Goal: Task Accomplishment & Management: Use online tool/utility

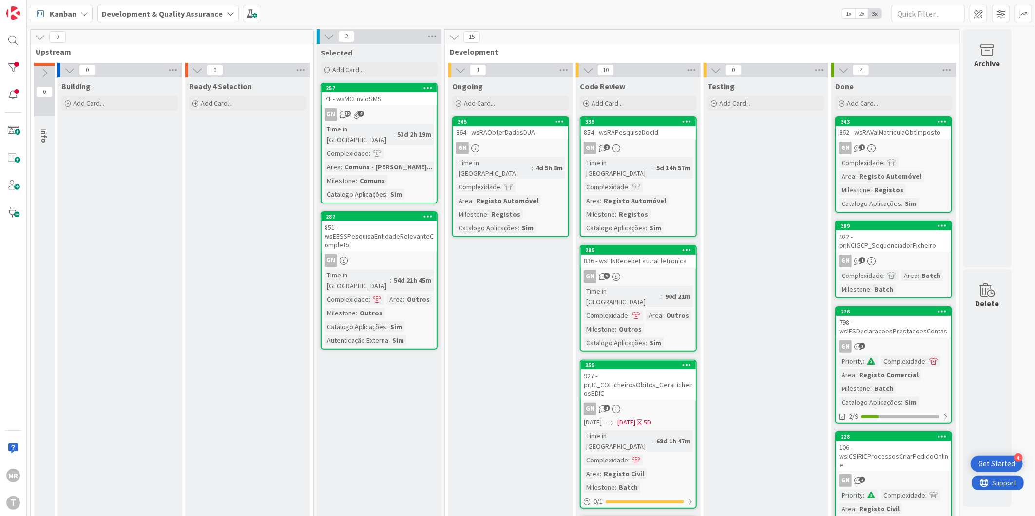
click at [17, 62] on div at bounding box center [12, 67] width 19 height 19
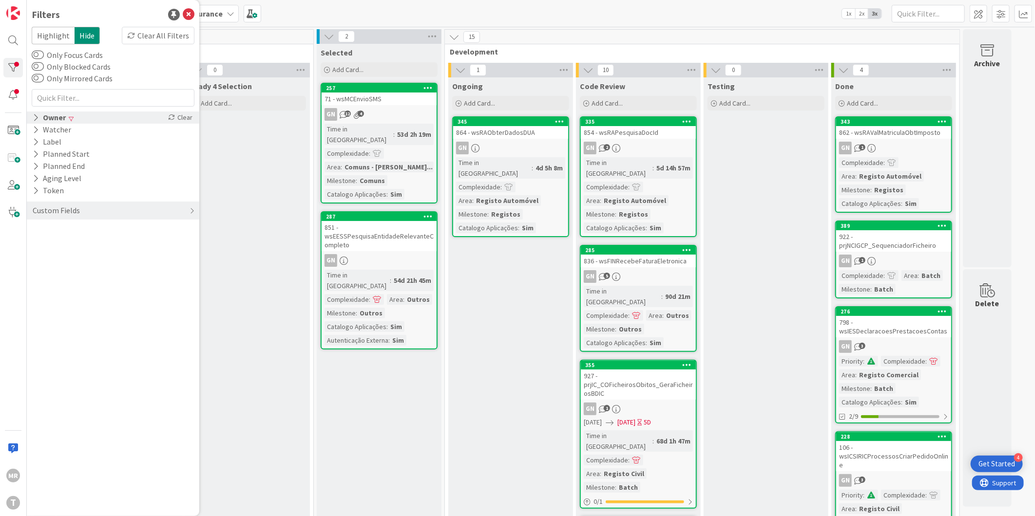
click at [36, 116] on icon at bounding box center [36, 118] width 6 height 8
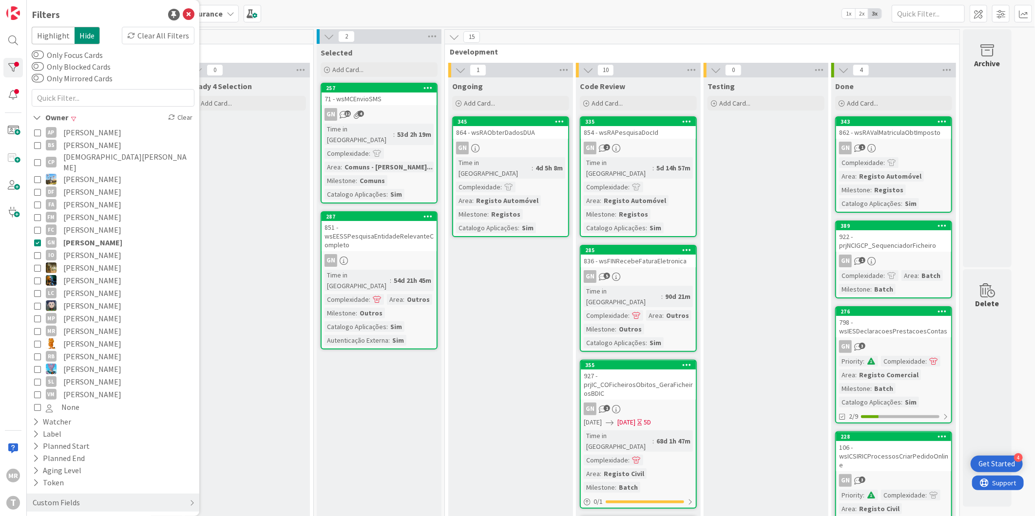
click at [80, 236] on span "[PERSON_NAME]" at bounding box center [92, 242] width 59 height 13
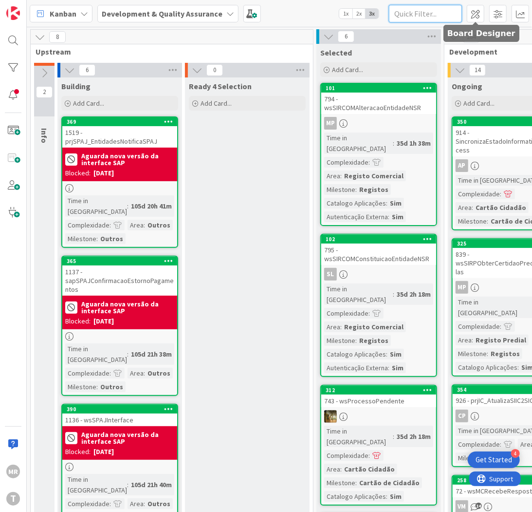
click at [452, 15] on input "text" at bounding box center [425, 14] width 73 height 18
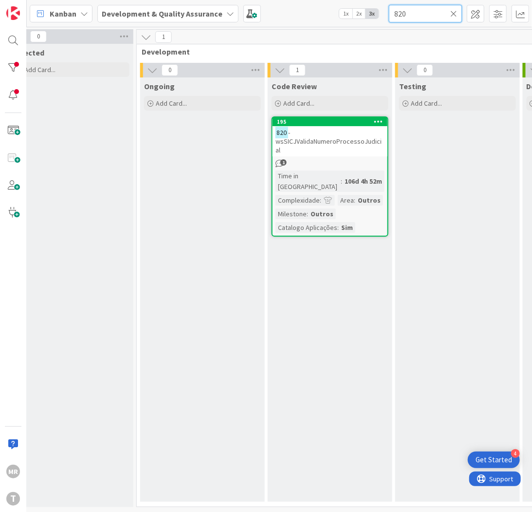
scroll to position [0, 388]
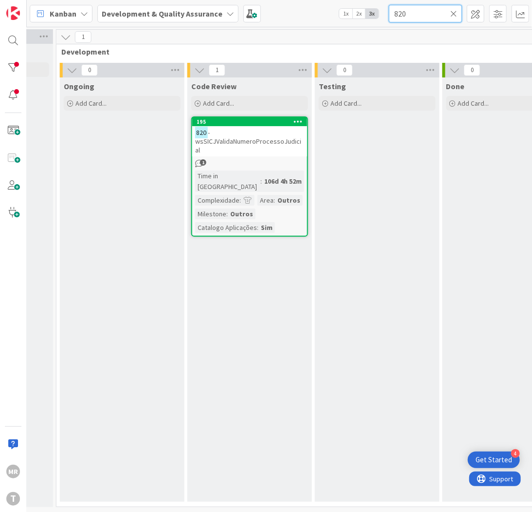
drag, startPoint x: 407, startPoint y: 18, endPoint x: 354, endPoint y: 11, distance: 53.5
click at [354, 11] on div "Kanban Development & Quality Assurance 1x 2x 3x 820" at bounding box center [280, 13] width 506 height 27
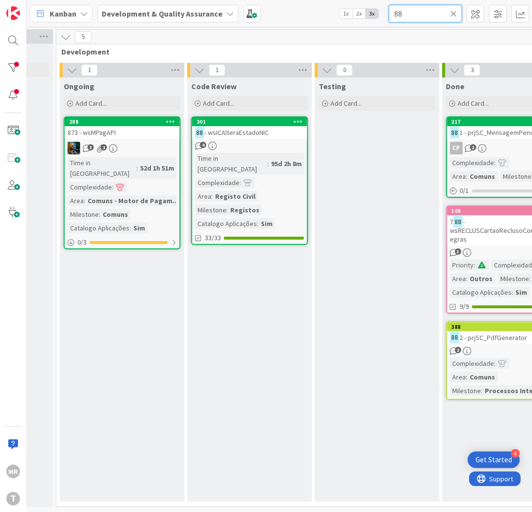
drag, startPoint x: 406, startPoint y: 9, endPoint x: 292, endPoint y: 3, distance: 114.1
click at [306, 5] on div "Kanban Development & Quality Assurance 1x 2x 3x 88" at bounding box center [280, 13] width 506 height 27
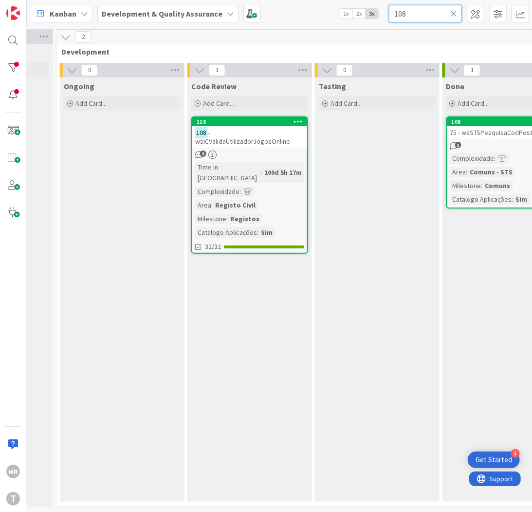
drag, startPoint x: 413, startPoint y: 10, endPoint x: 328, endPoint y: 13, distance: 84.8
click at [329, 13] on div "Kanban Development & Quality Assurance 1x 2x 3x 108" at bounding box center [280, 13] width 506 height 27
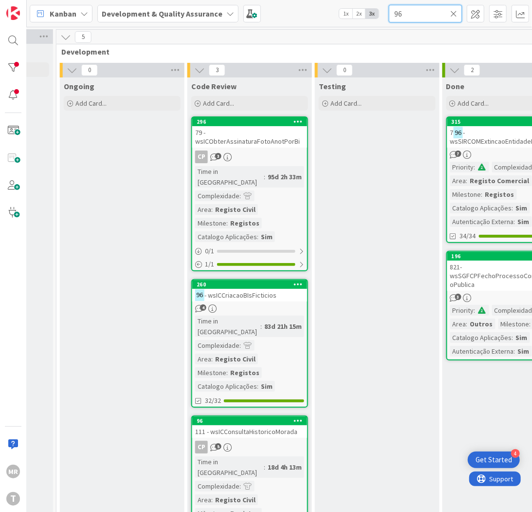
drag, startPoint x: 408, startPoint y: 15, endPoint x: 308, endPoint y: -31, distance: 110.1
click at [308, 0] on html "4 Get Started [PERSON_NAME] Development & Quality Assurance 1x 2x 3x 96 0 Upstr…" at bounding box center [266, 256] width 532 height 512
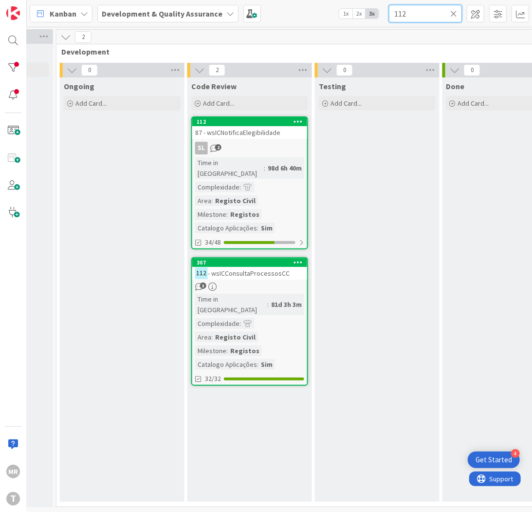
drag, startPoint x: 425, startPoint y: 15, endPoint x: 280, endPoint y: -4, distance: 146.5
click at [280, 0] on html "4 Get Started [PERSON_NAME] Development & Quality Assurance 1x 2x 3x 112 0 Upst…" at bounding box center [266, 256] width 532 height 512
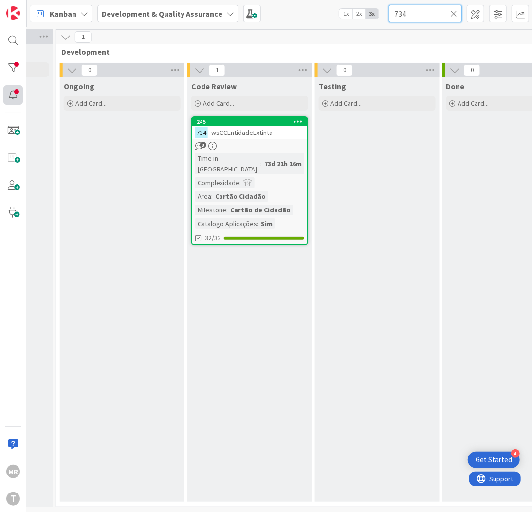
type input "734"
click at [456, 12] on icon at bounding box center [454, 13] width 7 height 9
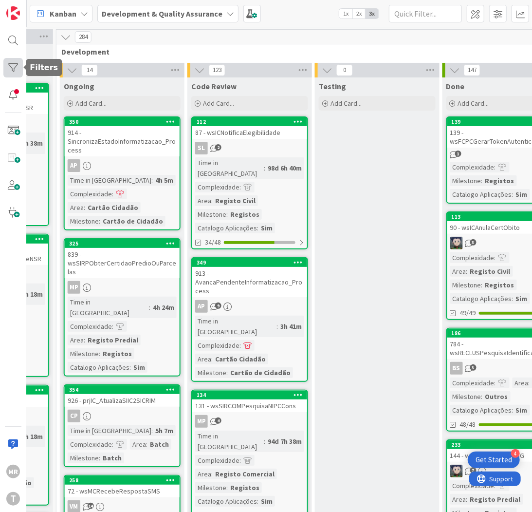
click at [12, 62] on div at bounding box center [12, 67] width 19 height 19
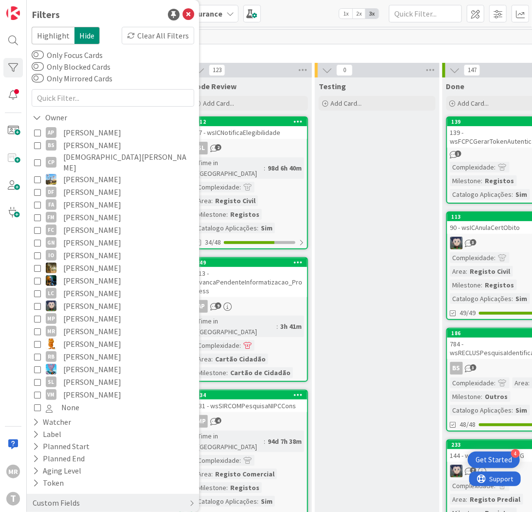
click at [64, 198] on span "[PERSON_NAME]" at bounding box center [92, 204] width 58 height 13
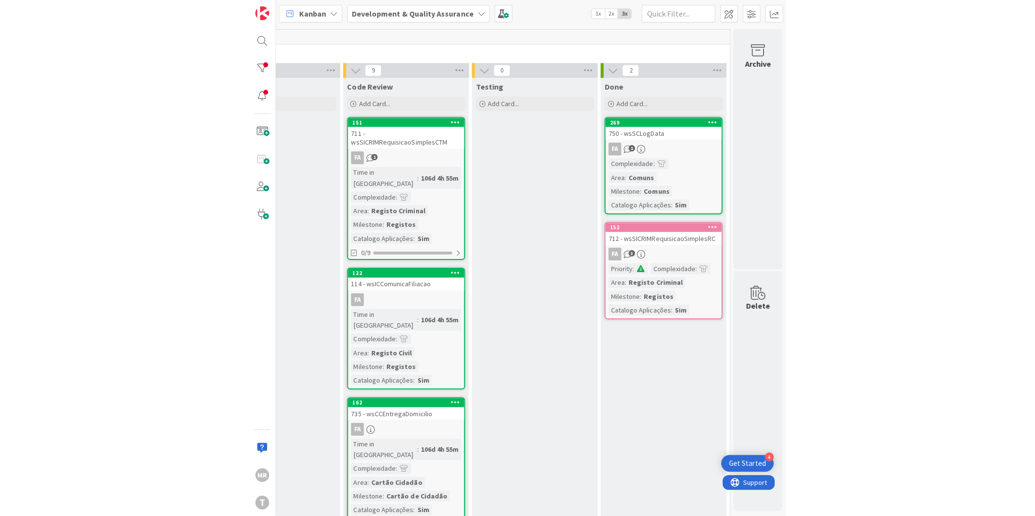
scroll to position [0, 0]
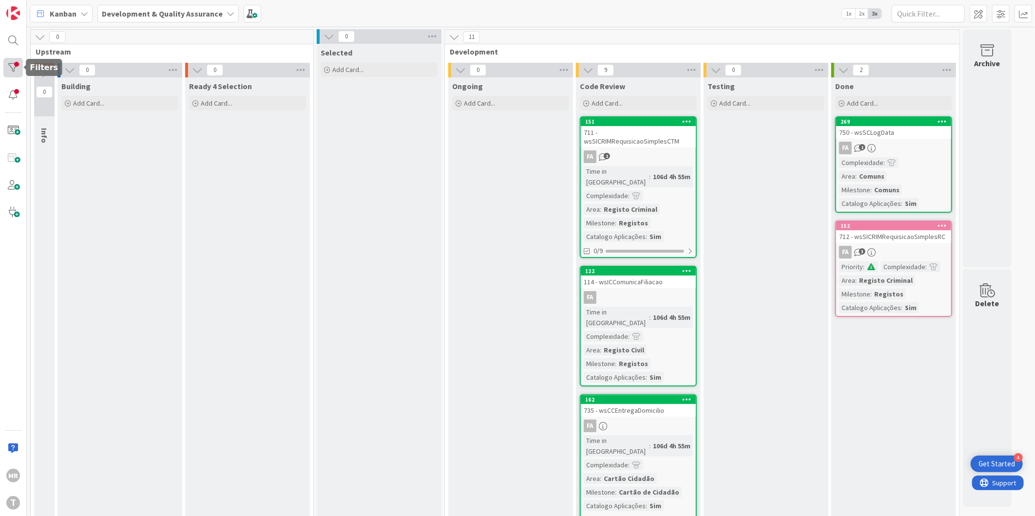
click at [7, 58] on div at bounding box center [12, 67] width 19 height 19
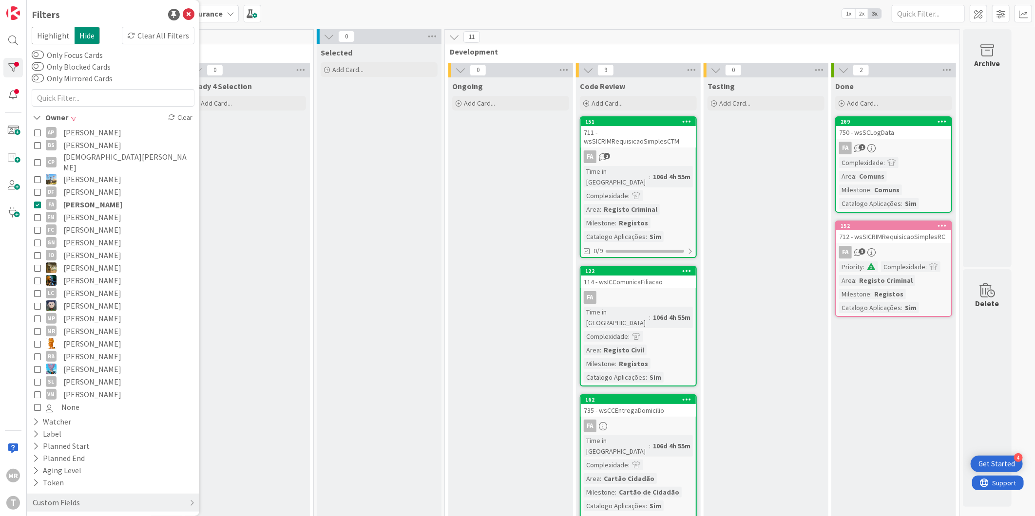
click at [105, 198] on span "[PERSON_NAME]" at bounding box center [92, 204] width 59 height 13
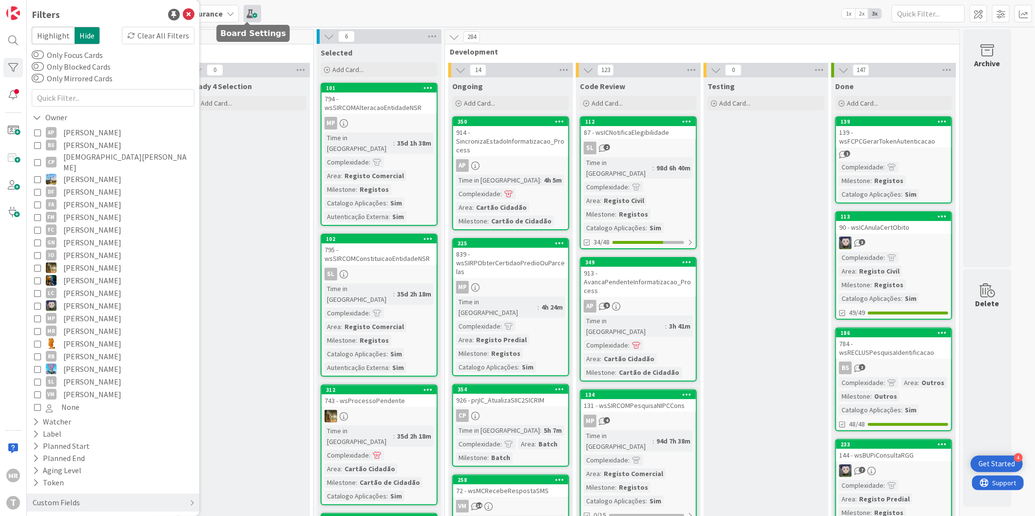
click at [249, 15] on span at bounding box center [253, 14] width 18 height 18
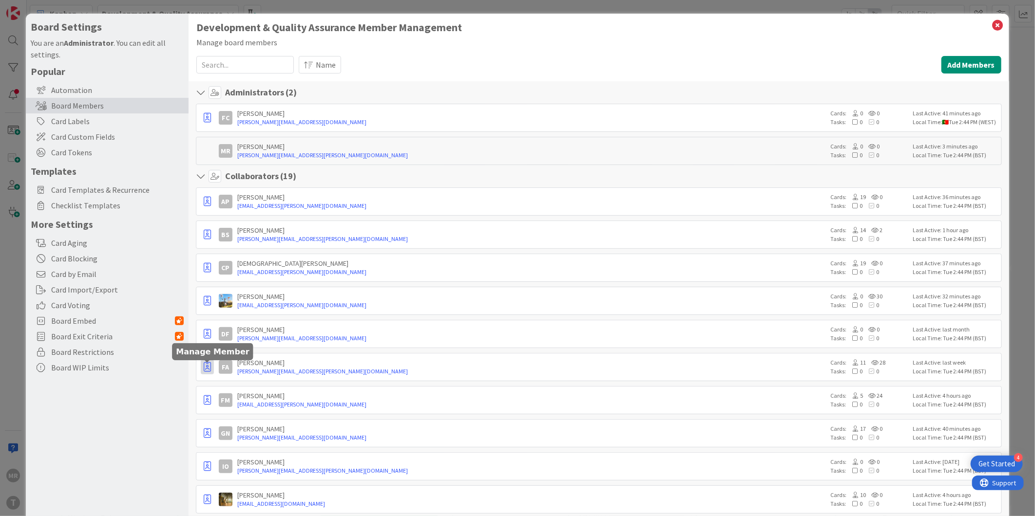
click at [205, 368] on icon "button" at bounding box center [207, 367] width 7 height 10
click at [249, 436] on p "Remove from Board" at bounding box center [253, 438] width 63 height 7
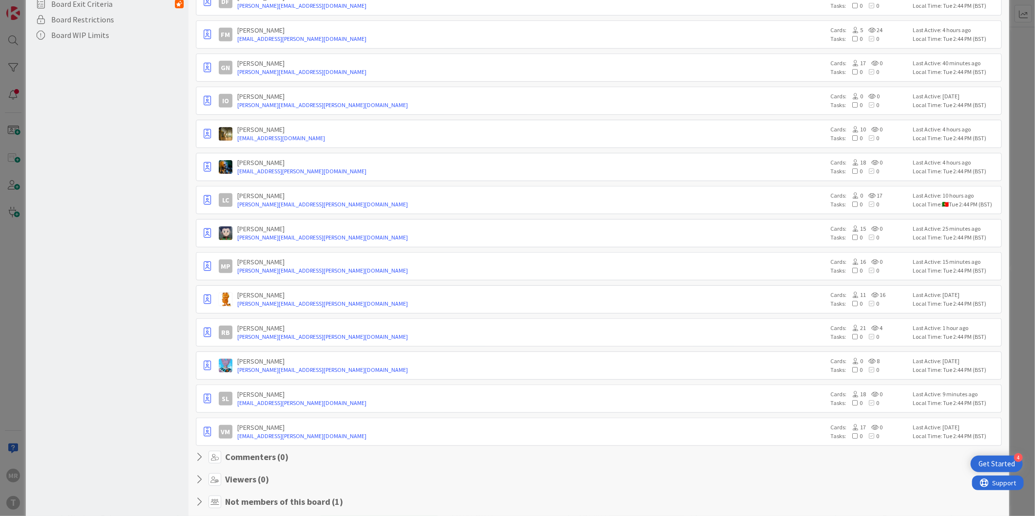
scroll to position [356, 0]
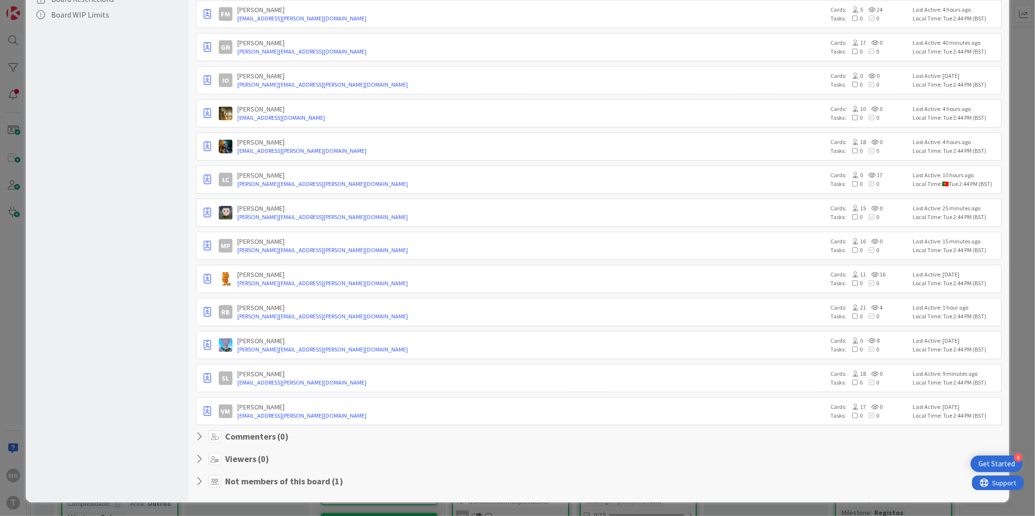
click at [196, 480] on icon at bounding box center [202, 482] width 13 height 10
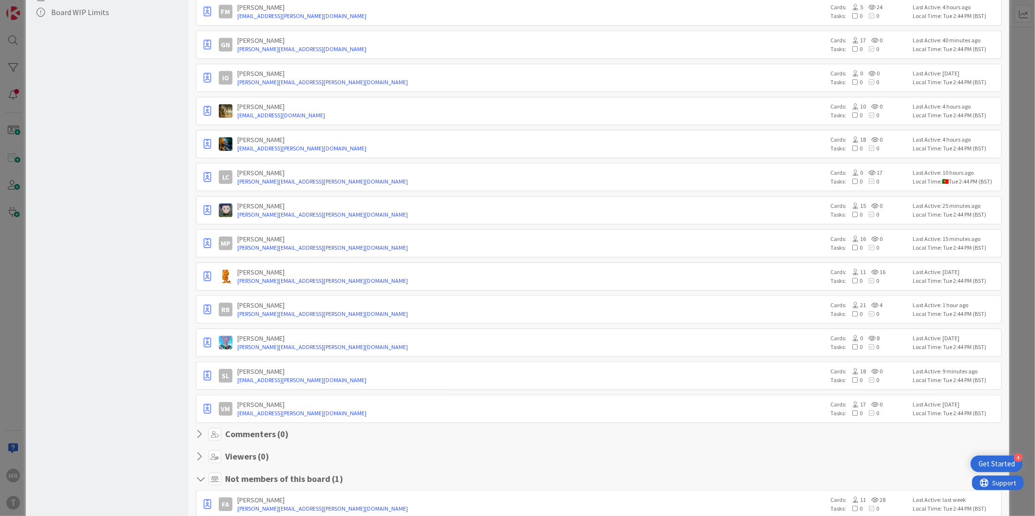
scroll to position [383, 0]
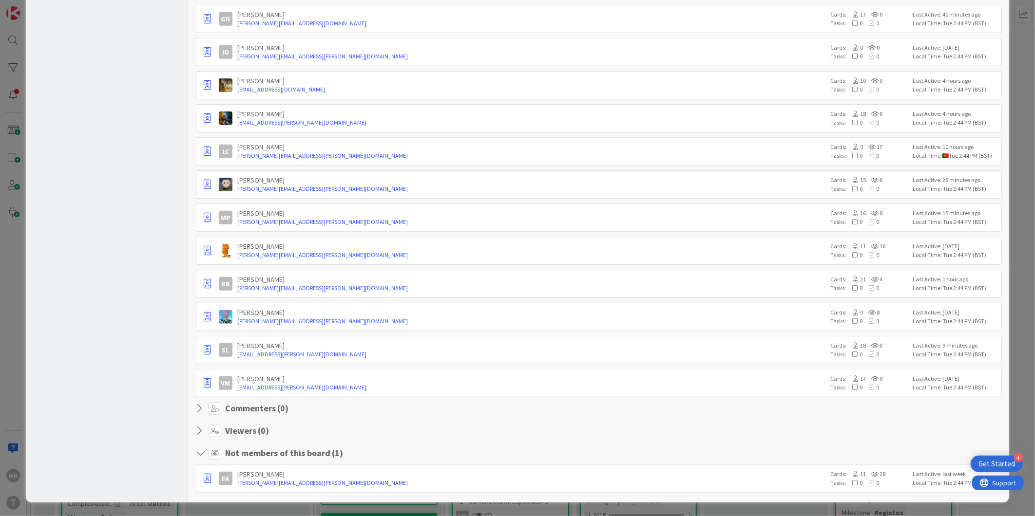
click at [195, 455] on div "Administrators ( 2 ) FC Francisco Carreira [EMAIL_ADDRESS][DOMAIN_NAME] Cards: …" at bounding box center [599, 101] width 820 height 803
click at [202, 454] on icon at bounding box center [202, 454] width 13 height 10
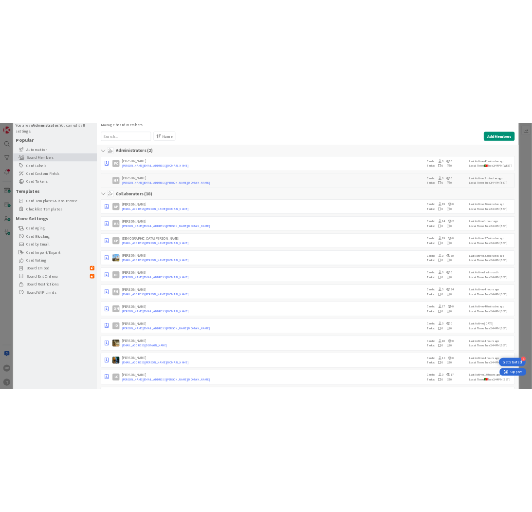
scroll to position [0, 0]
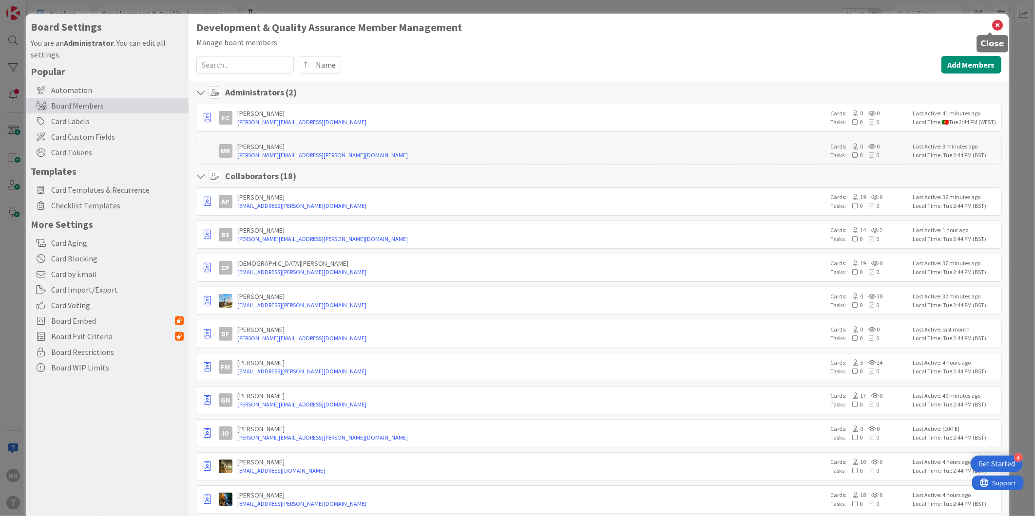
click at [991, 27] on icon at bounding box center [997, 26] width 13 height 14
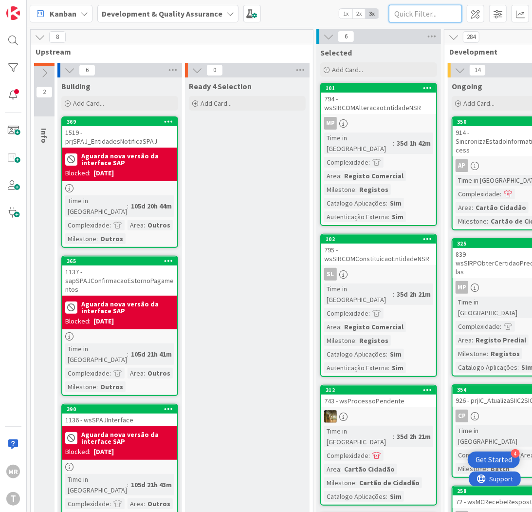
click at [437, 14] on input "text" at bounding box center [425, 14] width 73 height 18
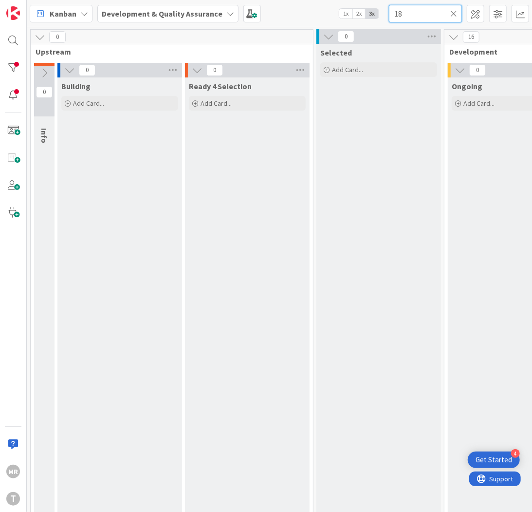
type input "1"
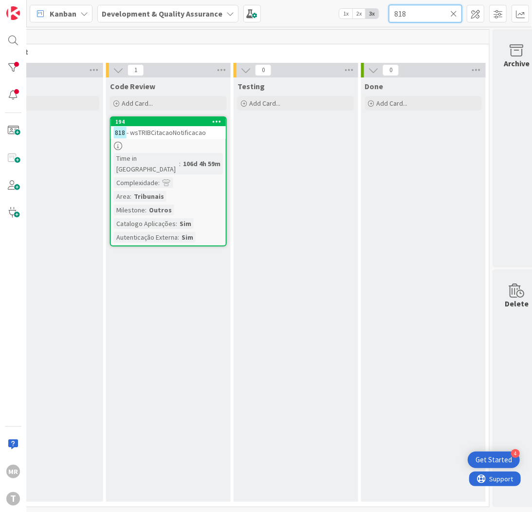
scroll to position [0, 340]
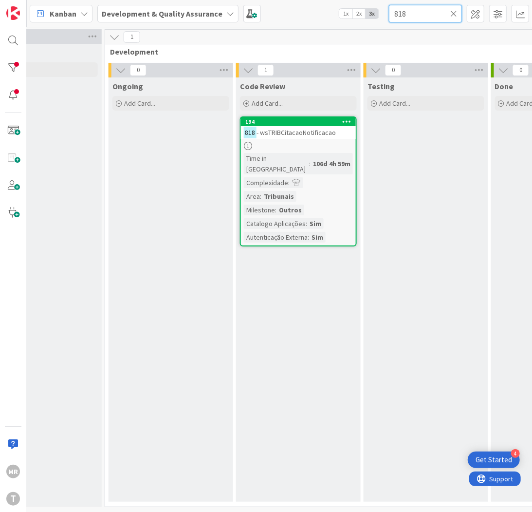
type input "818"
click at [451, 13] on icon at bounding box center [454, 13] width 7 height 9
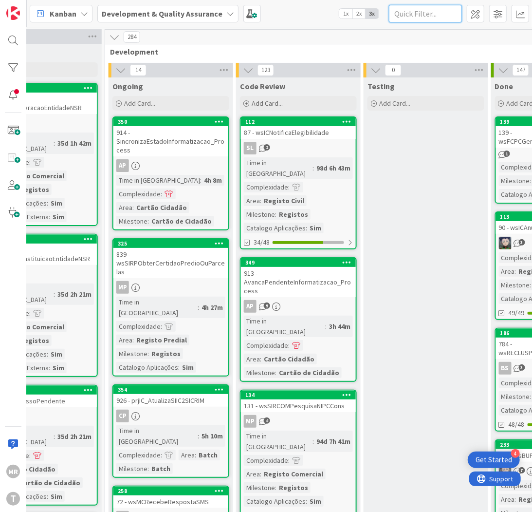
click at [412, 13] on input "text" at bounding box center [425, 14] width 73 height 18
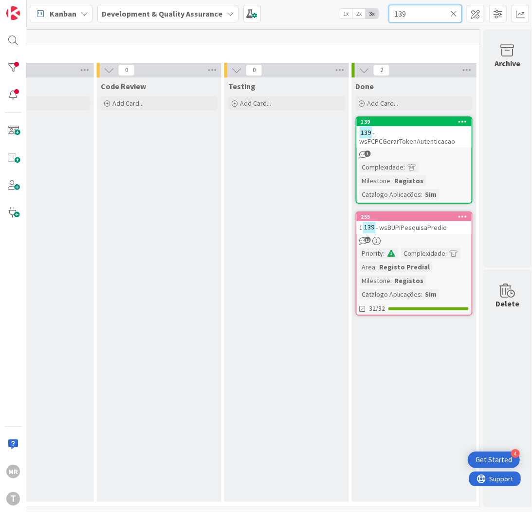
scroll to position [0, 490]
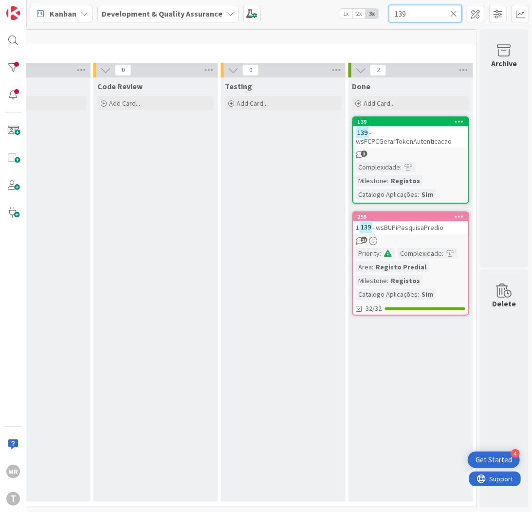
drag, startPoint x: 382, startPoint y: 11, endPoint x: 317, endPoint y: 3, distance: 66.3
click at [336, 5] on div "Kanban Development & Quality Assurance 1x 2x 3x 139" at bounding box center [280, 13] width 506 height 27
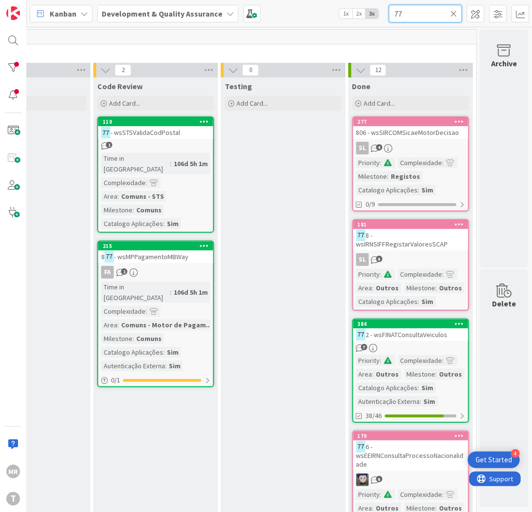
drag, startPoint x: 406, startPoint y: 15, endPoint x: 380, endPoint y: 13, distance: 26.4
click at [380, 13] on div "Kanban Development & Quality Assurance 1x 2x 3x 77" at bounding box center [280, 13] width 506 height 27
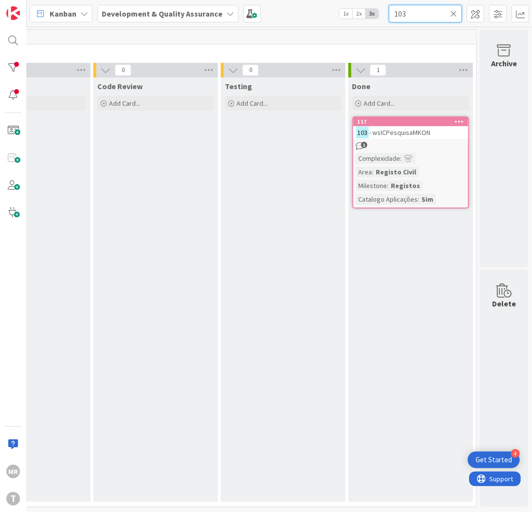
drag, startPoint x: 359, startPoint y: 12, endPoint x: 280, endPoint y: 5, distance: 79.7
click at [303, 9] on div "Kanban Development & Quality Assurance 1x 2x 3x 103" at bounding box center [280, 13] width 506 height 27
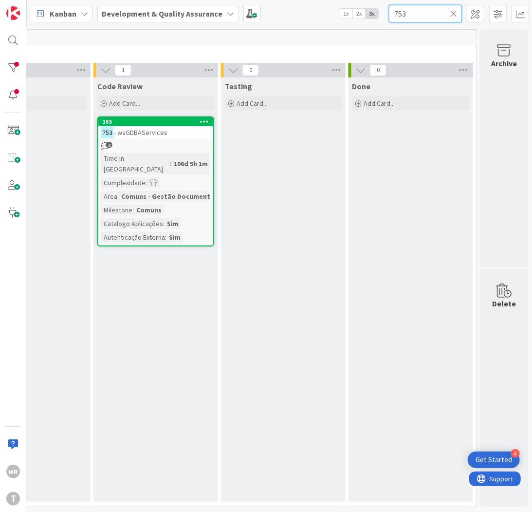
drag, startPoint x: 421, startPoint y: 13, endPoint x: 315, endPoint y: 14, distance: 106.2
click at [315, 14] on div "Kanban Development & Quality Assurance 1x 2x 3x 753" at bounding box center [280, 13] width 506 height 27
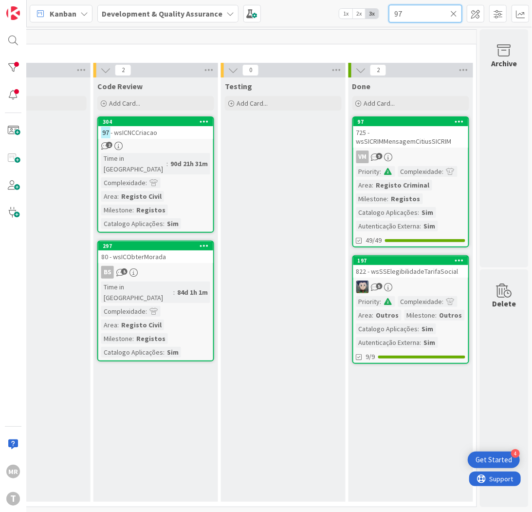
drag, startPoint x: 406, startPoint y: 15, endPoint x: 373, endPoint y: 3, distance: 34.5
click at [373, 3] on div "Kanban Development & Quality Assurance 1x 2x 3x 97" at bounding box center [280, 13] width 506 height 27
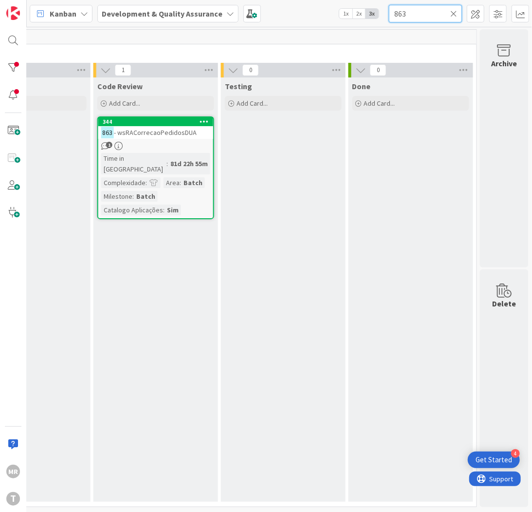
drag, startPoint x: 406, startPoint y: 16, endPoint x: 344, endPoint y: 2, distance: 63.0
click at [361, 9] on div "Kanban Development & Quality Assurance 1x 2x 3x 863" at bounding box center [280, 13] width 506 height 27
drag, startPoint x: 405, startPoint y: 13, endPoint x: 383, endPoint y: 17, distance: 21.8
click at [383, 17] on div "Kanban Development & Quality Assurance 1x 2x 3x 834" at bounding box center [280, 13] width 506 height 27
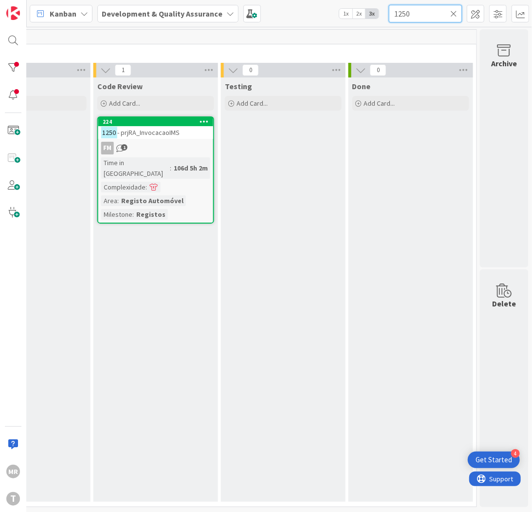
click at [222, 0] on html "4 Get Started [PERSON_NAME] Development & Quality Assurance 1x 2x 3x 1250 0 Ups…" at bounding box center [266, 256] width 532 height 512
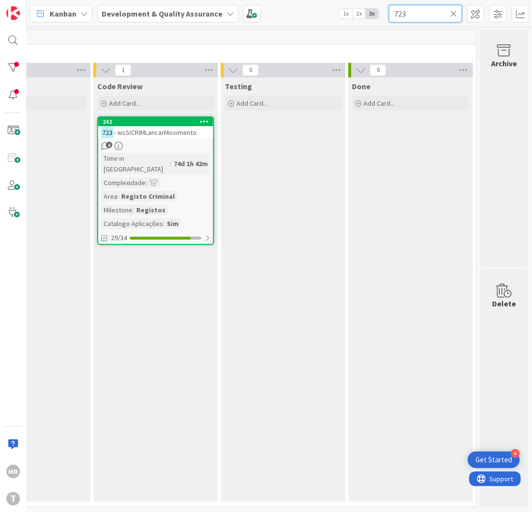
drag, startPoint x: 406, startPoint y: 18, endPoint x: 361, endPoint y: 17, distance: 44.8
click at [362, 17] on div "Kanban Development & Quality Assurance 1x 2x 3x 723" at bounding box center [280, 13] width 506 height 27
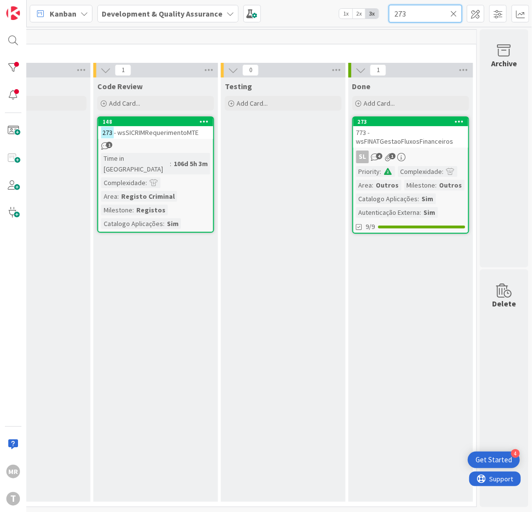
drag, startPoint x: 419, startPoint y: 13, endPoint x: 353, endPoint y: 6, distance: 66.6
click at [358, 6] on div "Kanban Development & Quality Assurance 1x 2x 3x 273" at bounding box center [280, 13] width 506 height 27
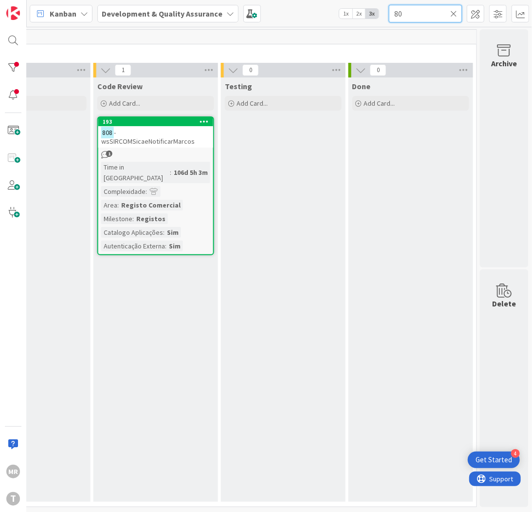
type input "8"
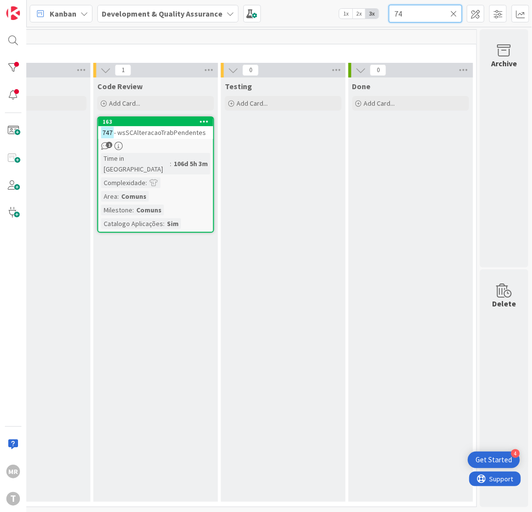
type input "7"
type input "1"
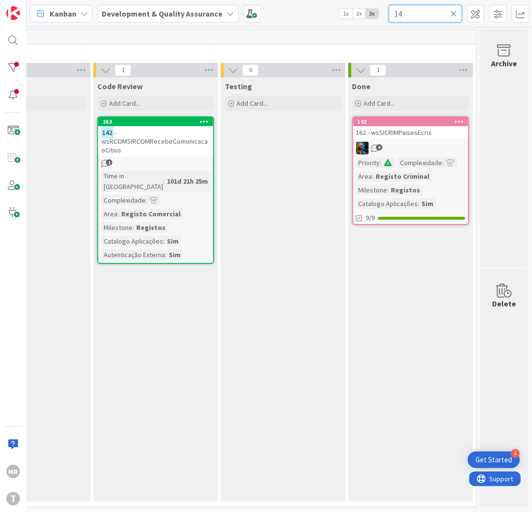
type input "1"
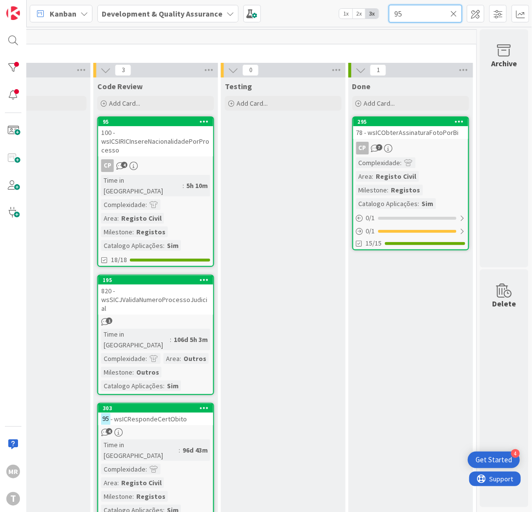
type input "9"
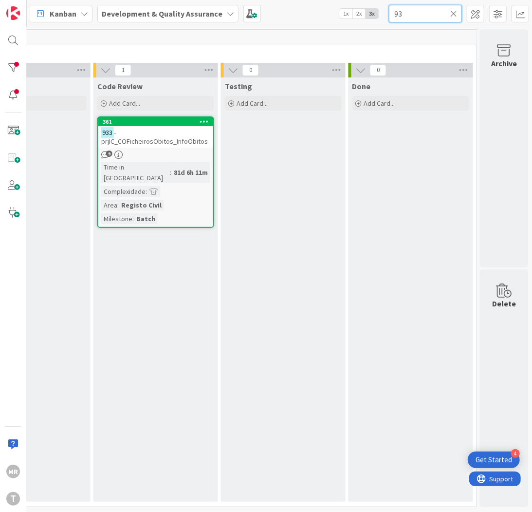
type input "9"
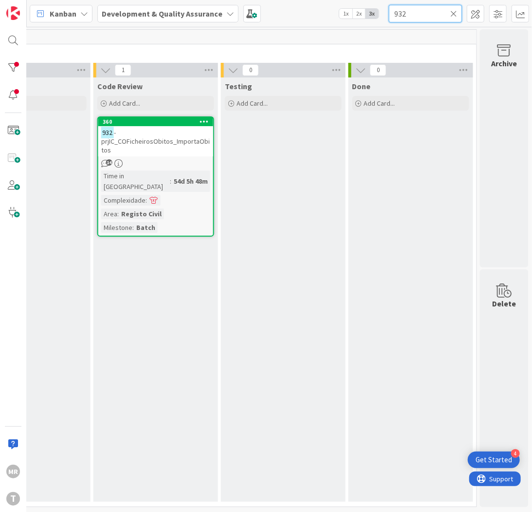
drag, startPoint x: 361, startPoint y: 7, endPoint x: 317, endPoint y: -2, distance: 44.3
click at [317, 0] on html "4 Get Started [PERSON_NAME] Development & Quality Assurance 1x 2x 3x 932 0 Upst…" at bounding box center [266, 256] width 532 height 512
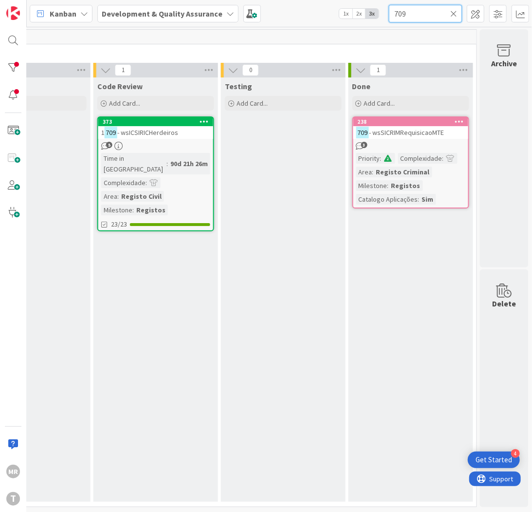
drag, startPoint x: 427, startPoint y: 19, endPoint x: 294, endPoint y: 8, distance: 132.9
click at [302, 9] on div "Kanban Development & Quality Assurance 1x 2x 3x 709" at bounding box center [280, 13] width 506 height 27
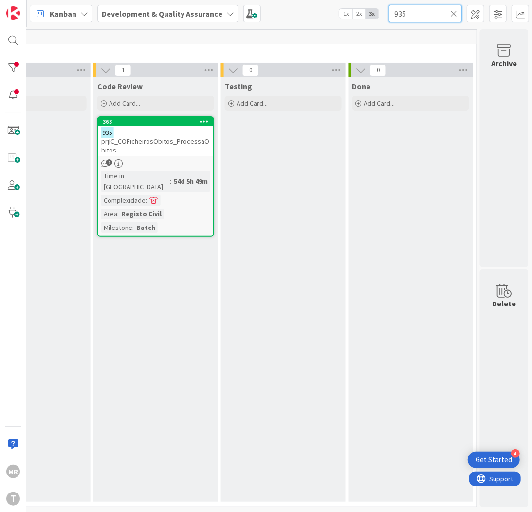
drag, startPoint x: 419, startPoint y: 12, endPoint x: 354, endPoint y: 9, distance: 65.9
click at [356, 10] on div "Kanban Development & Quality Assurance 1x 2x 3x 935" at bounding box center [280, 13] width 506 height 27
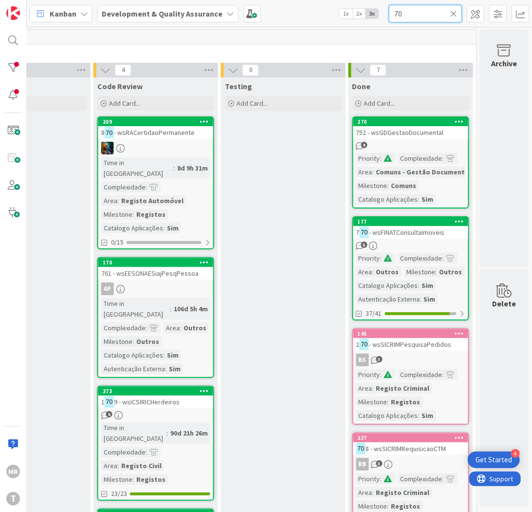
drag, startPoint x: 404, startPoint y: 15, endPoint x: 343, endPoint y: 6, distance: 62.1
click at [346, 7] on div "Kanban Development & Quality Assurance 1x 2x 3x 70" at bounding box center [280, 13] width 506 height 27
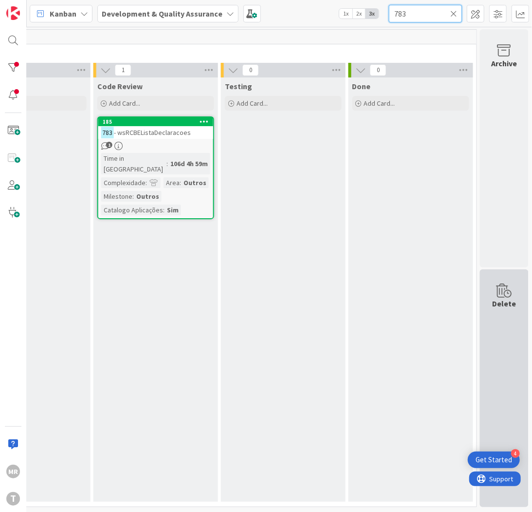
type input "783"
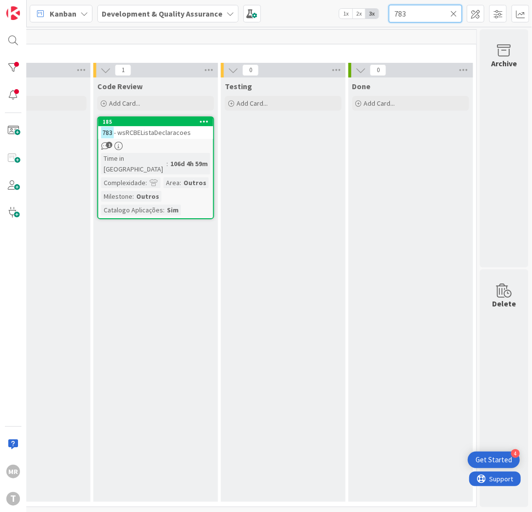
click at [451, 15] on div "783" at bounding box center [425, 14] width 73 height 18
click at [456, 9] on icon at bounding box center [454, 13] width 7 height 9
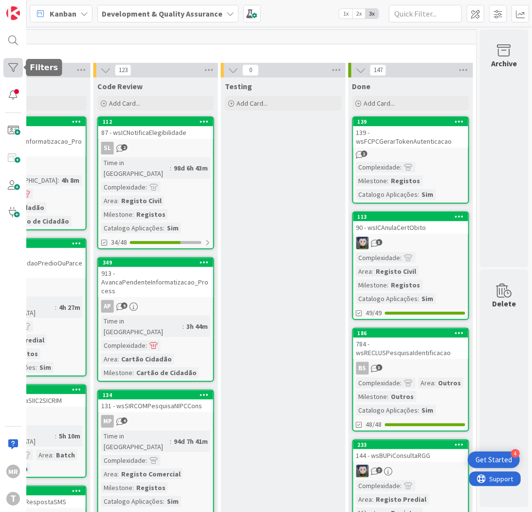
click at [16, 70] on div at bounding box center [12, 67] width 19 height 19
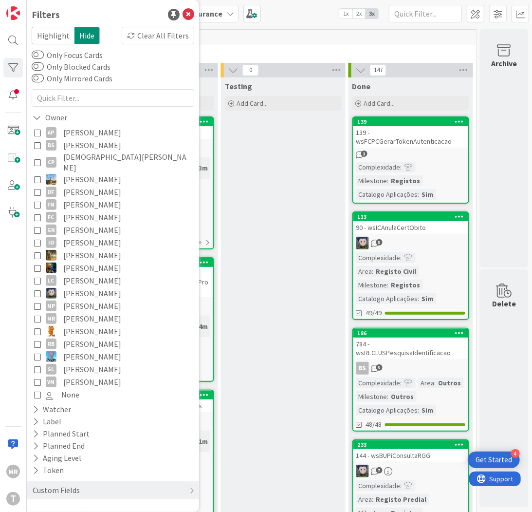
click at [95, 224] on span "[PERSON_NAME]" at bounding box center [92, 230] width 58 height 13
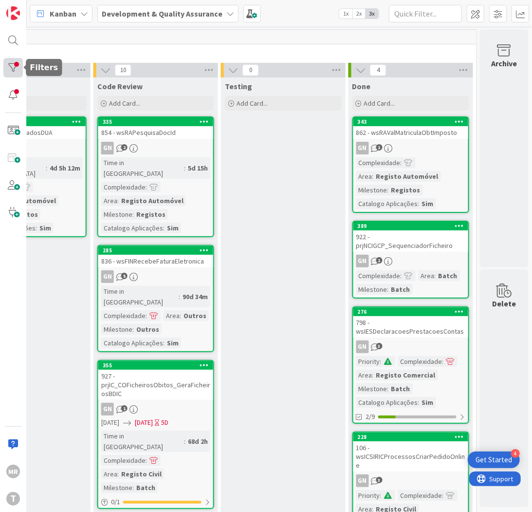
click at [19, 61] on div at bounding box center [12, 67] width 19 height 19
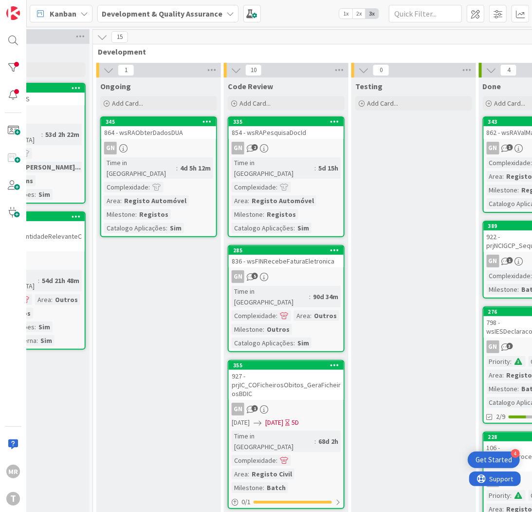
scroll to position [0, 342]
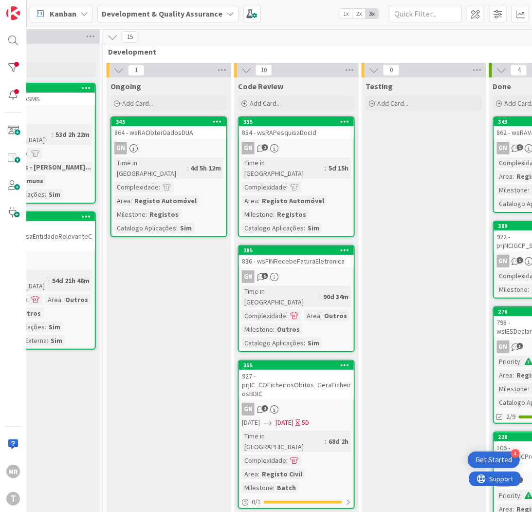
drag, startPoint x: 124, startPoint y: 364, endPoint x: 107, endPoint y: 378, distance: 21.5
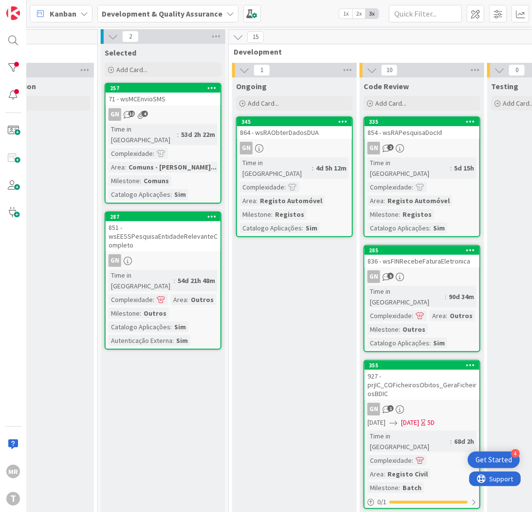
scroll to position [0, 215]
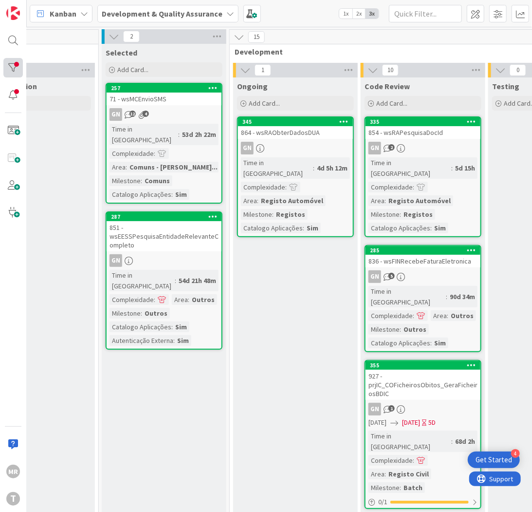
click at [15, 70] on div at bounding box center [12, 67] width 19 height 19
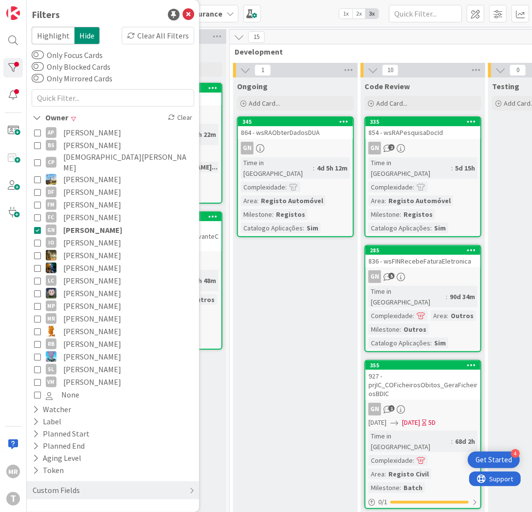
click at [81, 249] on span "[PERSON_NAME]" at bounding box center [92, 255] width 58 height 13
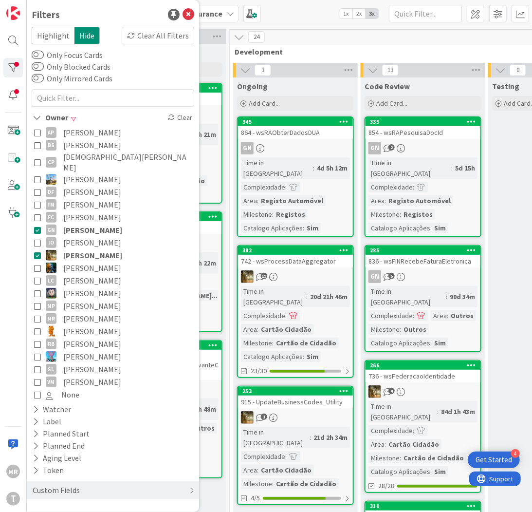
click at [91, 224] on span "[PERSON_NAME]" at bounding box center [92, 230] width 59 height 13
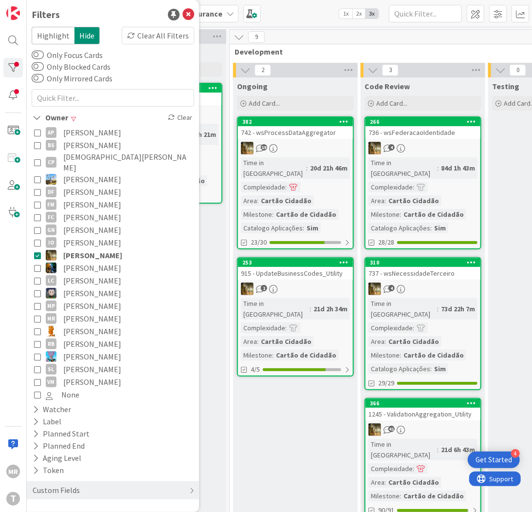
click at [251, 388] on div "Ongoing Add Card... 382 742 - wsProcessDataAggregator 19 Time in [GEOGRAPHIC_DA…" at bounding box center [295, 301] width 125 height 448
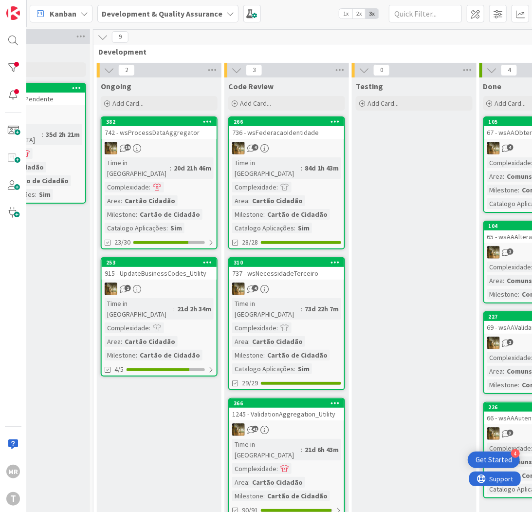
scroll to position [0, 347]
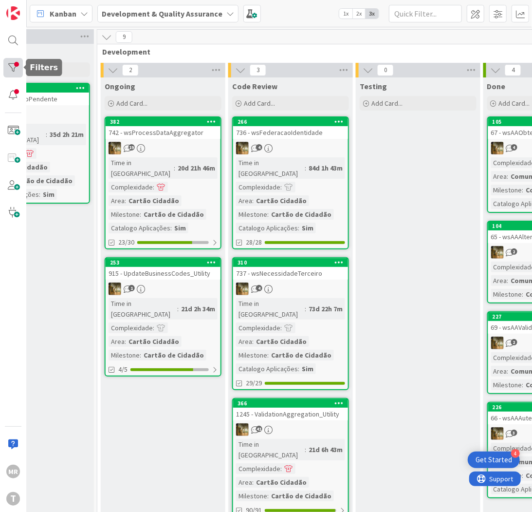
click at [16, 66] on div at bounding box center [12, 67] width 19 height 19
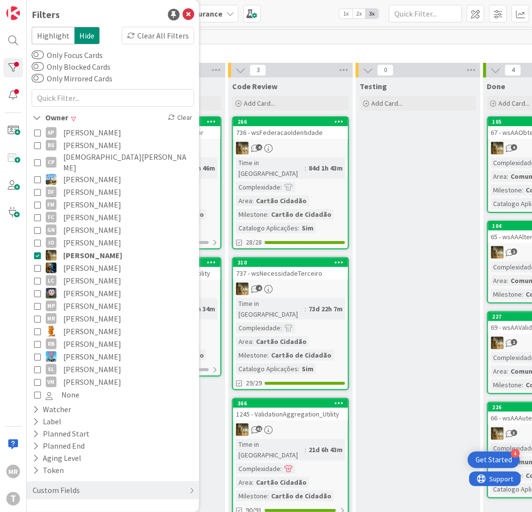
click at [85, 262] on span "[PERSON_NAME]" at bounding box center [92, 268] width 58 height 13
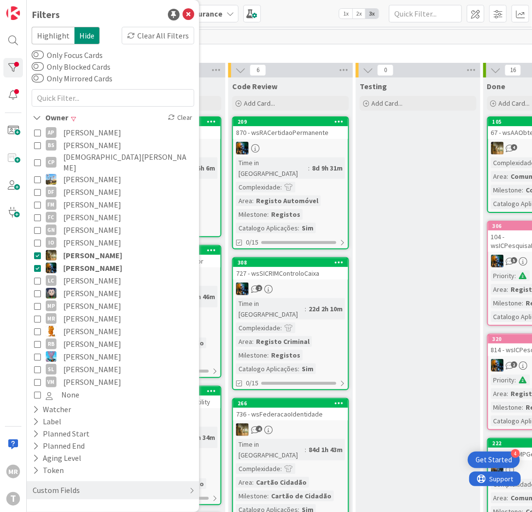
click at [89, 249] on span "[PERSON_NAME]" at bounding box center [92, 255] width 59 height 13
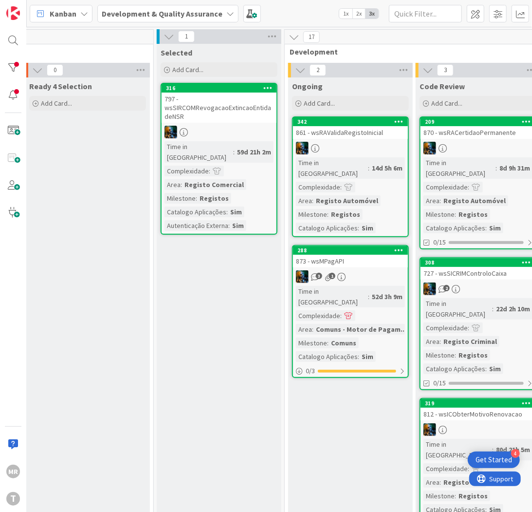
scroll to position [0, 148]
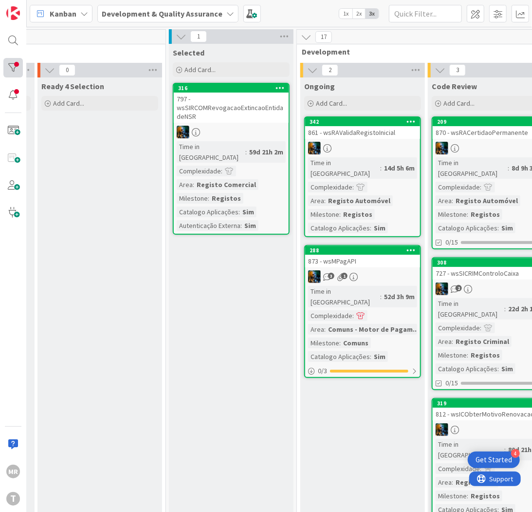
click at [16, 58] on div at bounding box center [12, 67] width 19 height 19
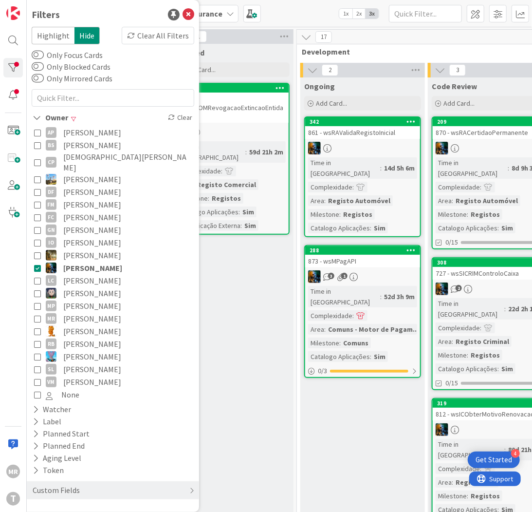
click at [91, 287] on span "[PERSON_NAME]" at bounding box center [92, 293] width 58 height 13
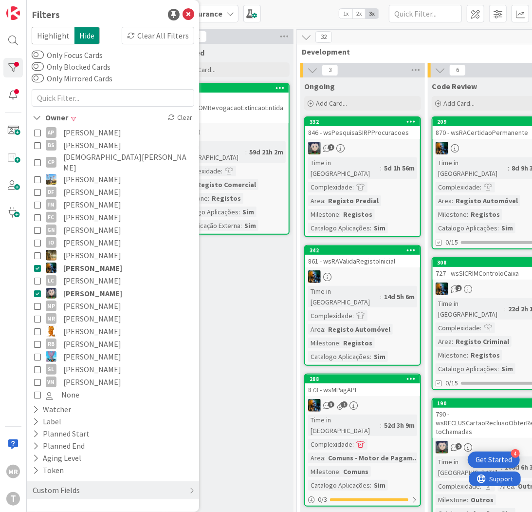
click at [96, 262] on span "[PERSON_NAME]" at bounding box center [92, 268] width 59 height 13
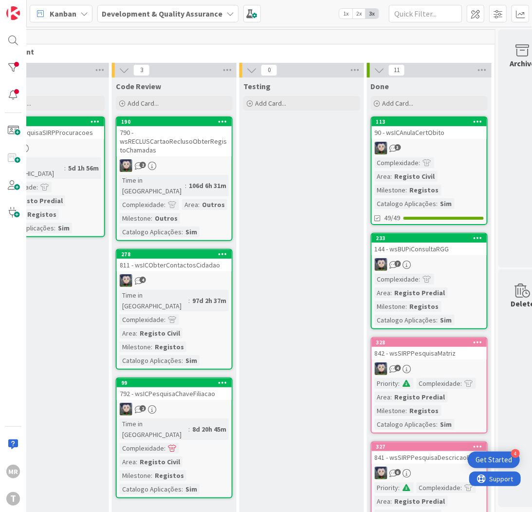
scroll to position [0, 490]
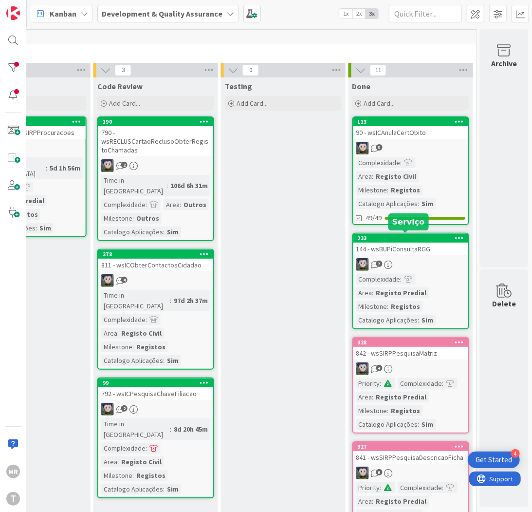
click at [407, 235] on div "233" at bounding box center [413, 238] width 111 height 7
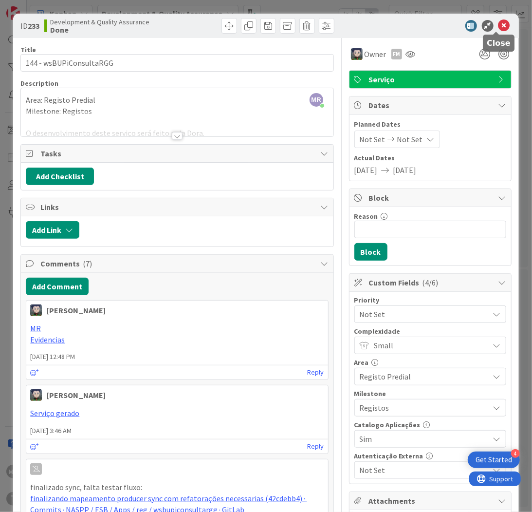
click at [499, 26] on icon at bounding box center [505, 26] width 12 height 12
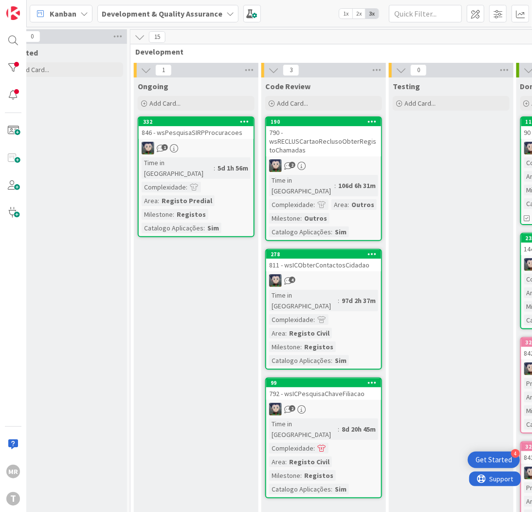
scroll to position [0, 296]
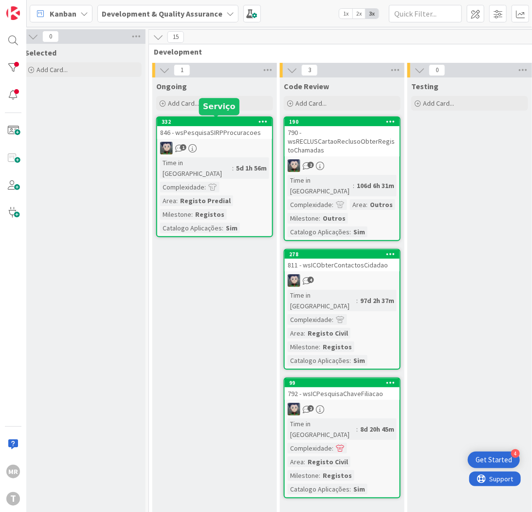
click at [212, 122] on div "332" at bounding box center [217, 121] width 111 height 7
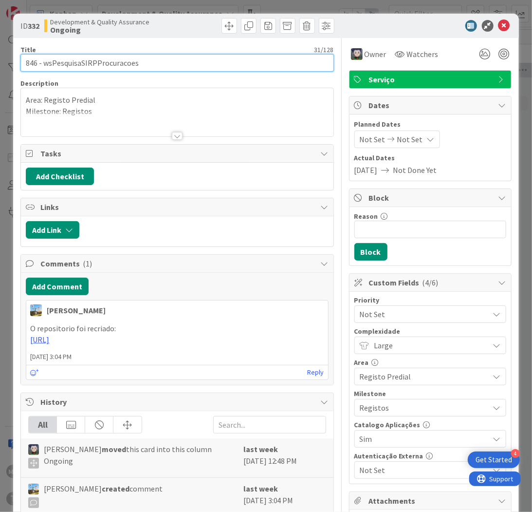
drag, startPoint x: 144, startPoint y: 60, endPoint x: 43, endPoint y: 61, distance: 100.8
click at [43, 61] on input "846 - wsPesquisaSIRPProcuracoes" at bounding box center [176, 63] width 313 height 18
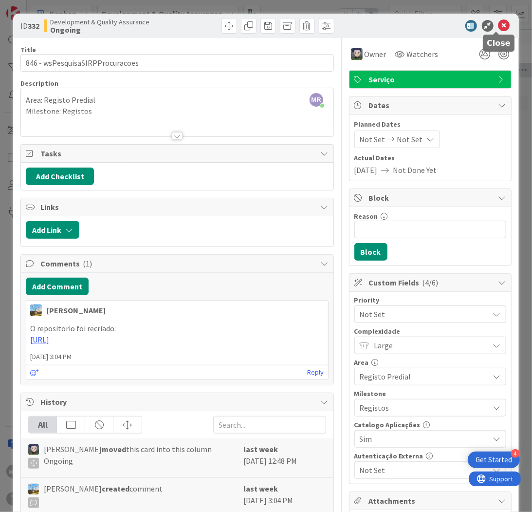
click at [499, 24] on icon at bounding box center [505, 26] width 12 height 12
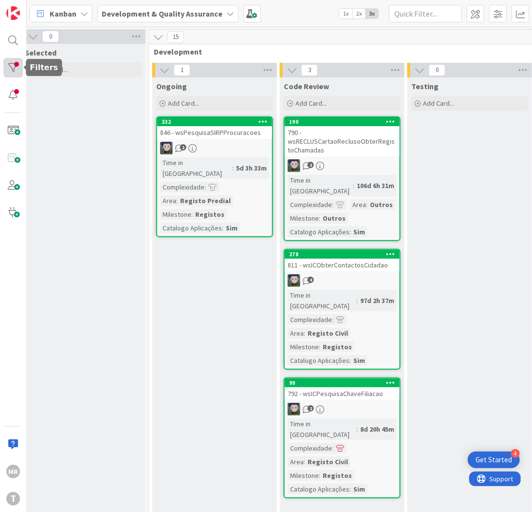
click at [5, 66] on div at bounding box center [12, 67] width 19 height 19
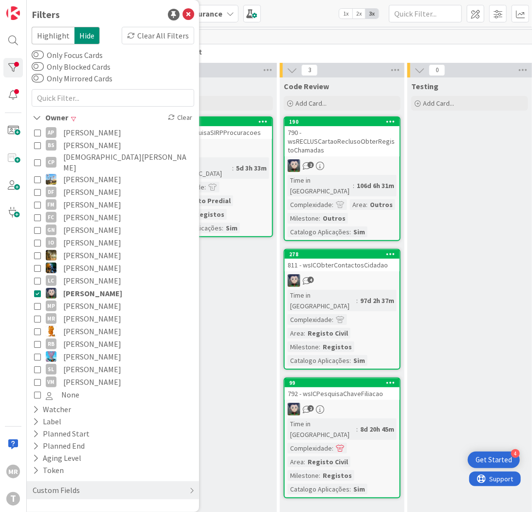
click at [95, 135] on span "[PERSON_NAME]" at bounding box center [92, 132] width 58 height 13
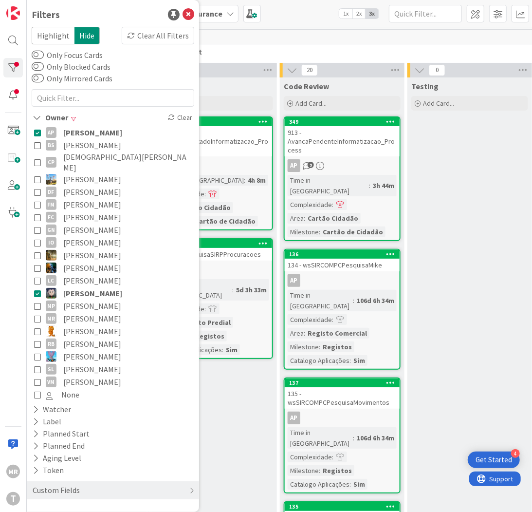
click at [84, 288] on span "[PERSON_NAME]" at bounding box center [92, 293] width 59 height 13
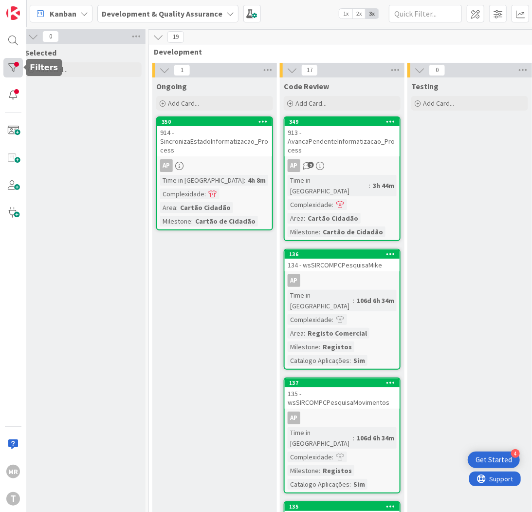
click at [18, 66] on div at bounding box center [12, 67] width 19 height 19
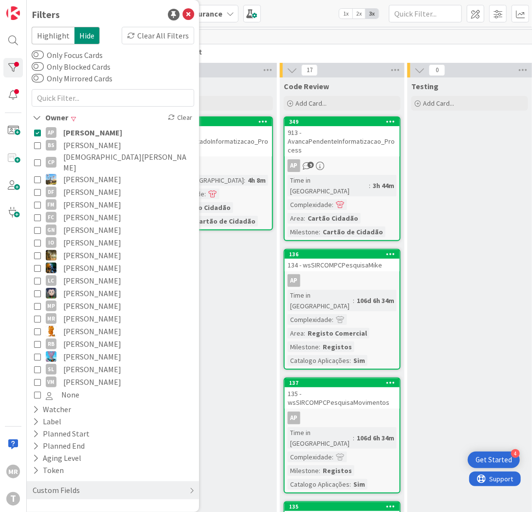
click at [85, 300] on span "[PERSON_NAME]" at bounding box center [92, 306] width 58 height 13
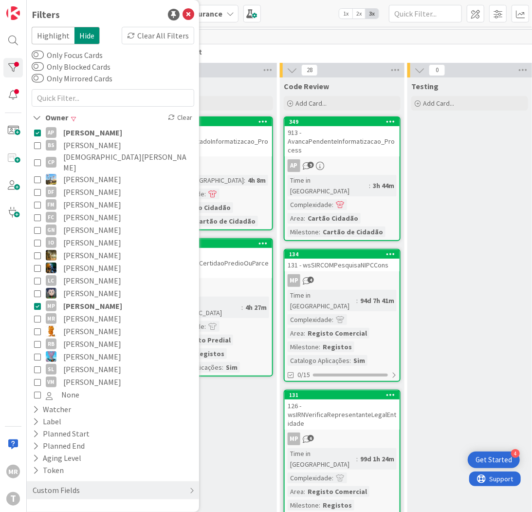
click at [101, 134] on span "[PERSON_NAME]" at bounding box center [92, 132] width 59 height 13
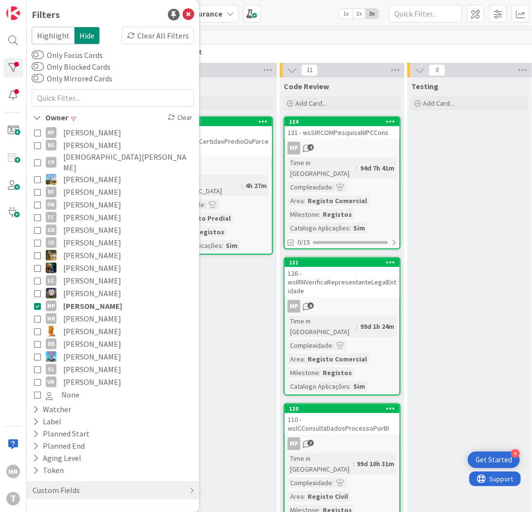
click at [79, 300] on span "[PERSON_NAME]" at bounding box center [92, 306] width 59 height 13
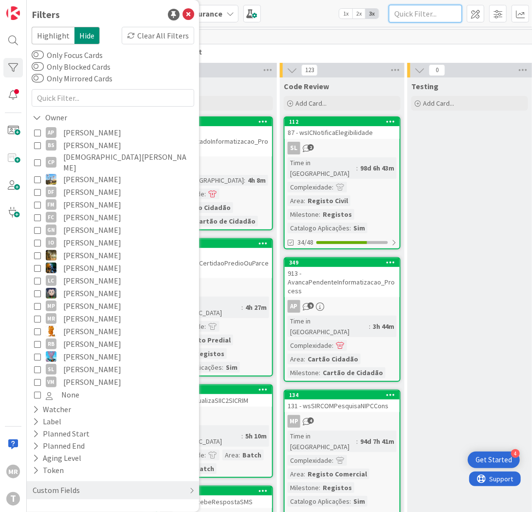
click at [436, 9] on input "text" at bounding box center [425, 14] width 73 height 18
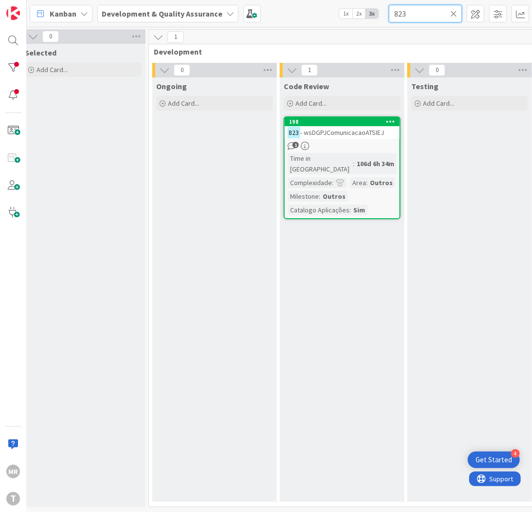
drag, startPoint x: 419, startPoint y: 18, endPoint x: 321, endPoint y: 9, distance: 99.3
click at [333, 13] on div "Kanban Development & Quality Assurance 1x 2x 3x 823" at bounding box center [280, 13] width 506 height 27
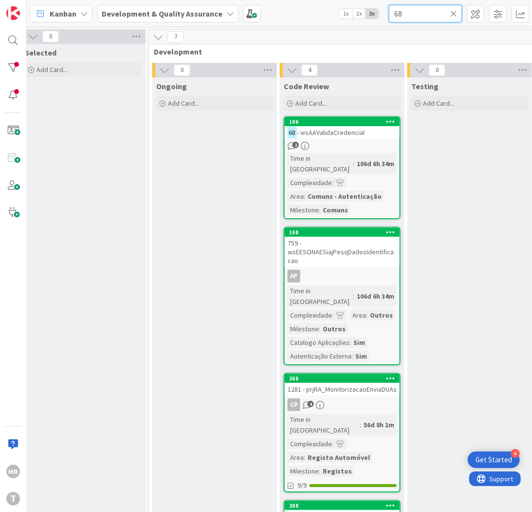
drag, startPoint x: 431, startPoint y: 13, endPoint x: 325, endPoint y: 12, distance: 105.2
click at [328, 12] on div "Kanban Development & Quality Assurance 1x 2x 3x 68" at bounding box center [280, 13] width 506 height 27
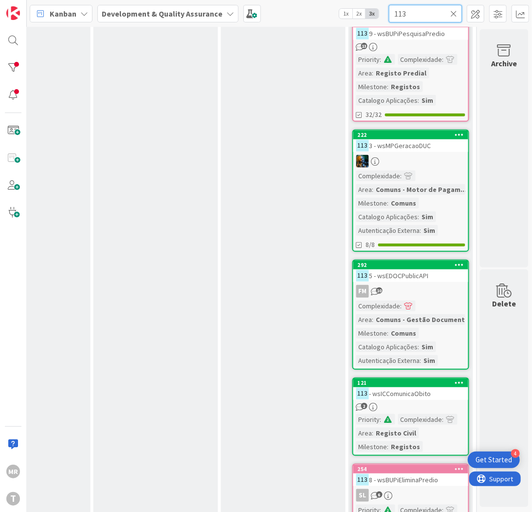
scroll to position [216, 490]
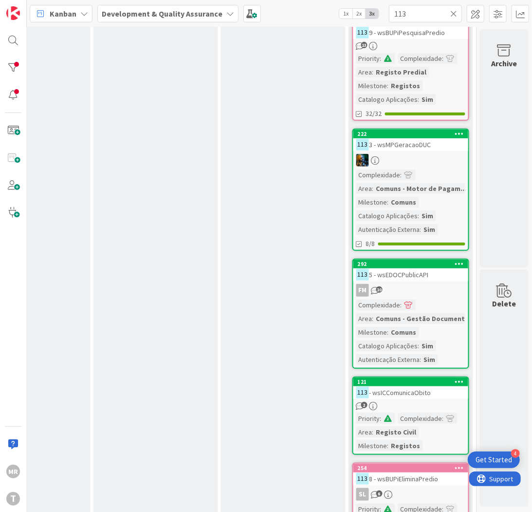
click at [354, 12] on span "2x" at bounding box center [359, 14] width 13 height 10
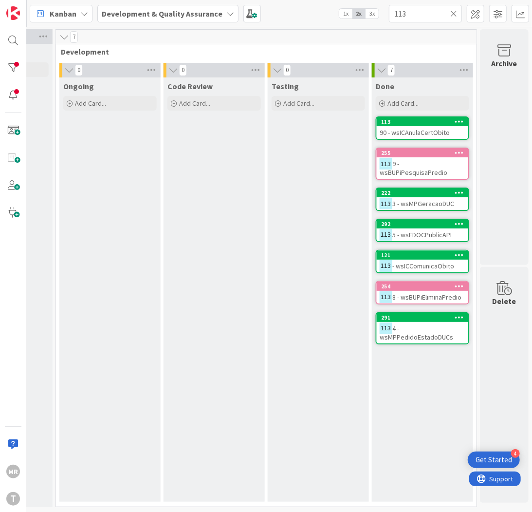
scroll to position [3, 326]
drag, startPoint x: 419, startPoint y: 12, endPoint x: 385, endPoint y: 16, distance: 33.9
click at [385, 16] on div "Kanban Development & Quality Assurance 1x 2x 3x 113" at bounding box center [280, 13] width 506 height 27
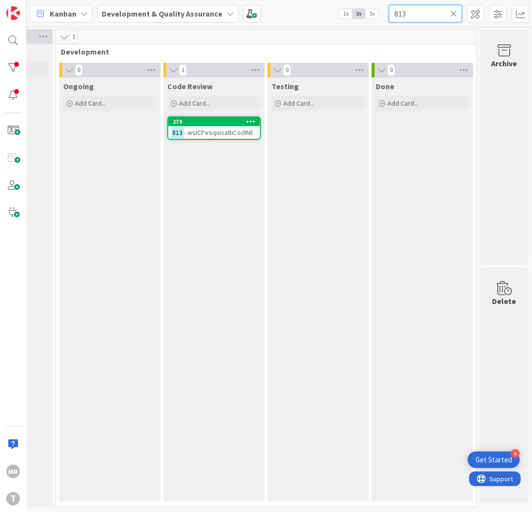
drag, startPoint x: 412, startPoint y: 12, endPoint x: 309, endPoint y: 0, distance: 103.9
click at [322, 2] on div "Kanban Development & Quality Assurance 1x 2x 3x 813" at bounding box center [280, 13] width 506 height 27
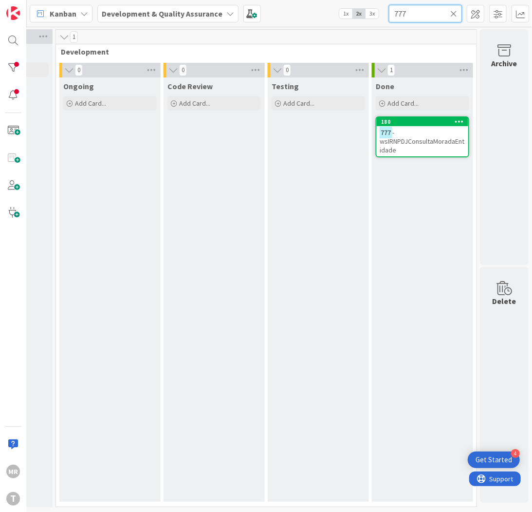
click at [337, 0] on html "4 Get Started [PERSON_NAME] Development & Quality Assurance 1x 2x 3x 777 0 Upst…" at bounding box center [266, 256] width 532 height 512
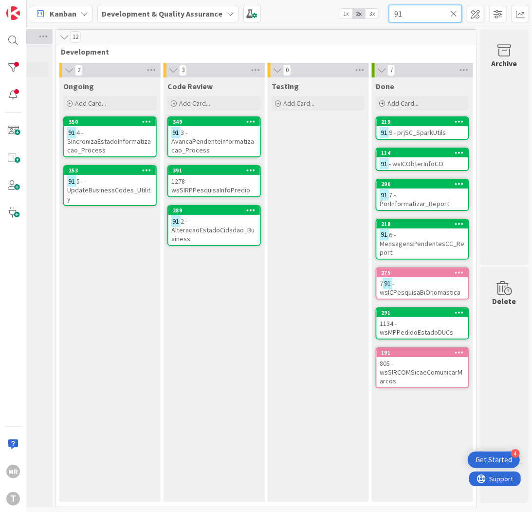
type input "91"
click at [8, 70] on div at bounding box center [12, 67] width 19 height 19
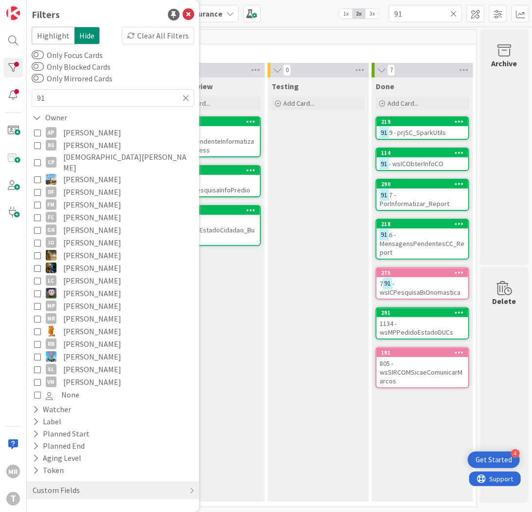
click at [85, 300] on span "[PERSON_NAME]" at bounding box center [92, 306] width 58 height 13
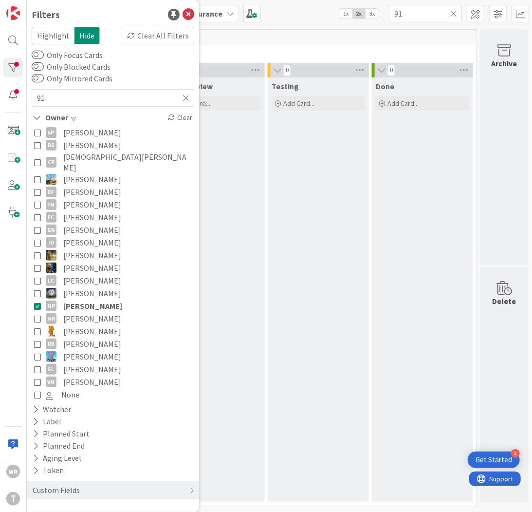
click at [212, 414] on div "Code Review Add Card..." at bounding box center [214, 289] width 101 height 424
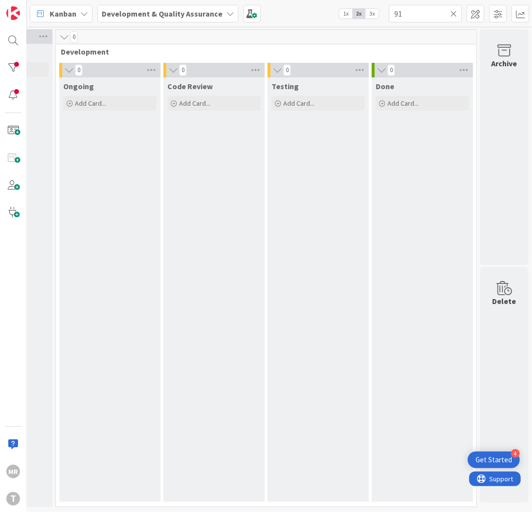
click at [457, 15] on icon at bounding box center [454, 13] width 7 height 9
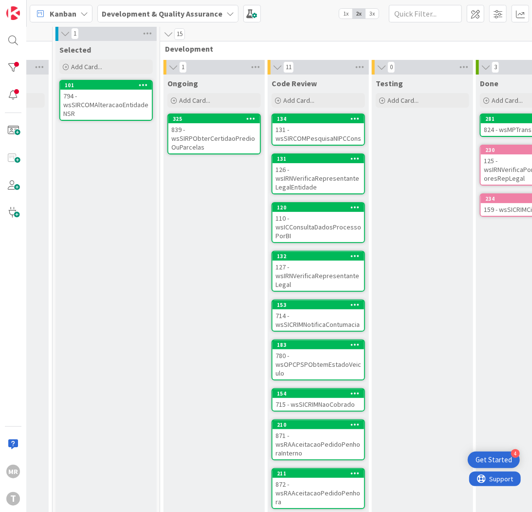
scroll to position [3, 235]
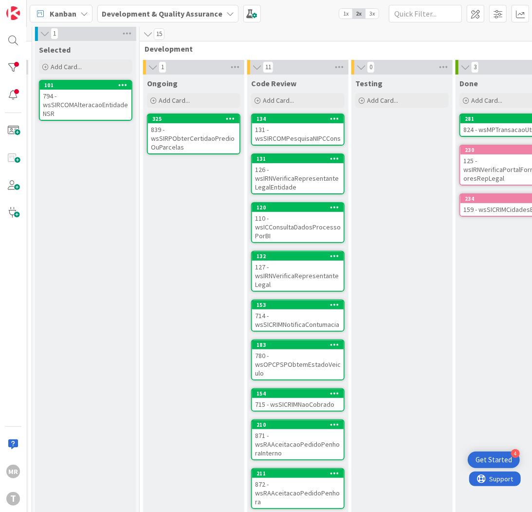
click at [343, 10] on span "1x" at bounding box center [346, 14] width 13 height 10
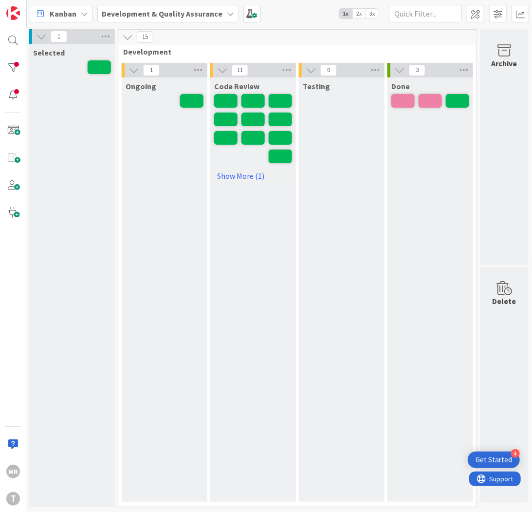
scroll to position [3, 217]
click at [359, 14] on span "2x" at bounding box center [359, 14] width 13 height 10
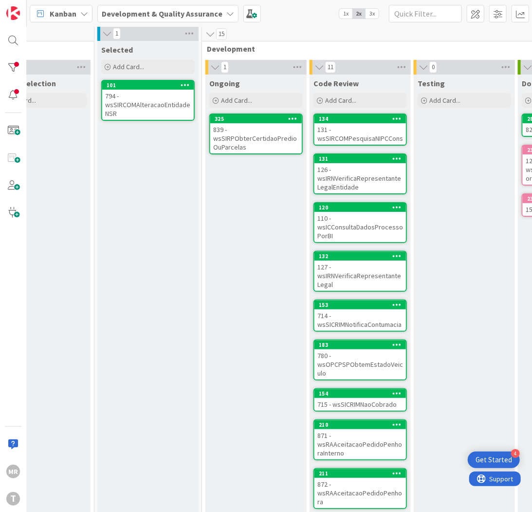
scroll to position [3, 149]
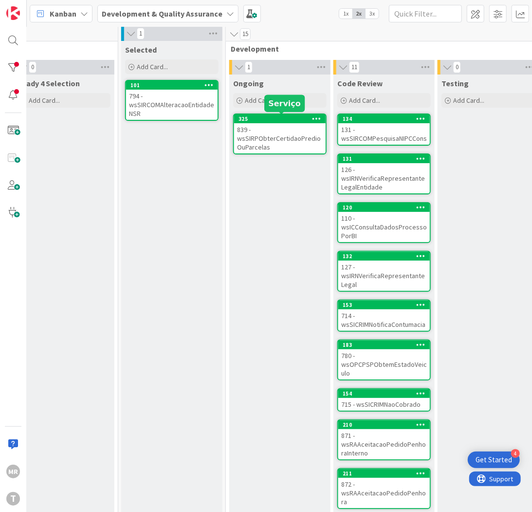
click at [271, 119] on div "325" at bounding box center [282, 118] width 87 height 7
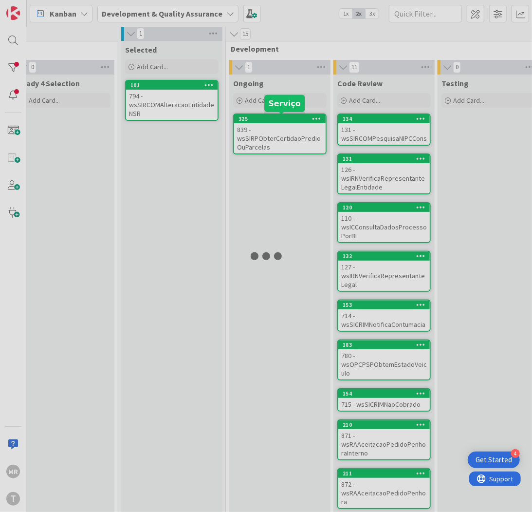
click at [271, 119] on div at bounding box center [266, 256] width 532 height 512
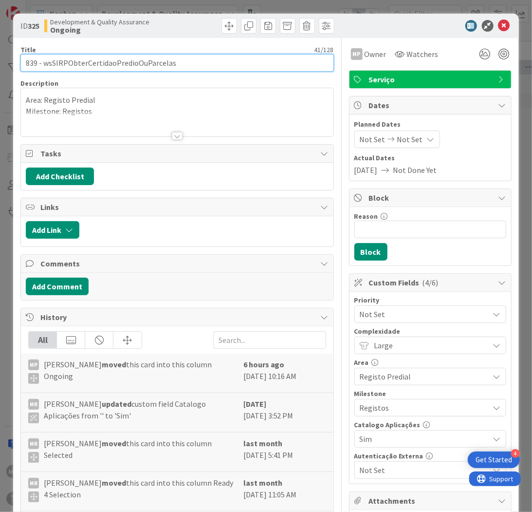
drag, startPoint x: 183, startPoint y: 62, endPoint x: 44, endPoint y: 64, distance: 138.9
click at [44, 64] on input "839 - wsSIRPObterCertidaoPredioOuParcelas" at bounding box center [176, 63] width 313 height 18
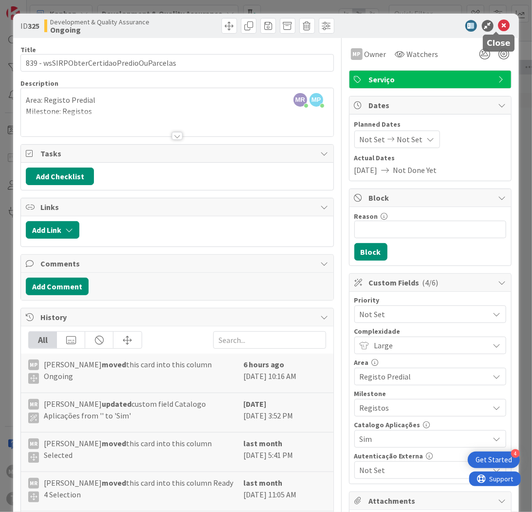
click at [499, 26] on icon at bounding box center [505, 26] width 12 height 12
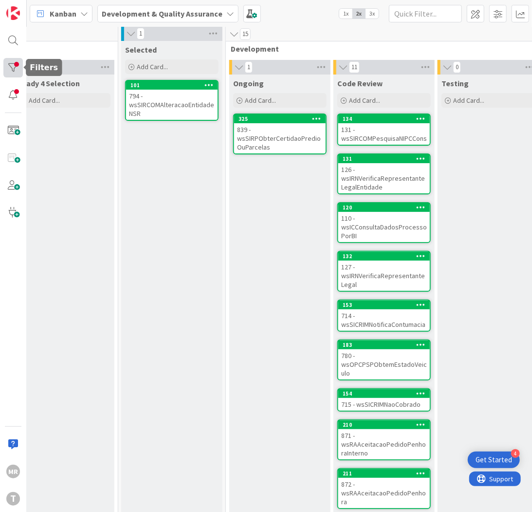
click at [18, 63] on div at bounding box center [12, 67] width 19 height 19
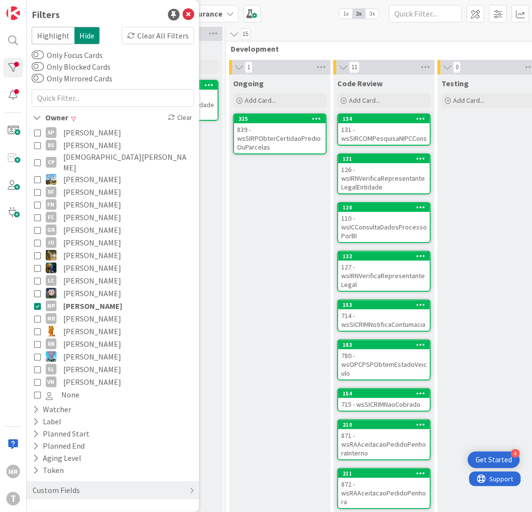
click at [80, 325] on span "[PERSON_NAME]" at bounding box center [92, 331] width 58 height 13
click at [89, 300] on span "[PERSON_NAME]" at bounding box center [92, 306] width 59 height 13
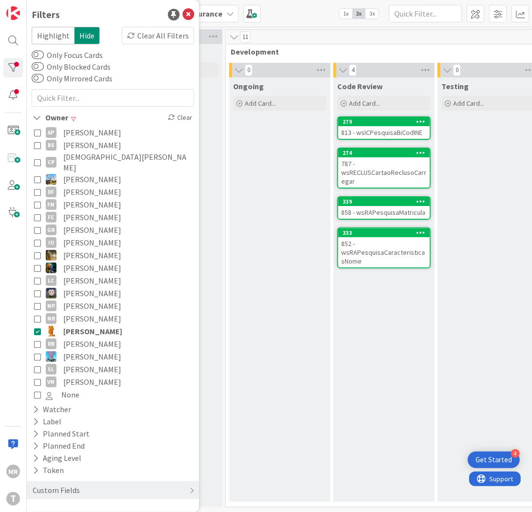
click at [76, 325] on span "[PERSON_NAME]" at bounding box center [92, 331] width 59 height 13
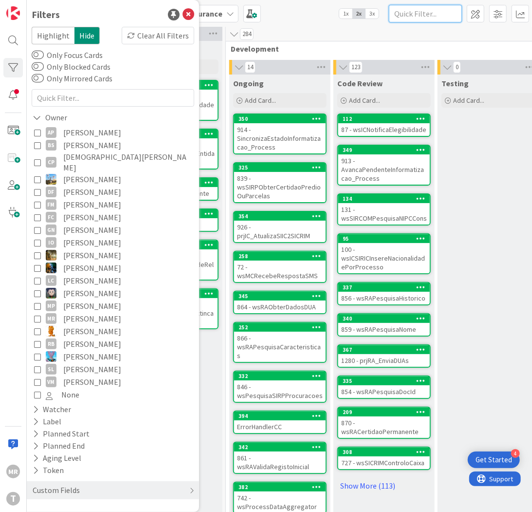
click at [439, 17] on input "text" at bounding box center [425, 14] width 73 height 18
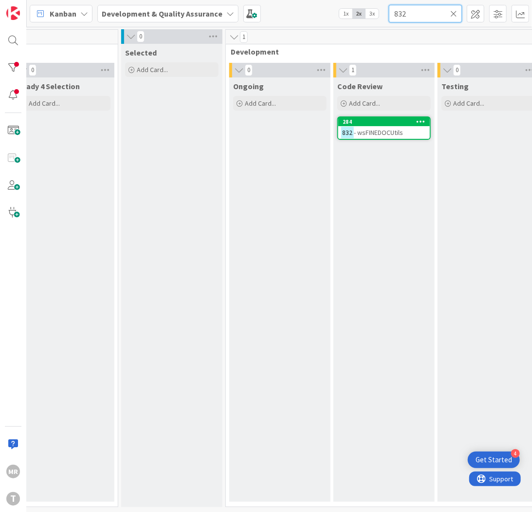
type input "832"
click at [451, 13] on icon at bounding box center [454, 13] width 7 height 9
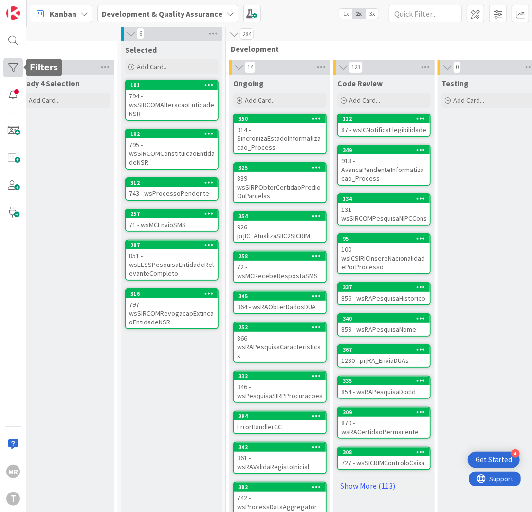
click at [8, 73] on div at bounding box center [12, 67] width 19 height 19
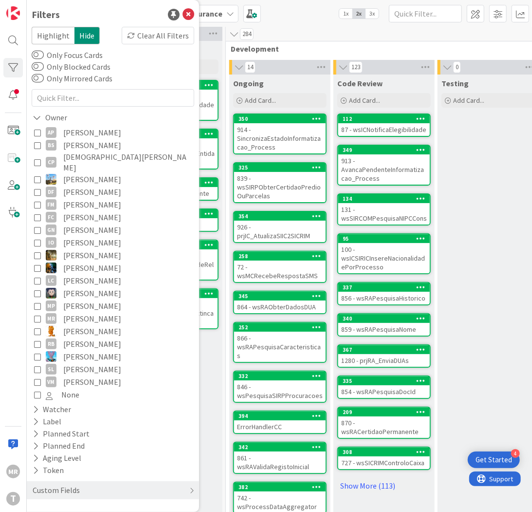
click at [78, 325] on span "[PERSON_NAME]" at bounding box center [92, 331] width 58 height 13
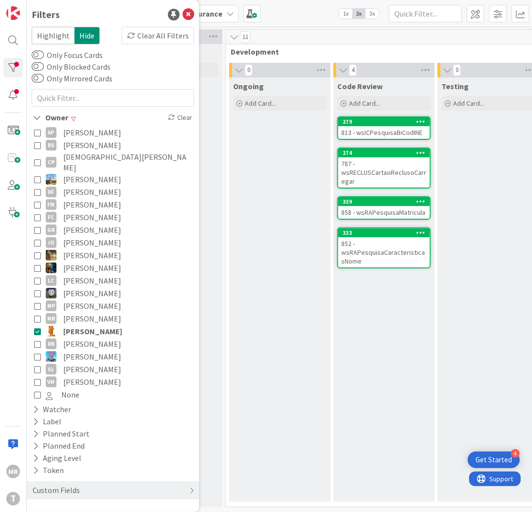
click at [261, 372] on div "Ongoing Add Card..." at bounding box center [279, 289] width 101 height 424
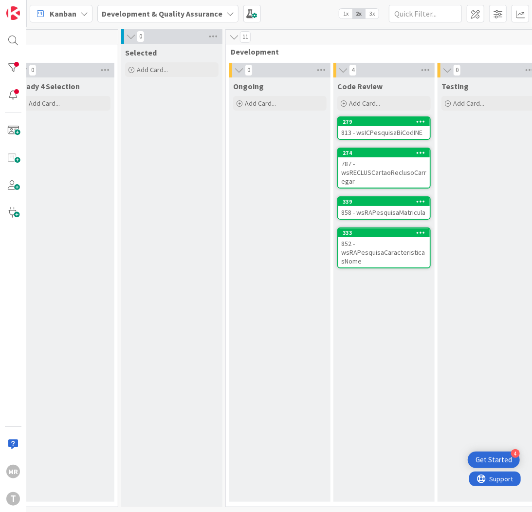
scroll to position [3, 326]
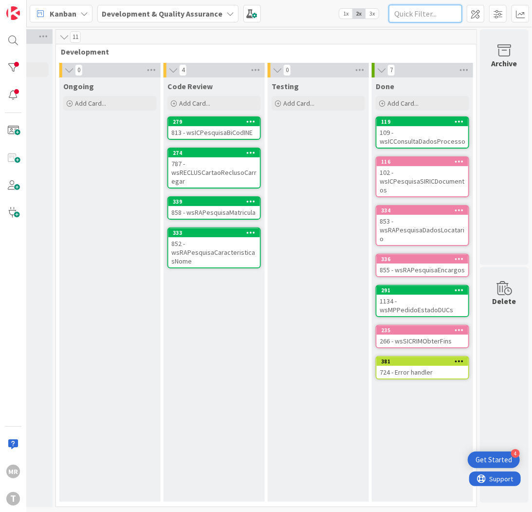
click at [412, 11] on input "text" at bounding box center [425, 14] width 73 height 18
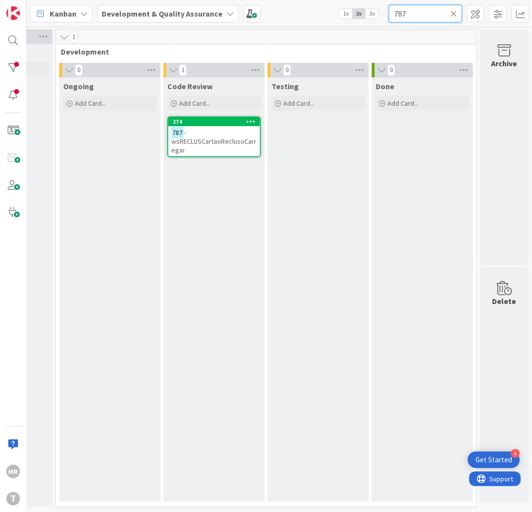
drag, startPoint x: 420, startPoint y: 11, endPoint x: 338, endPoint y: 10, distance: 82.3
click at [338, 10] on div "Kanban Development & Quality Assurance 1x 2x 3x 787" at bounding box center [280, 13] width 506 height 27
drag, startPoint x: 410, startPoint y: 18, endPoint x: 282, endPoint y: 0, distance: 129.3
click at [294, 6] on div "Kanban Development & Quality Assurance 1x 2x 3x 858" at bounding box center [280, 13] width 506 height 27
click at [11, 73] on div at bounding box center [12, 67] width 19 height 19
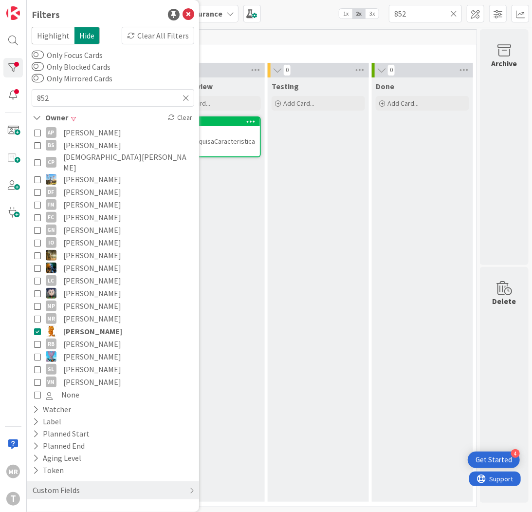
click at [82, 325] on span "[PERSON_NAME]" at bounding box center [92, 331] width 59 height 13
drag, startPoint x: 408, startPoint y: 10, endPoint x: 368, endPoint y: 8, distance: 40.0
click at [368, 8] on div "Kanban Development & Quality Assurance 1x 2x 3x 852" at bounding box center [280, 13] width 506 height 27
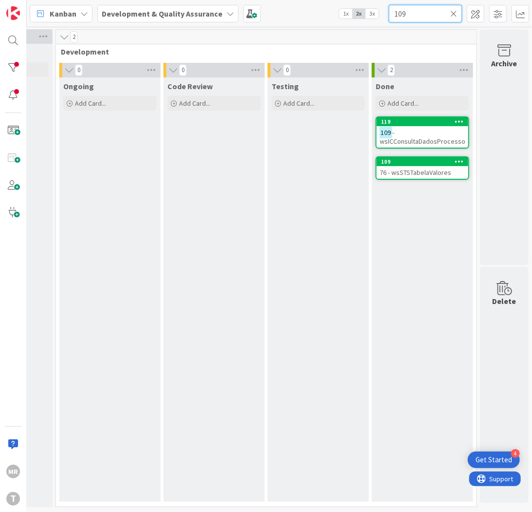
drag, startPoint x: 412, startPoint y: 11, endPoint x: 376, endPoint y: 9, distance: 36.6
click at [376, 9] on div "Kanban Development & Quality Assurance 1x 2x 3x 109" at bounding box center [280, 13] width 506 height 27
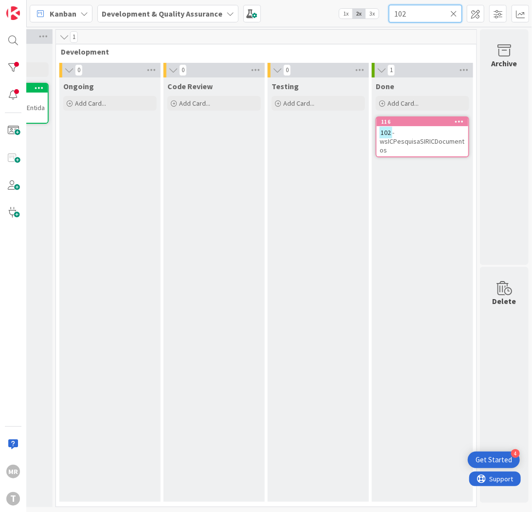
type input "102"
click at [16, 63] on div at bounding box center [12, 67] width 19 height 19
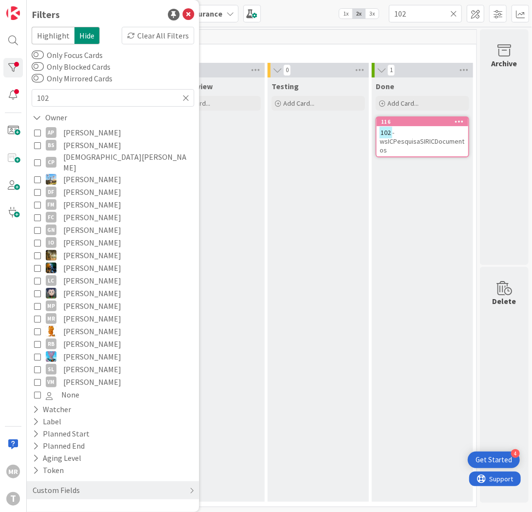
click at [69, 338] on span "[PERSON_NAME]" at bounding box center [92, 344] width 58 height 13
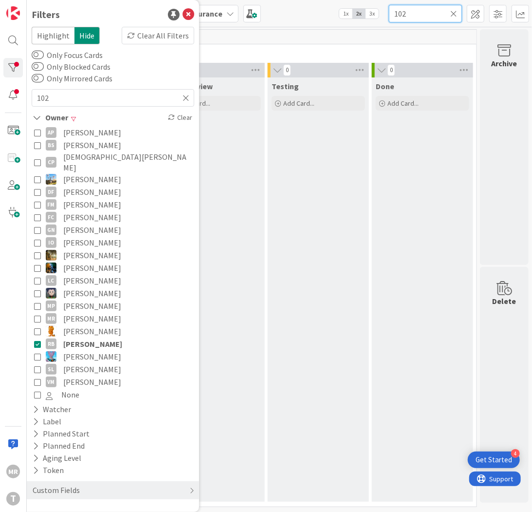
drag, startPoint x: 458, startPoint y: 15, endPoint x: 452, endPoint y: 16, distance: 6.4
click at [456, 15] on div "102" at bounding box center [425, 14] width 73 height 18
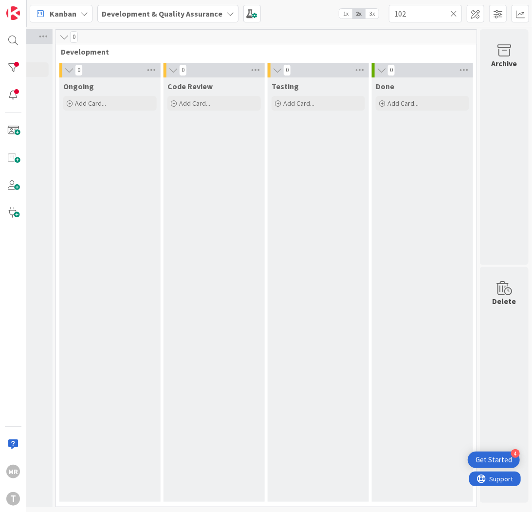
click at [452, 16] on icon at bounding box center [454, 13] width 7 height 9
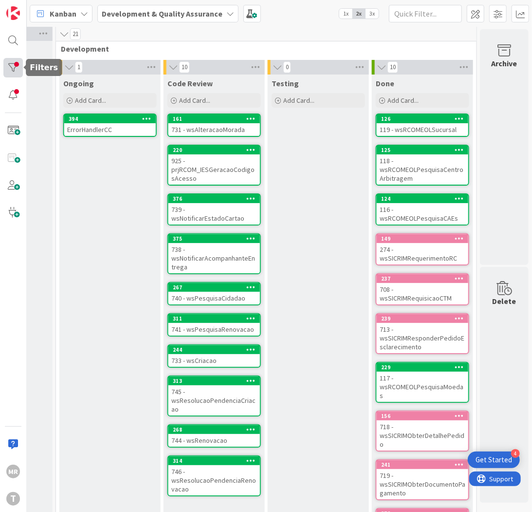
click at [7, 67] on div at bounding box center [12, 67] width 19 height 19
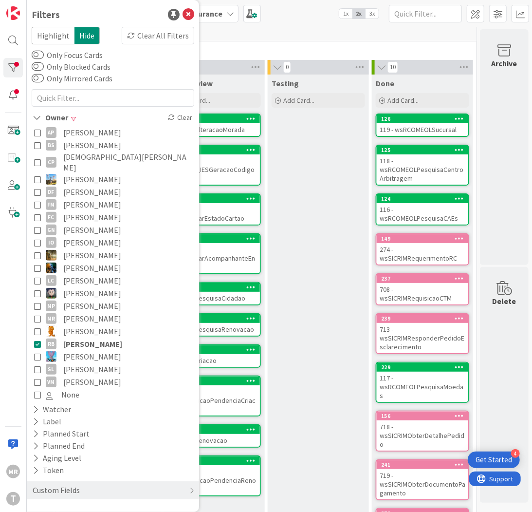
click at [70, 363] on span "[PERSON_NAME]" at bounding box center [92, 369] width 58 height 13
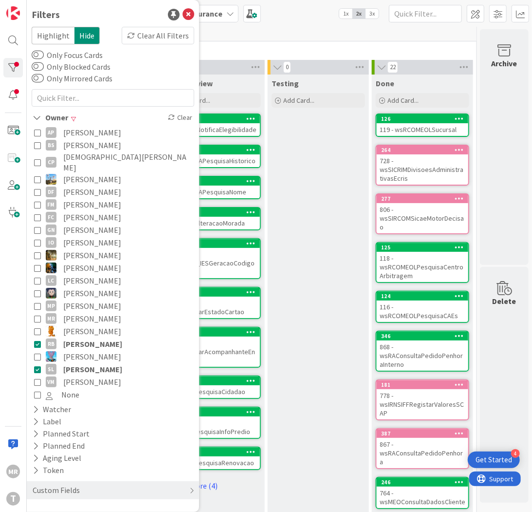
click at [75, 338] on span "[PERSON_NAME]" at bounding box center [92, 344] width 59 height 13
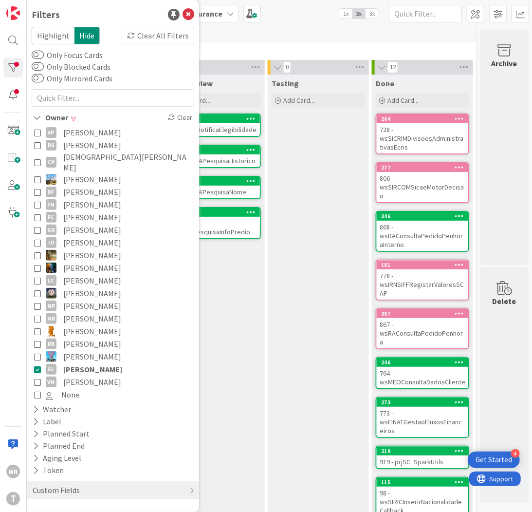
click at [268, 382] on div "Testing Add Card..." at bounding box center [318, 328] width 101 height 506
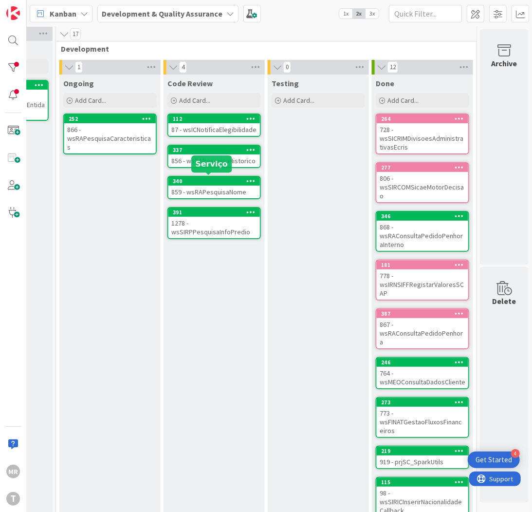
click at [184, 178] on div "340" at bounding box center [216, 181] width 87 height 7
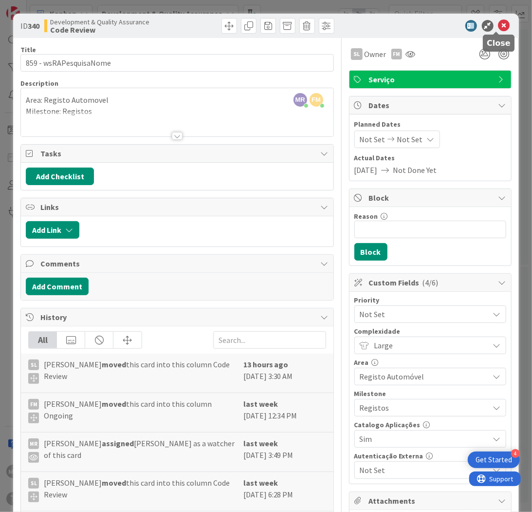
click at [499, 25] on icon at bounding box center [505, 26] width 12 height 12
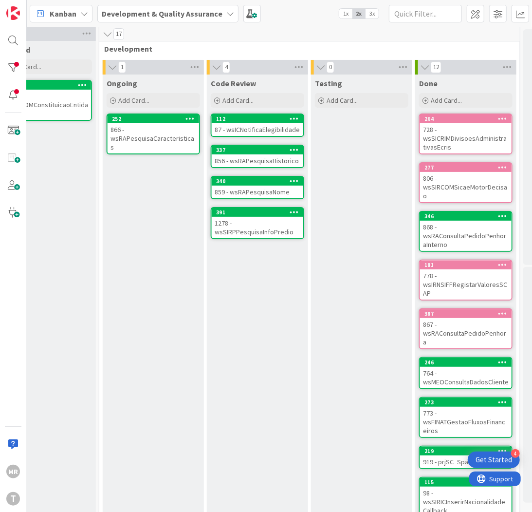
scroll to position [3, 244]
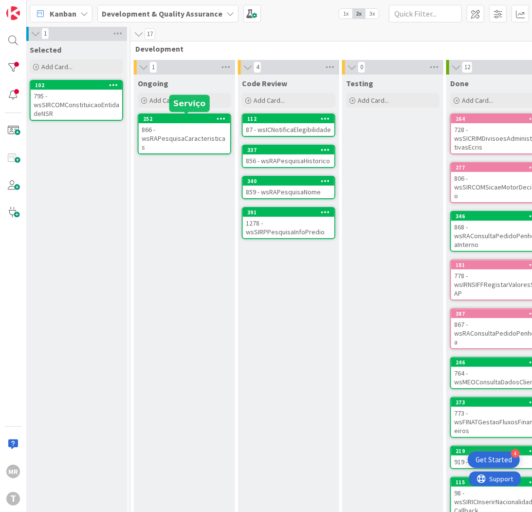
click at [182, 116] on div "252" at bounding box center [186, 118] width 87 height 7
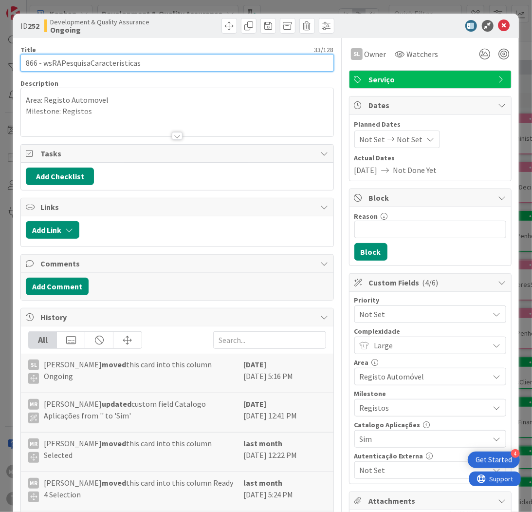
drag, startPoint x: 141, startPoint y: 63, endPoint x: 42, endPoint y: 60, distance: 98.9
click at [42, 60] on input "866 - wsRAPesquisaCaracteristicas" at bounding box center [176, 63] width 313 height 18
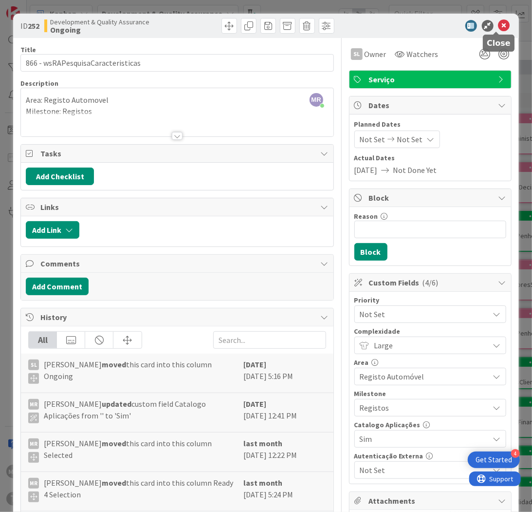
click at [499, 26] on icon at bounding box center [505, 26] width 12 height 12
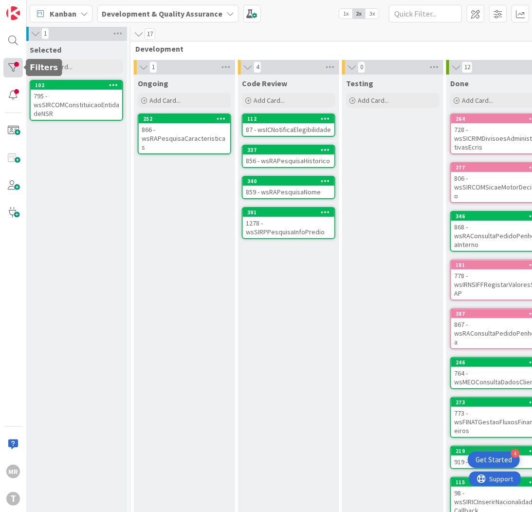
click at [16, 75] on div at bounding box center [12, 67] width 19 height 19
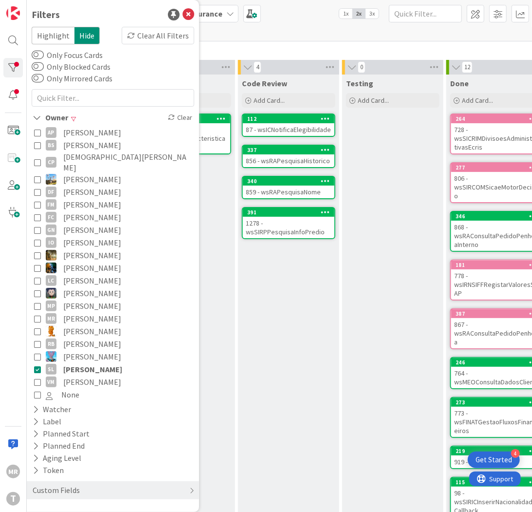
click at [83, 376] on span "[PERSON_NAME]" at bounding box center [92, 382] width 58 height 13
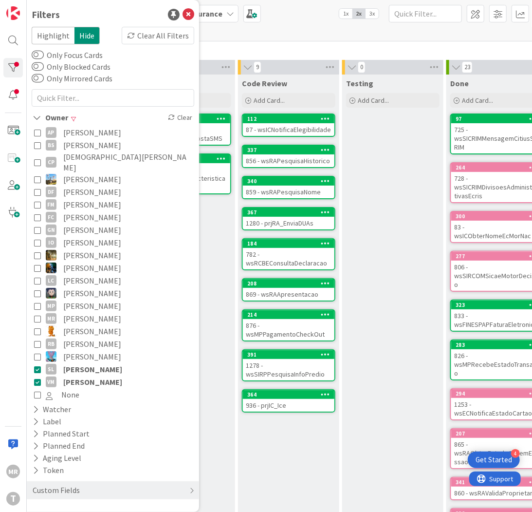
click at [88, 363] on span "[PERSON_NAME]" at bounding box center [92, 369] width 59 height 13
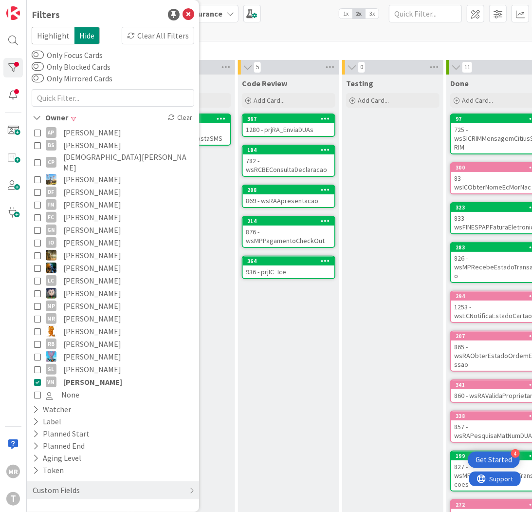
click at [230, 407] on div "Ongoing Add Card... 258 72 - wsMCRecebeRespostaSMS" at bounding box center [184, 314] width 101 height 479
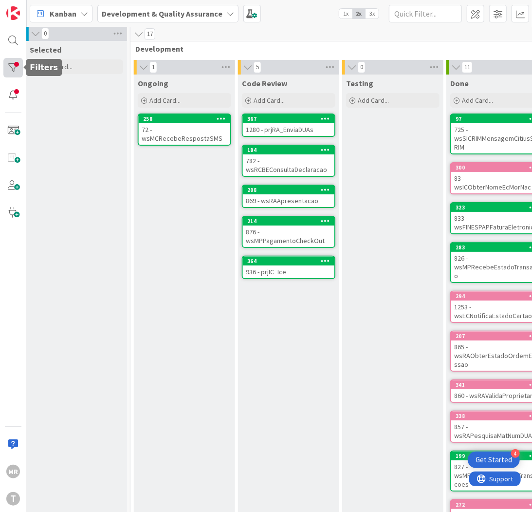
click at [15, 66] on div at bounding box center [12, 67] width 19 height 19
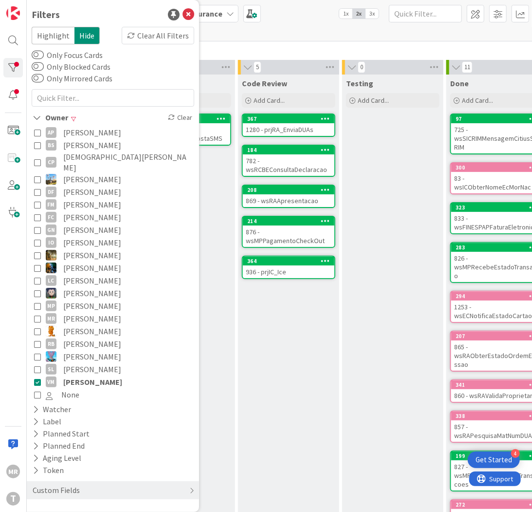
click at [69, 388] on span "None" at bounding box center [70, 394] width 18 height 13
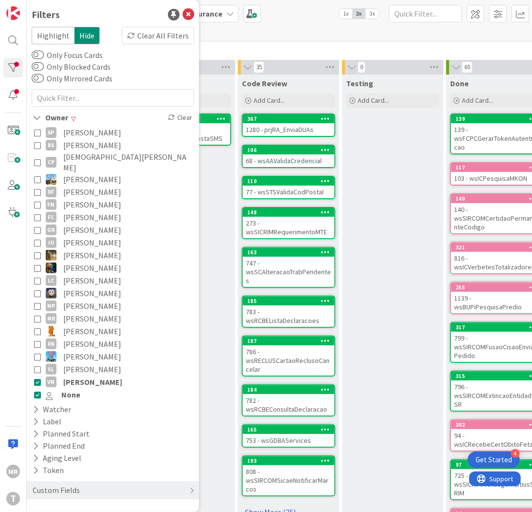
click at [72, 376] on span "[PERSON_NAME]" at bounding box center [92, 382] width 59 height 13
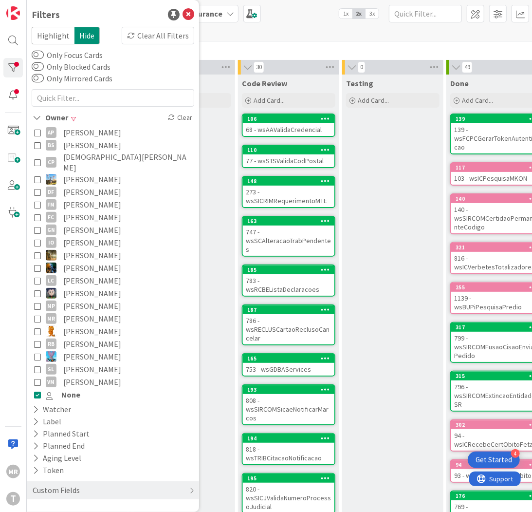
click at [76, 388] on span "None" at bounding box center [70, 394] width 19 height 13
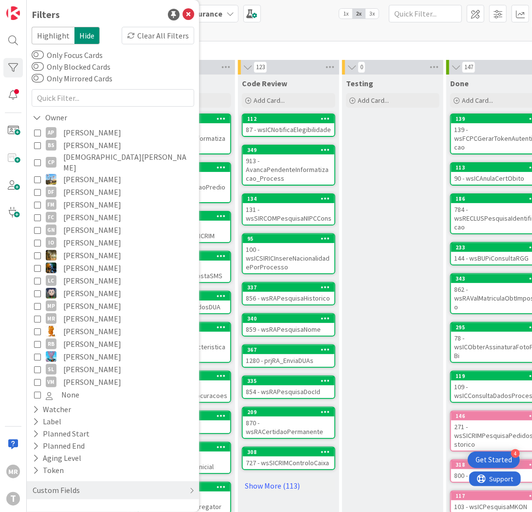
click at [88, 376] on span "[PERSON_NAME]" at bounding box center [92, 382] width 58 height 13
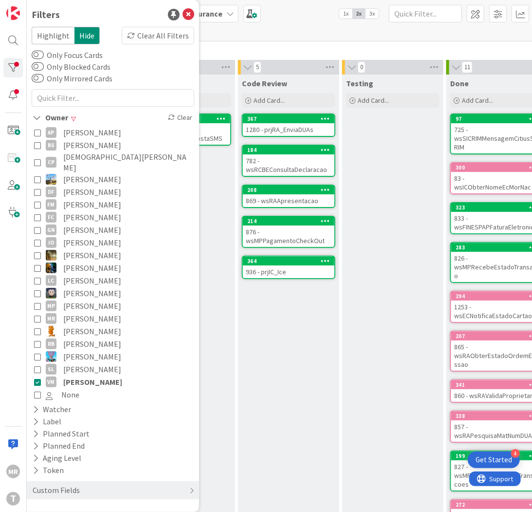
click at [290, 342] on div "Code Review Add Card... 367 1280 - prjRA_EnviaDUAs 184 782 - wsRCBEConsultaDecl…" at bounding box center [288, 314] width 101 height 479
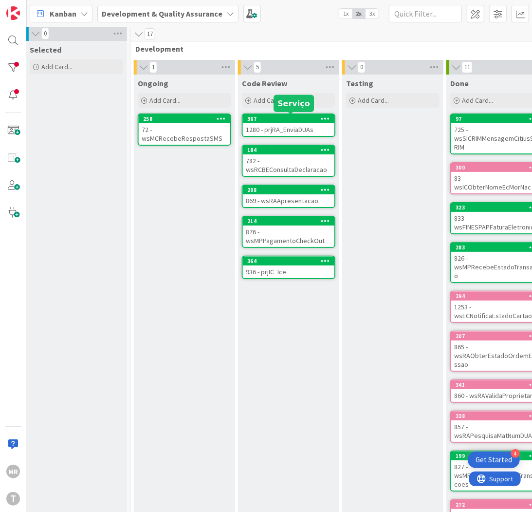
click at [273, 120] on div "367" at bounding box center [290, 118] width 87 height 7
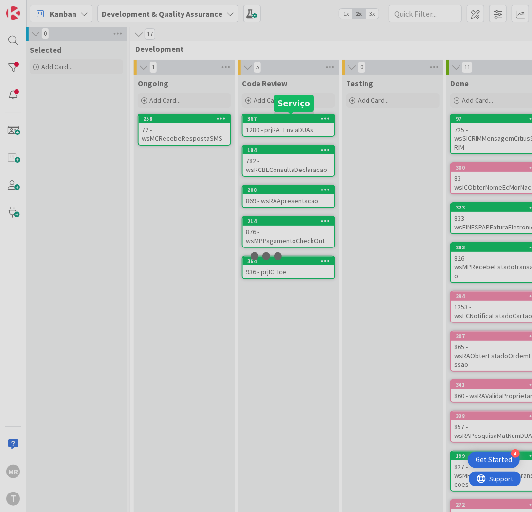
click at [273, 120] on div at bounding box center [266, 256] width 532 height 512
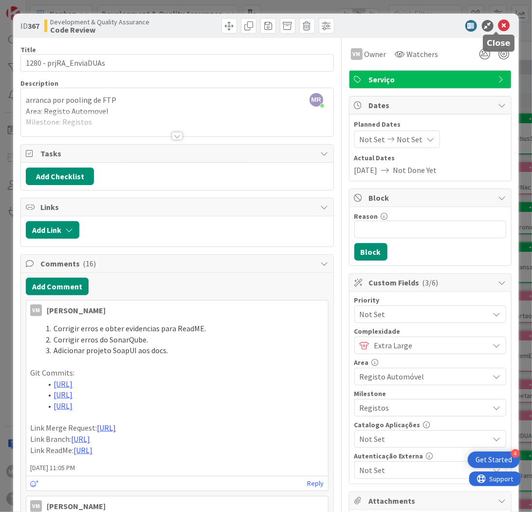
click at [499, 25] on icon at bounding box center [505, 26] width 12 height 12
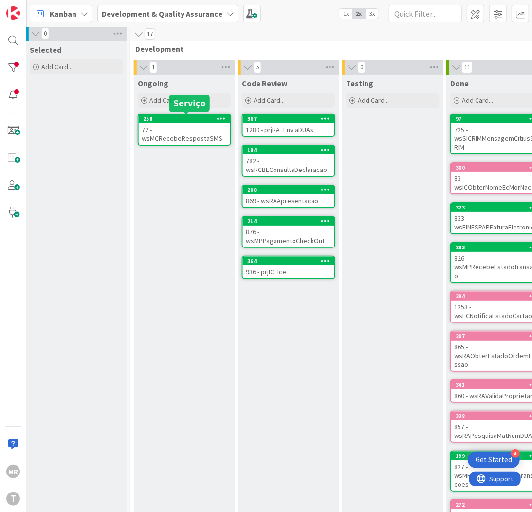
click at [168, 115] on div "258" at bounding box center [186, 118] width 87 height 7
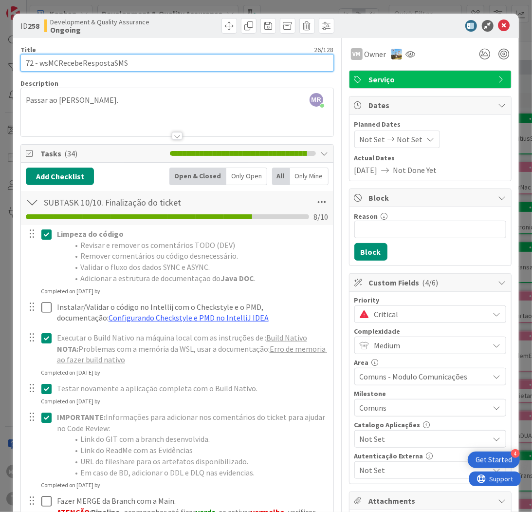
drag, startPoint x: 91, startPoint y: 61, endPoint x: 40, endPoint y: 61, distance: 50.7
click at [40, 61] on input "72 - wsMCRecebeRespostaSMS" at bounding box center [176, 63] width 313 height 18
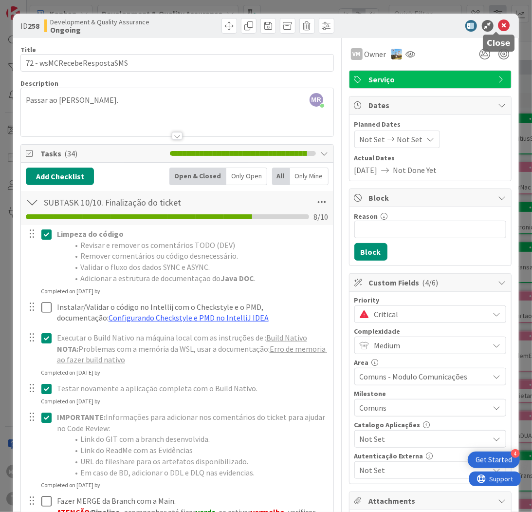
drag, startPoint x: 496, startPoint y: 27, endPoint x: 490, endPoint y: 8, distance: 20.0
click at [499, 27] on icon at bounding box center [505, 26] width 12 height 12
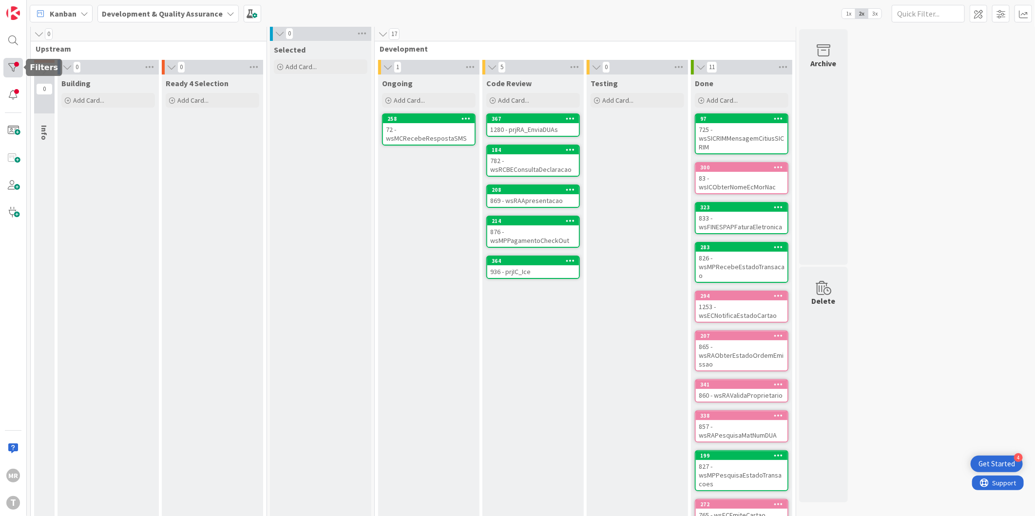
click at [12, 61] on div at bounding box center [12, 67] width 19 height 19
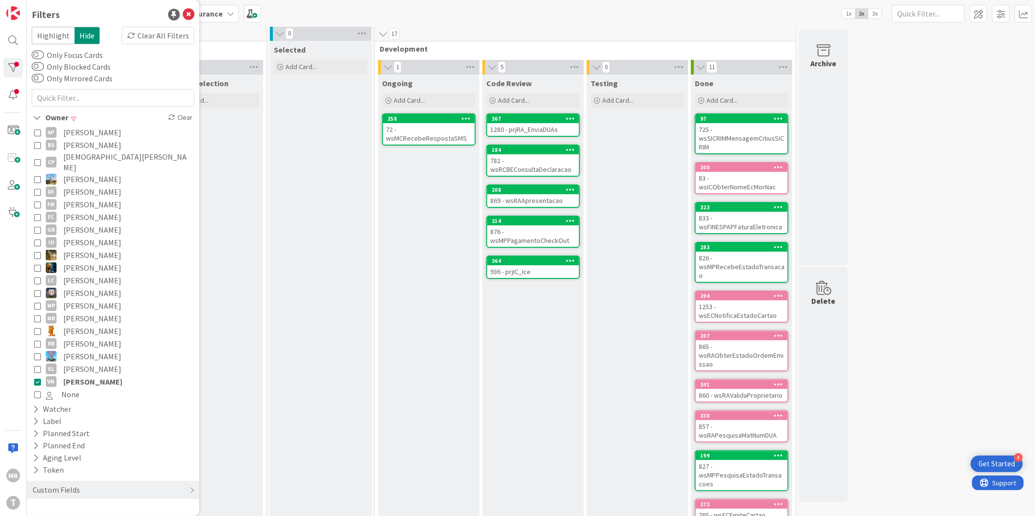
click at [80, 376] on span "[PERSON_NAME]" at bounding box center [92, 382] width 59 height 13
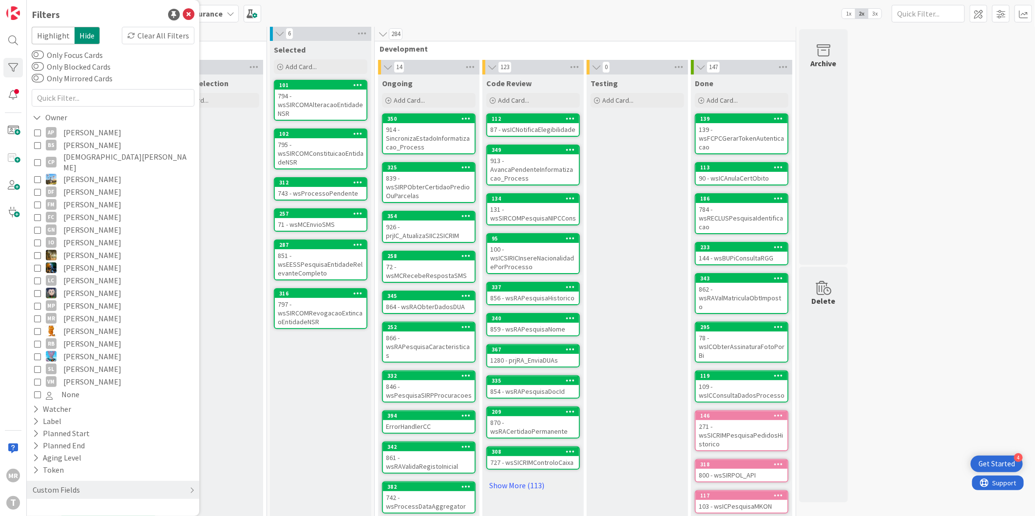
click at [304, 405] on div "Selected Add Card... 101 794 - wsSIRCOMAlteracaoEntidadeNSR 102 795 - wsSIRCOMC…" at bounding box center [320, 318] width 101 height 554
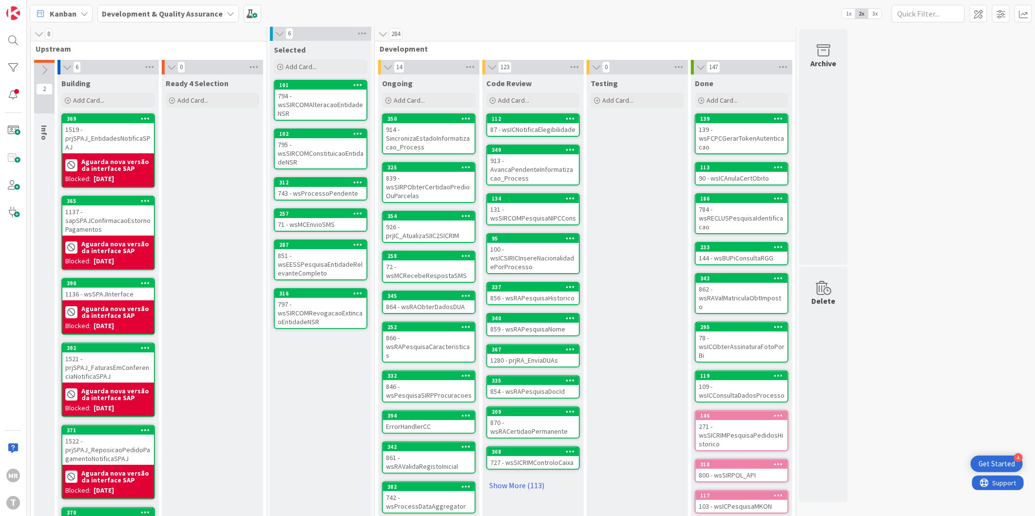
click at [11, 57] on div "MR T" at bounding box center [13, 258] width 27 height 516
click at [19, 69] on div at bounding box center [12, 67] width 19 height 19
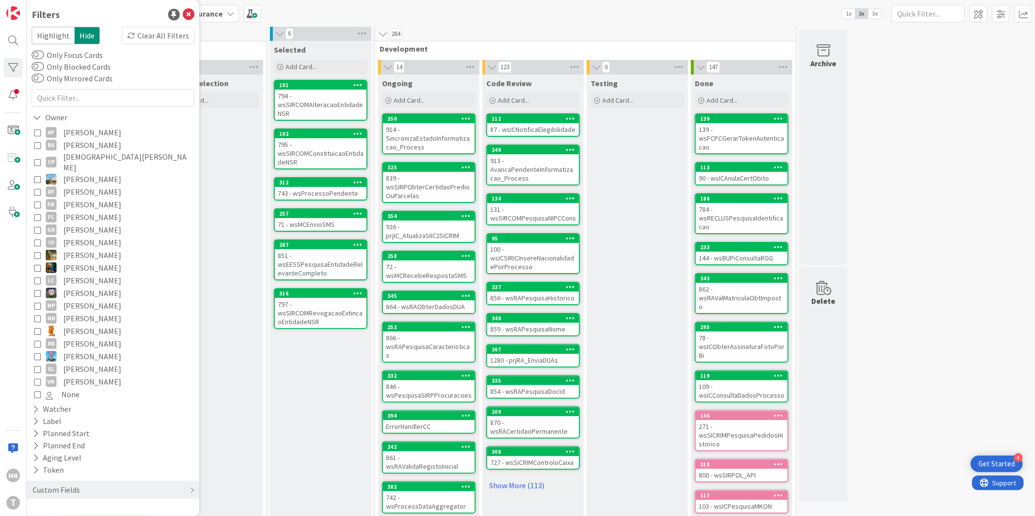
click at [73, 134] on span "[PERSON_NAME]" at bounding box center [92, 132] width 58 height 13
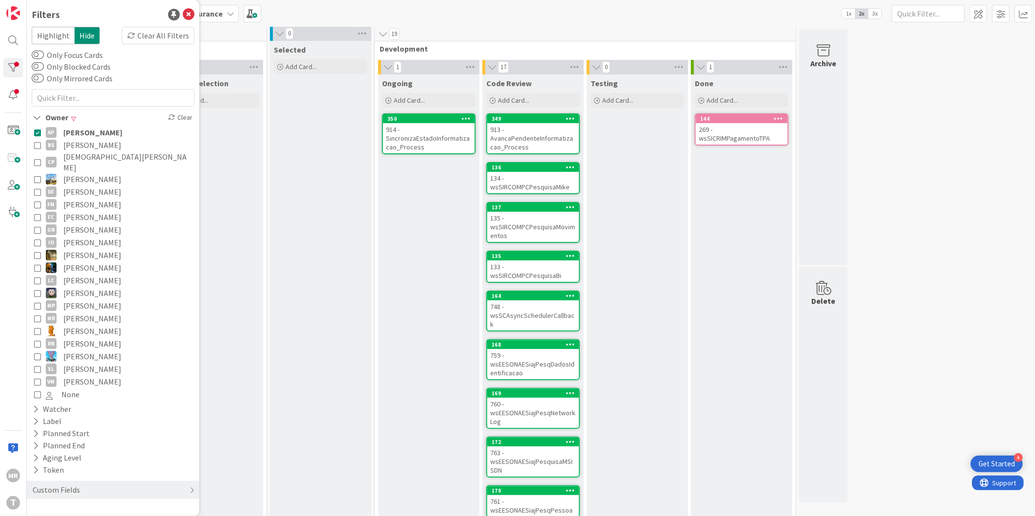
click at [73, 134] on span "[PERSON_NAME]" at bounding box center [92, 132] width 59 height 13
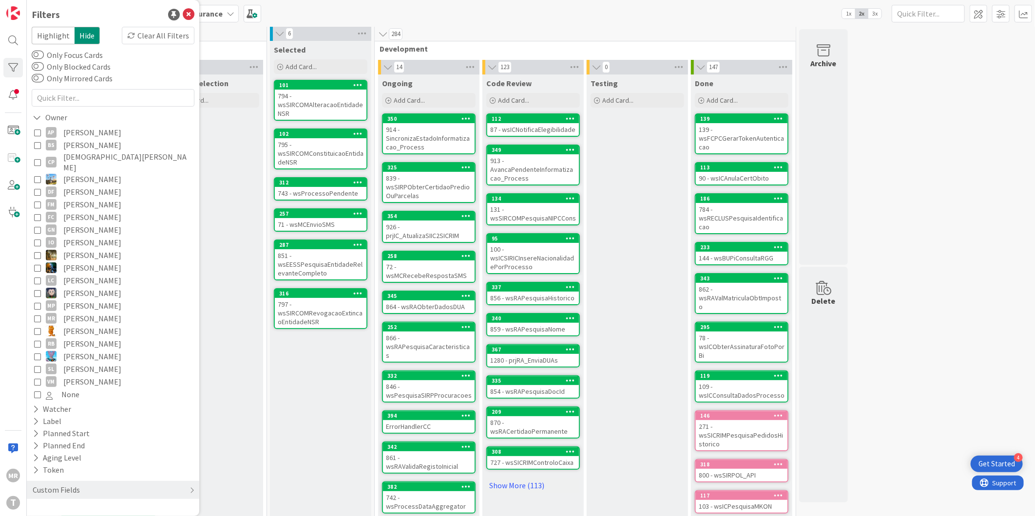
click at [76, 158] on span "[DEMOGRAPHIC_DATA][PERSON_NAME]" at bounding box center [127, 162] width 129 height 21
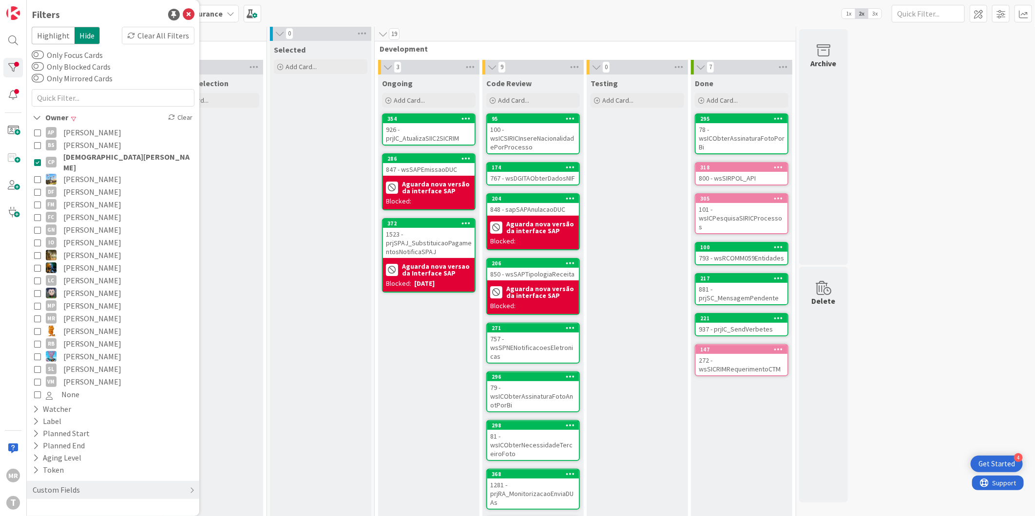
click at [76, 158] on span "[DEMOGRAPHIC_DATA][PERSON_NAME]" at bounding box center [127, 162] width 129 height 21
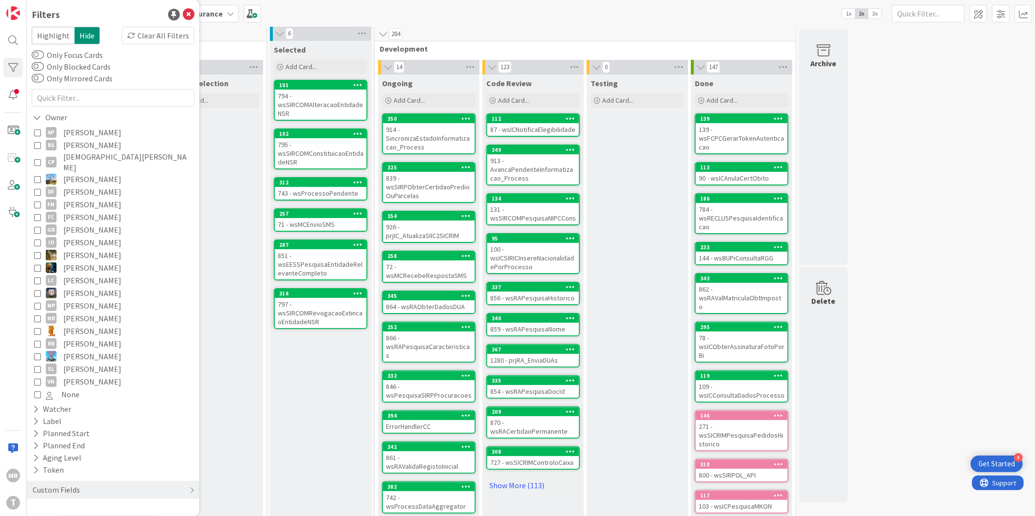
click at [660, 290] on div "Testing Add Card..." at bounding box center [637, 332] width 101 height 515
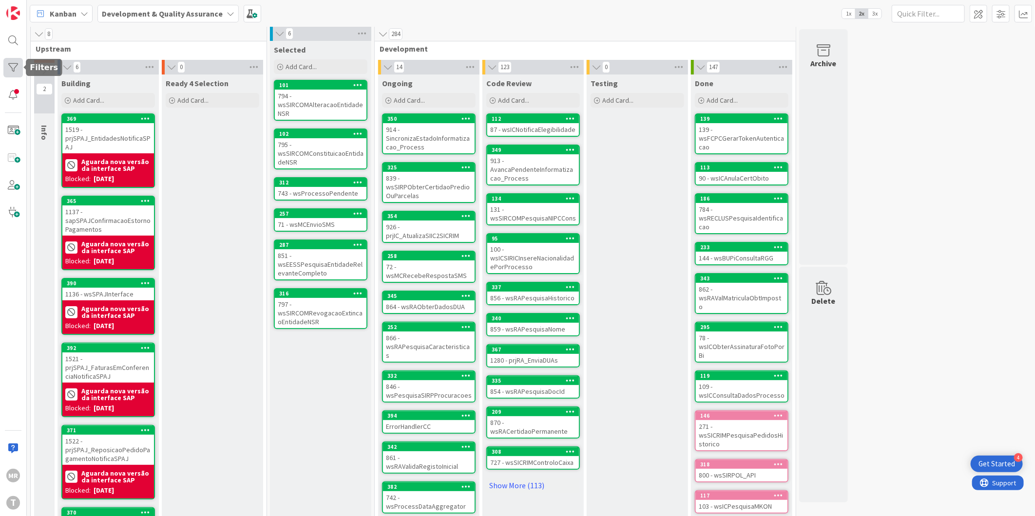
click at [7, 66] on div at bounding box center [12, 67] width 19 height 19
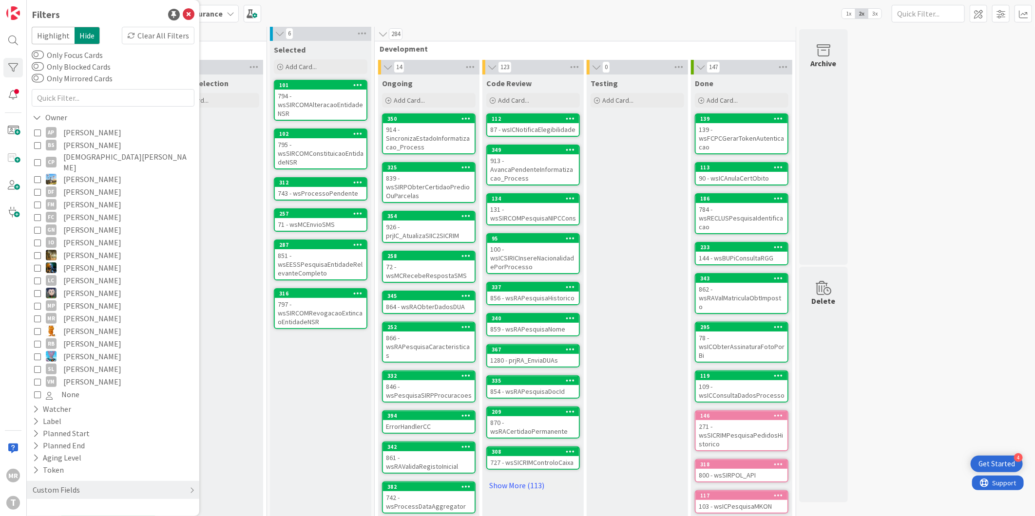
click at [84, 198] on span "[PERSON_NAME]" at bounding box center [92, 204] width 58 height 13
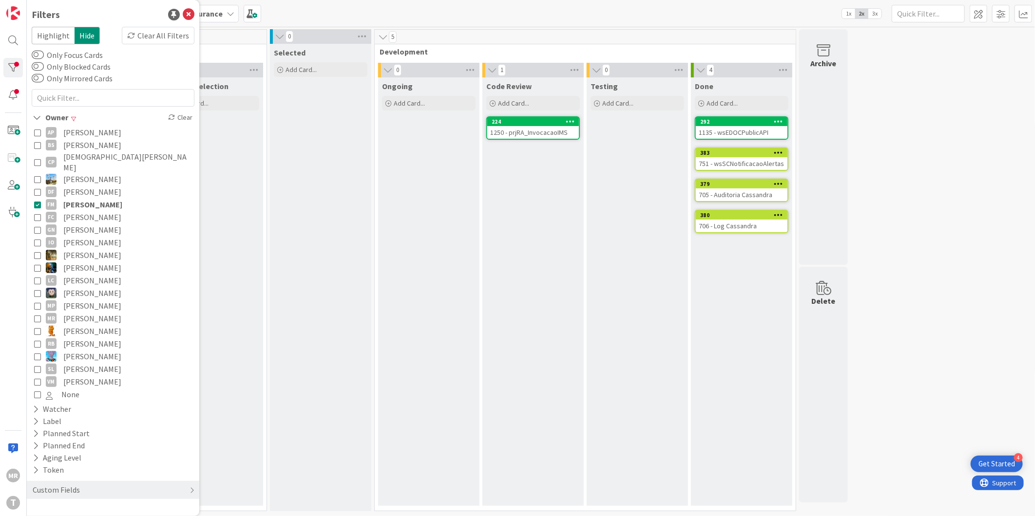
click at [84, 198] on span "[PERSON_NAME]" at bounding box center [92, 204] width 59 height 13
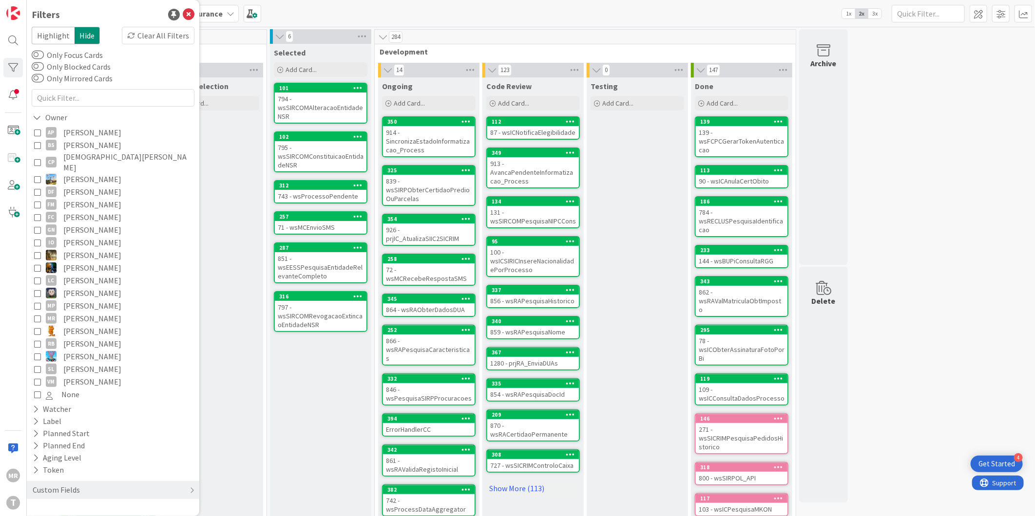
click at [90, 224] on span "[PERSON_NAME]" at bounding box center [92, 230] width 58 height 13
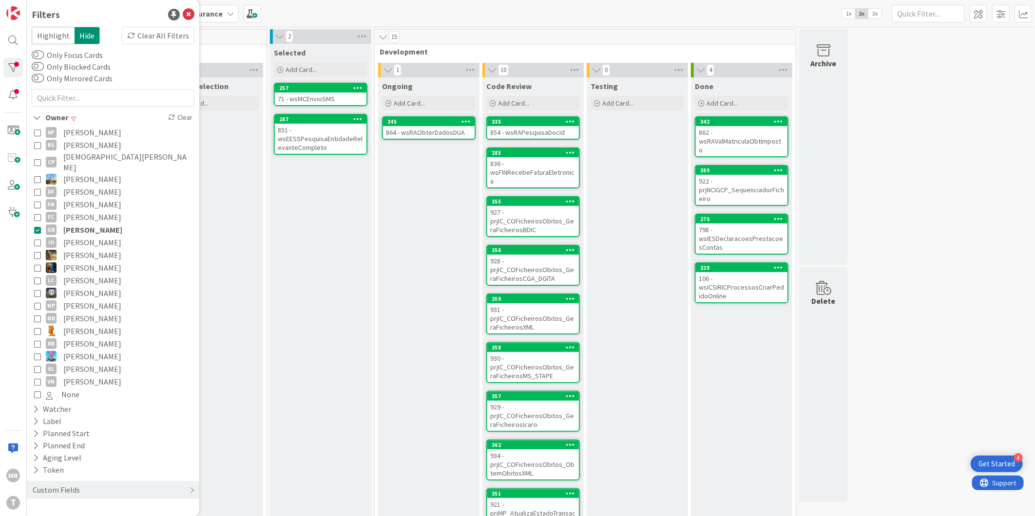
click at [90, 224] on span "[PERSON_NAME]" at bounding box center [92, 230] width 59 height 13
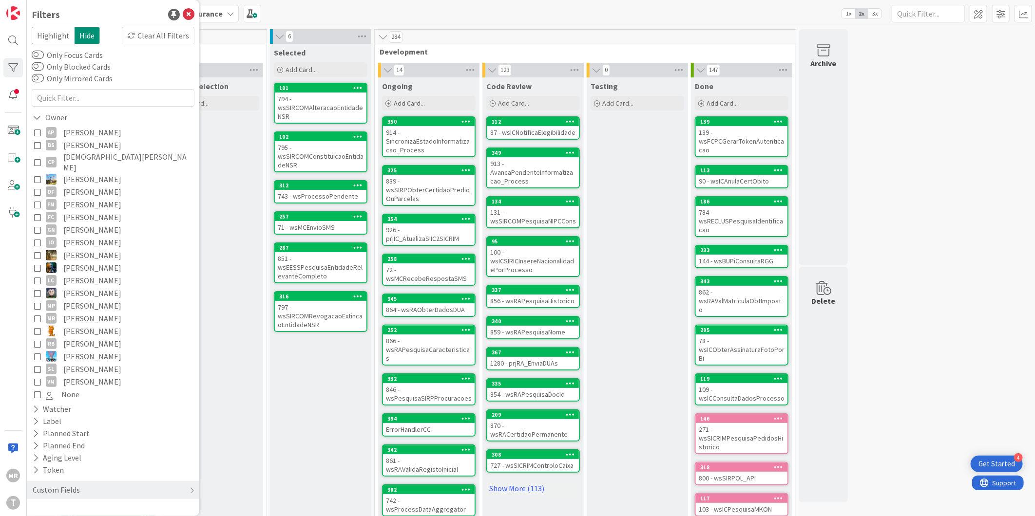
click at [89, 249] on span "[PERSON_NAME]" at bounding box center [92, 255] width 58 height 13
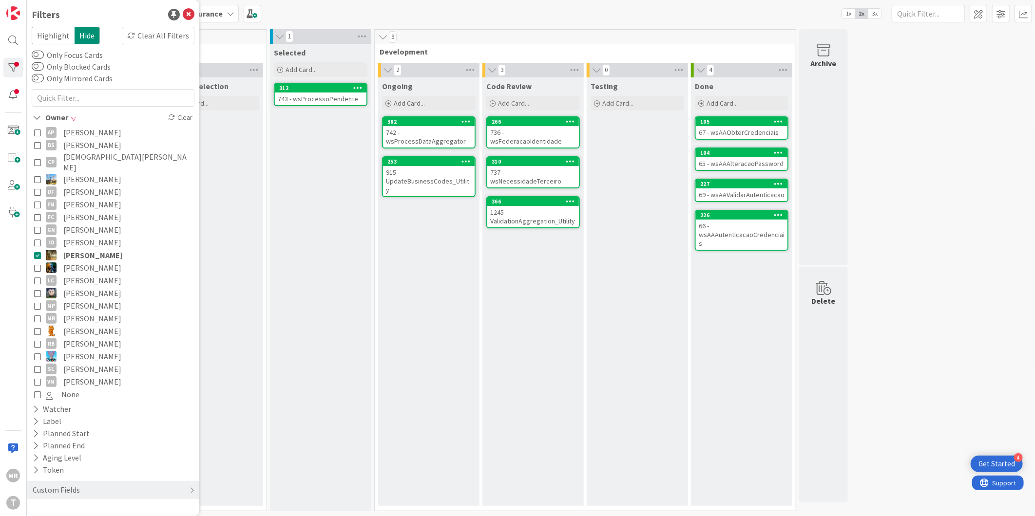
click at [89, 249] on span "[PERSON_NAME]" at bounding box center [92, 255] width 59 height 13
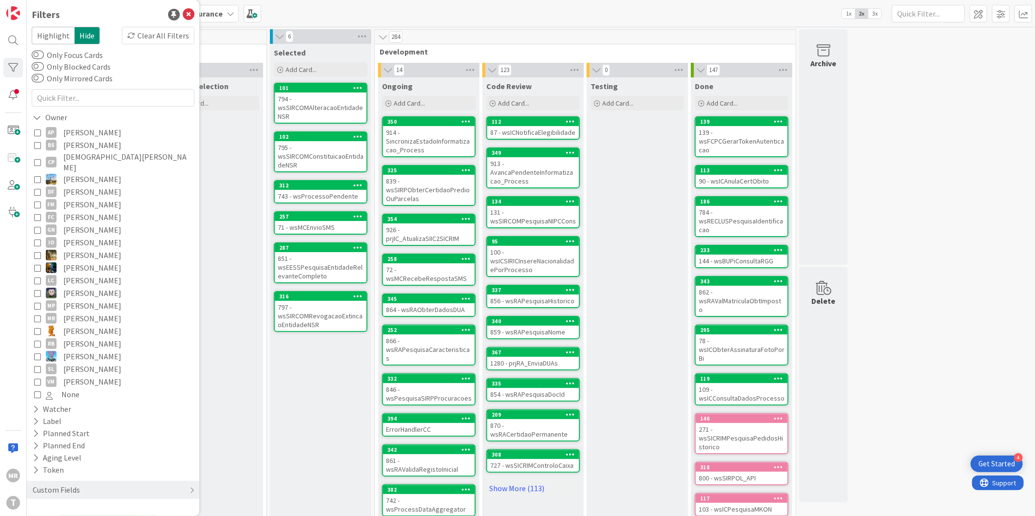
click at [91, 262] on span "[PERSON_NAME]" at bounding box center [92, 268] width 58 height 13
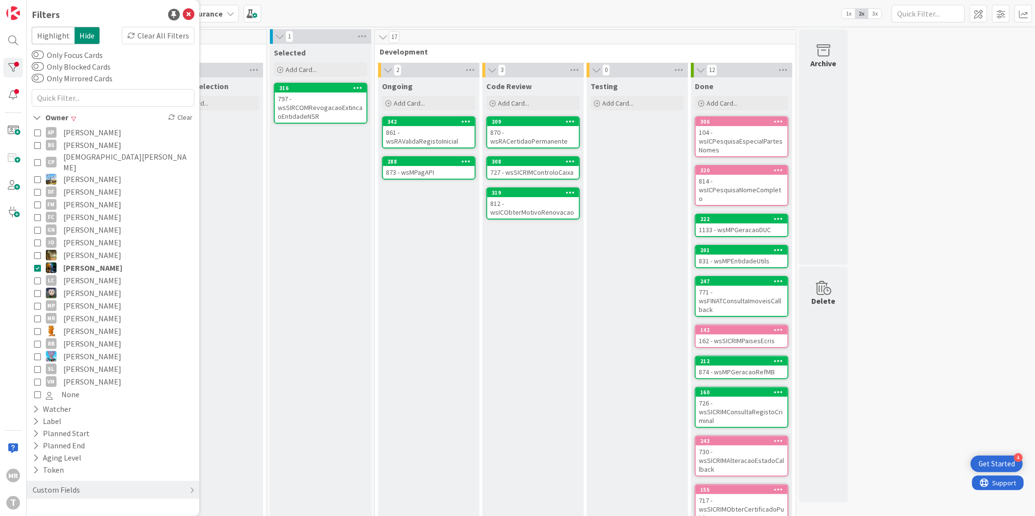
click at [93, 287] on span "[PERSON_NAME]" at bounding box center [92, 293] width 58 height 13
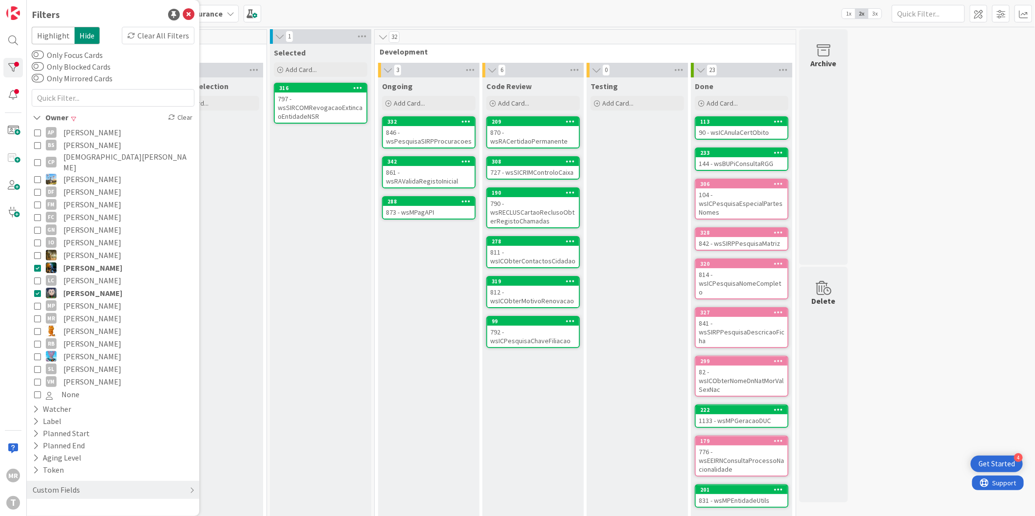
click at [96, 262] on span "[PERSON_NAME]" at bounding box center [92, 268] width 59 height 13
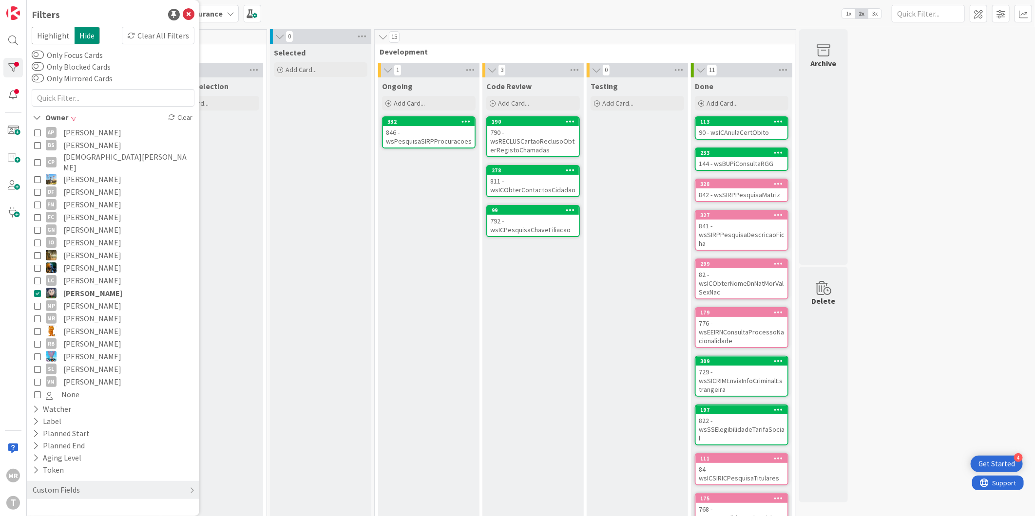
click at [94, 300] on span "[PERSON_NAME]" at bounding box center [92, 306] width 58 height 13
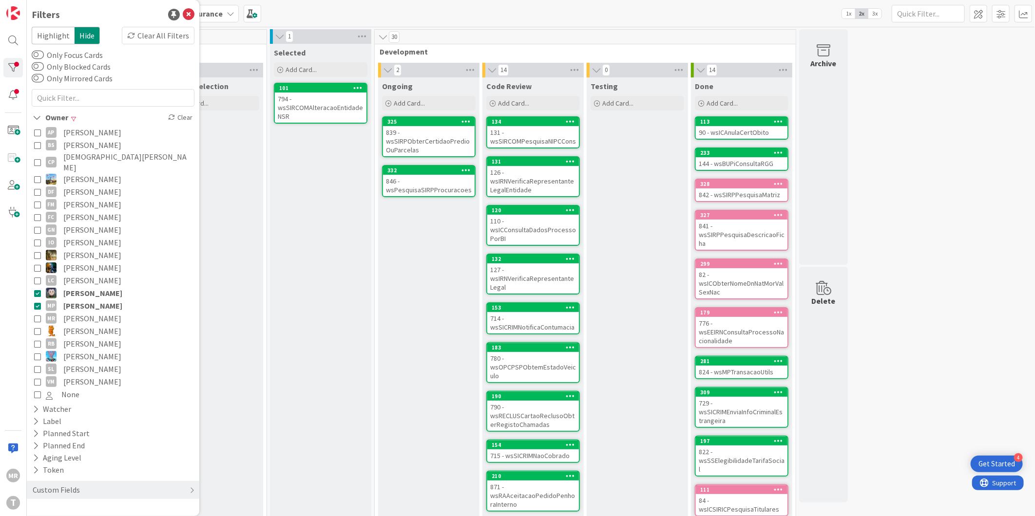
click at [98, 287] on span "[PERSON_NAME]" at bounding box center [92, 293] width 59 height 13
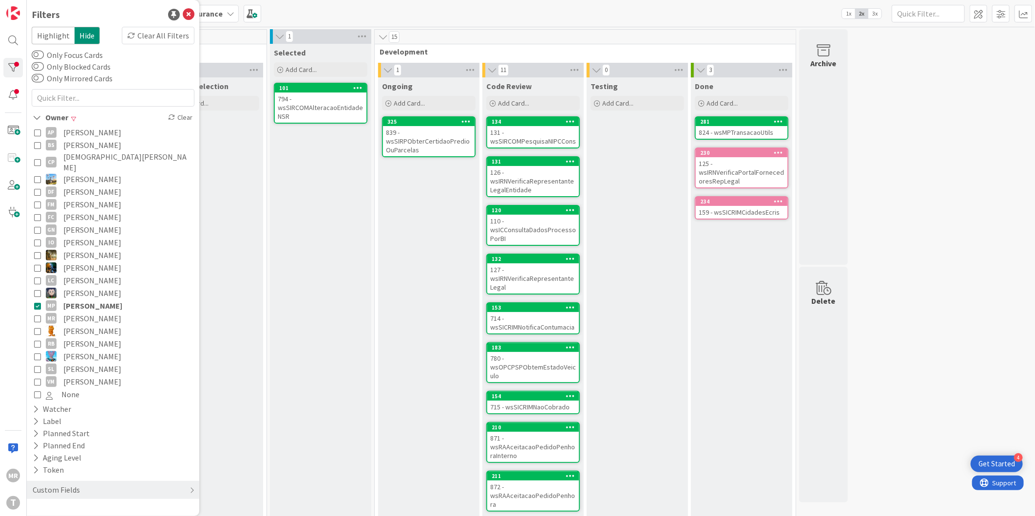
click at [96, 338] on span "[PERSON_NAME]" at bounding box center [92, 344] width 58 height 13
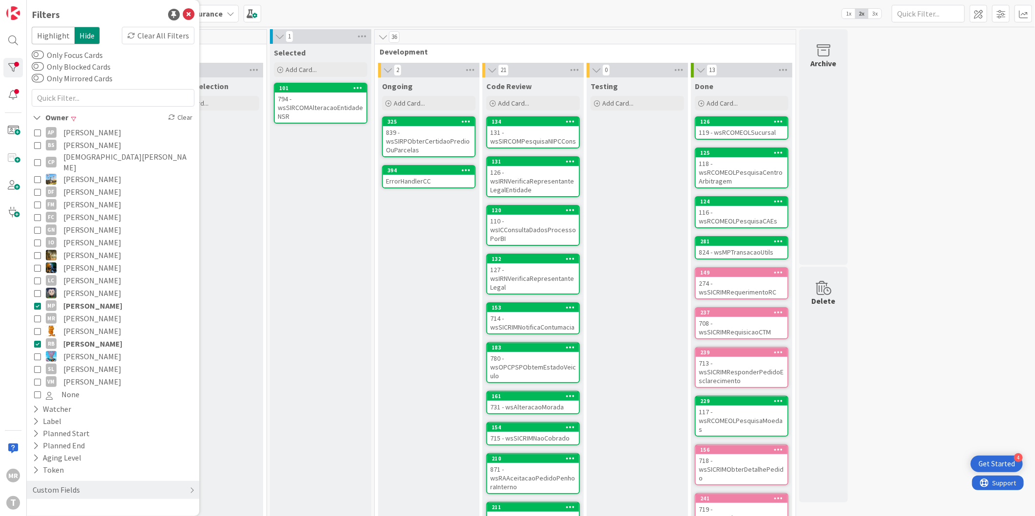
click at [101, 300] on span "[PERSON_NAME]" at bounding box center [92, 306] width 59 height 13
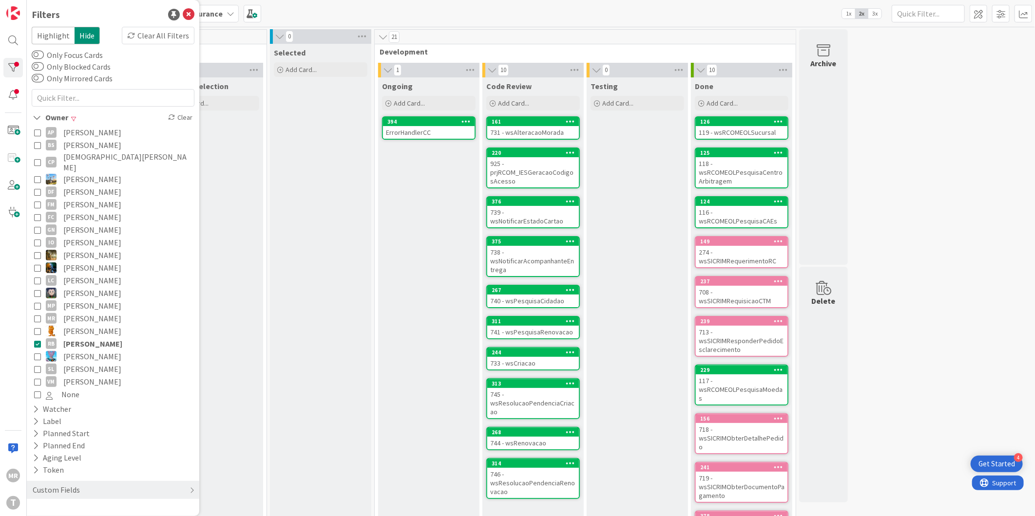
click at [96, 365] on span "[PERSON_NAME]" at bounding box center [92, 369] width 58 height 13
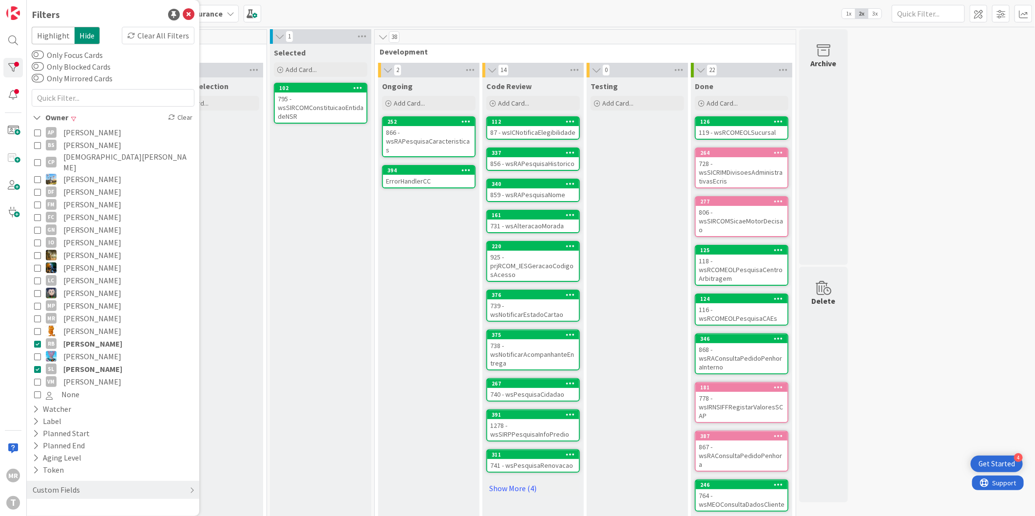
click at [100, 338] on span "[PERSON_NAME]" at bounding box center [92, 344] width 59 height 13
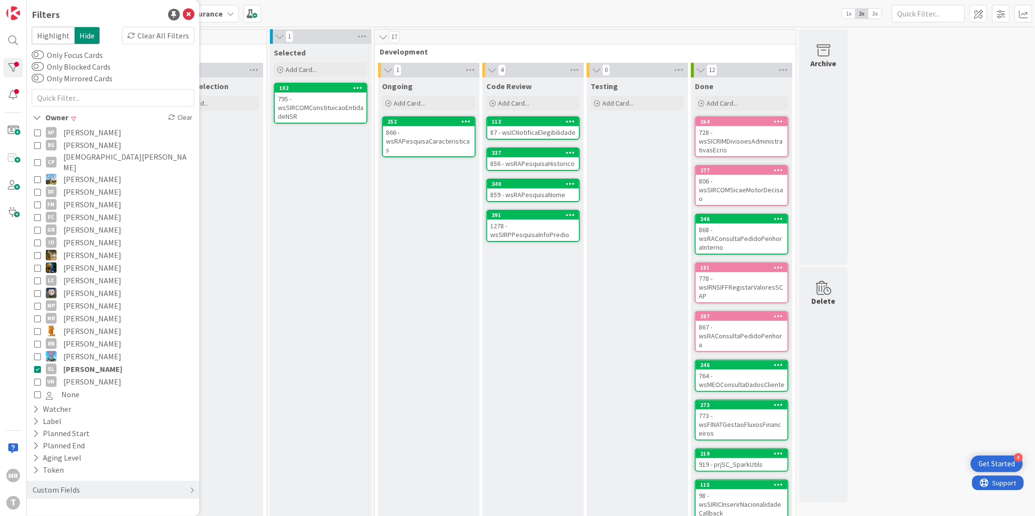
click at [99, 376] on span "[PERSON_NAME]" at bounding box center [92, 382] width 58 height 13
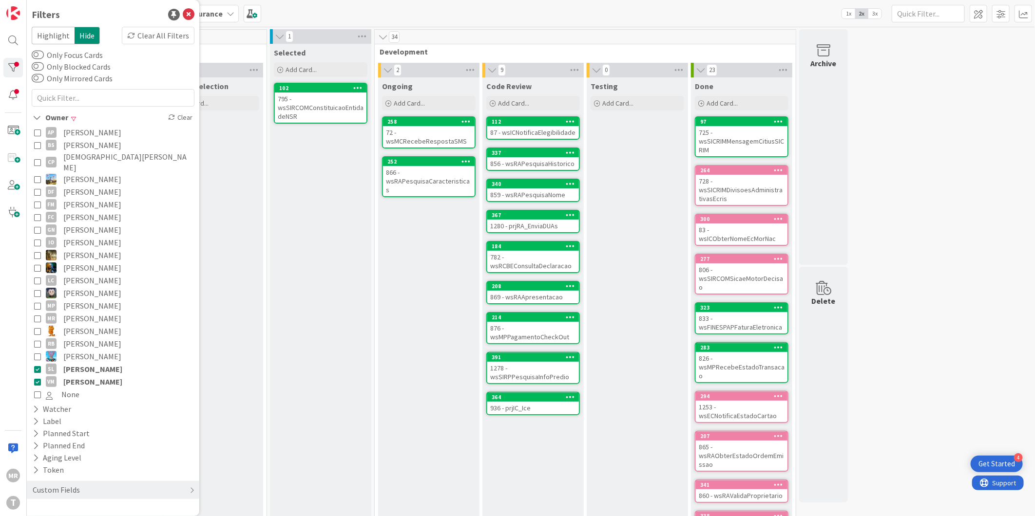
click at [101, 363] on span "[PERSON_NAME]" at bounding box center [92, 369] width 59 height 13
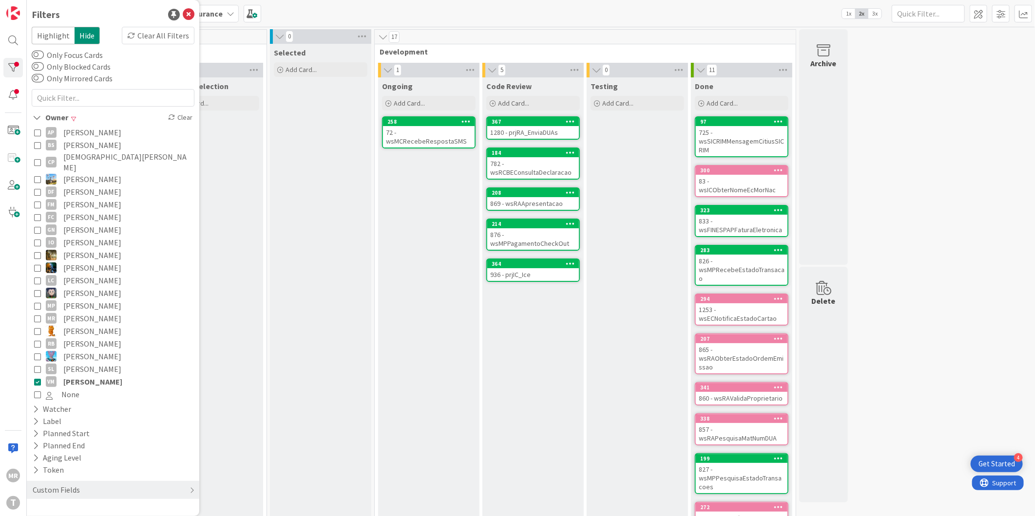
click at [96, 376] on span "[PERSON_NAME]" at bounding box center [92, 382] width 59 height 13
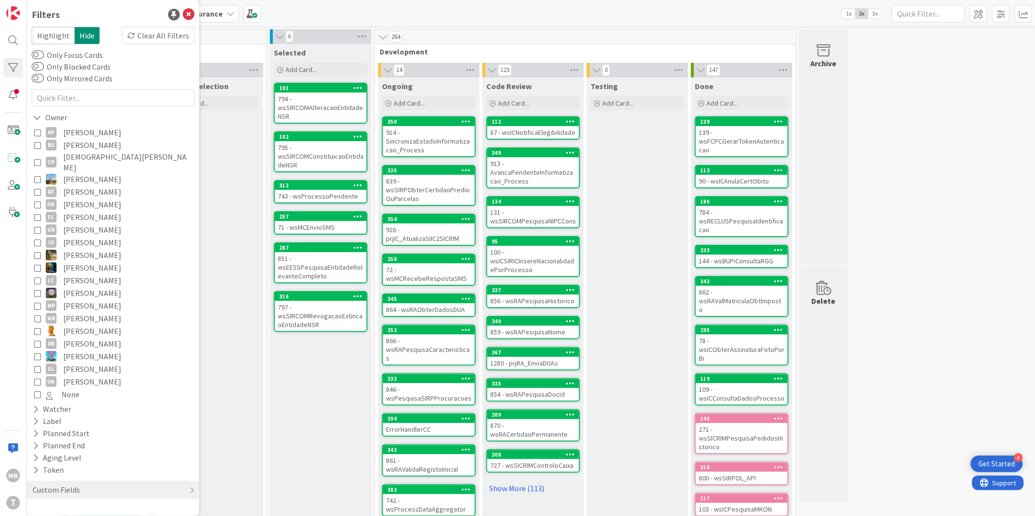
click at [97, 133] on span "[PERSON_NAME]" at bounding box center [92, 132] width 58 height 13
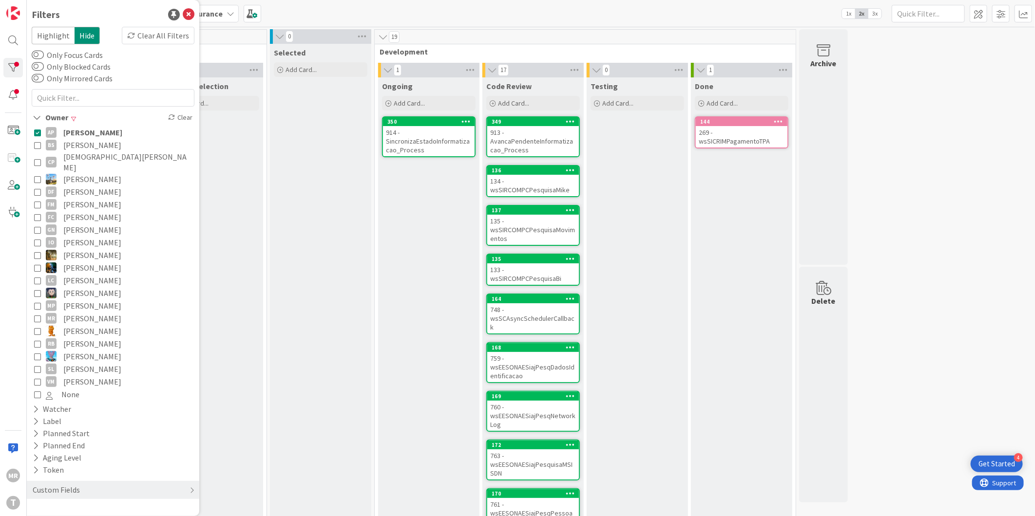
click at [97, 133] on span "[PERSON_NAME]" at bounding box center [92, 132] width 59 height 13
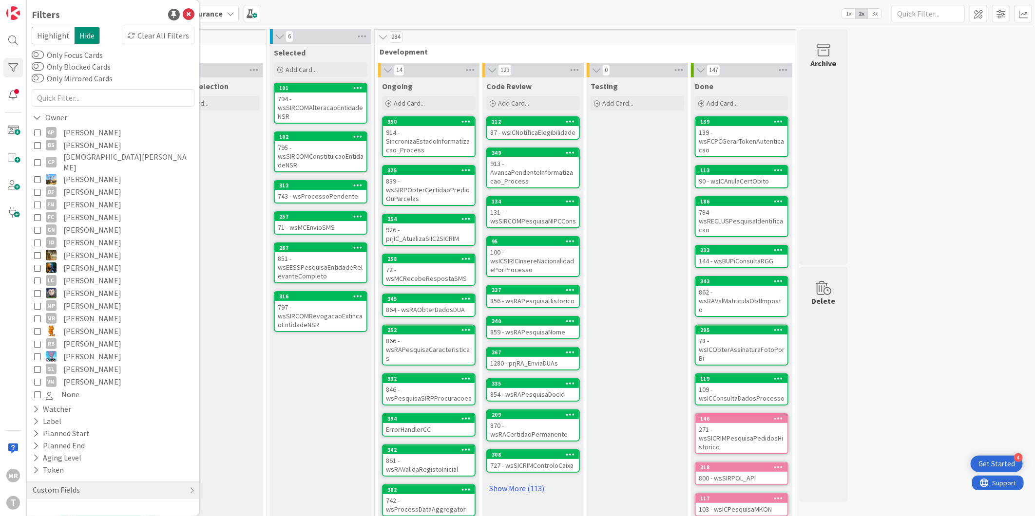
click at [877, 15] on span "3x" at bounding box center [874, 14] width 13 height 10
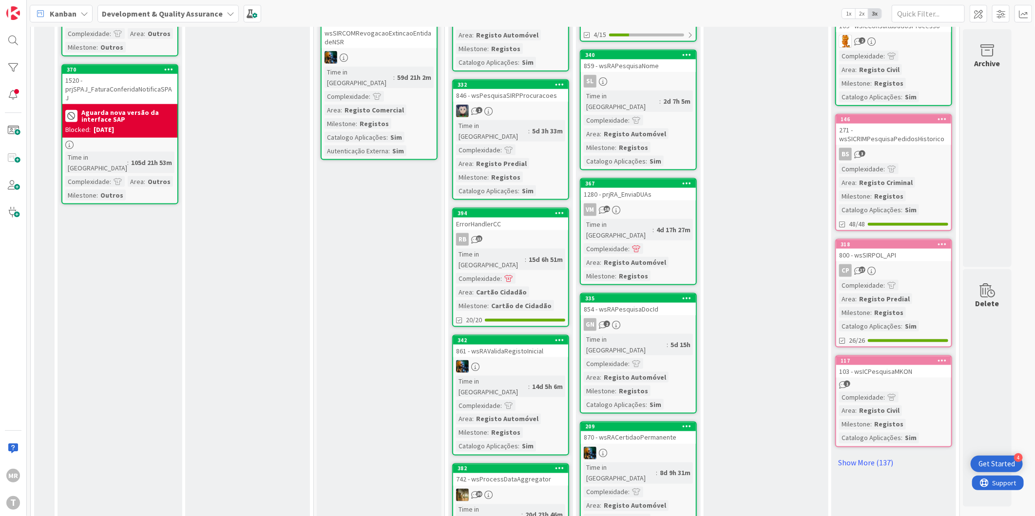
scroll to position [884, 0]
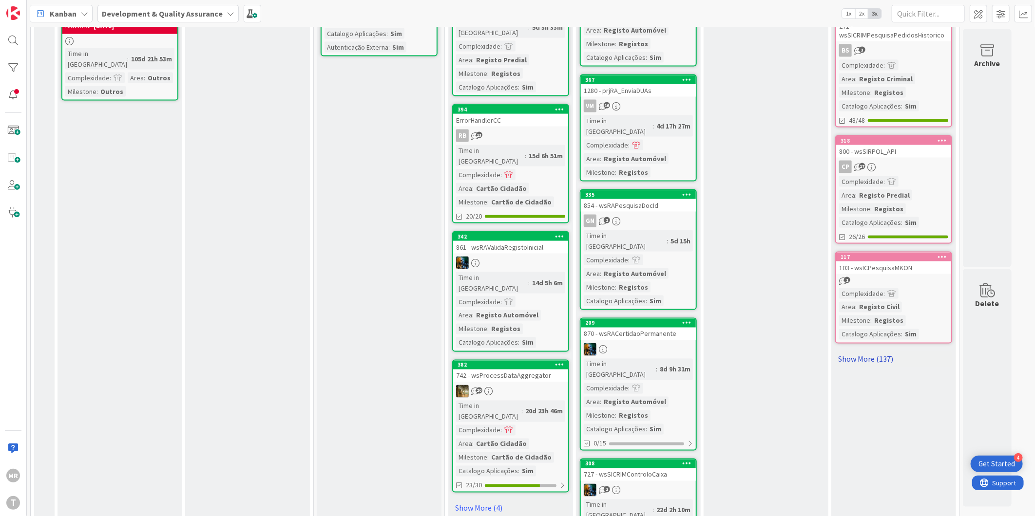
click at [860, 352] on link "Show More (137)" at bounding box center [893, 360] width 117 height 16
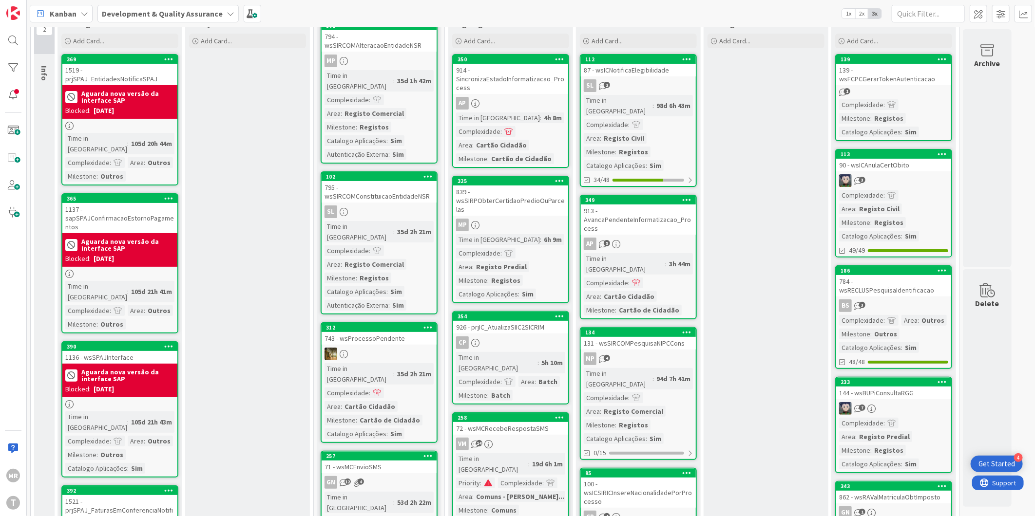
scroll to position [0, 0]
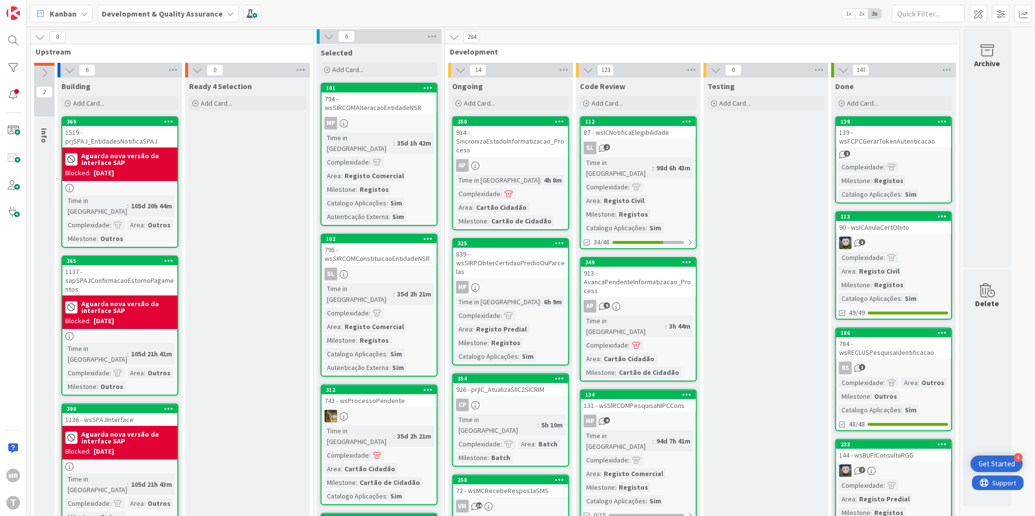
click at [16, 67] on div at bounding box center [12, 67] width 19 height 19
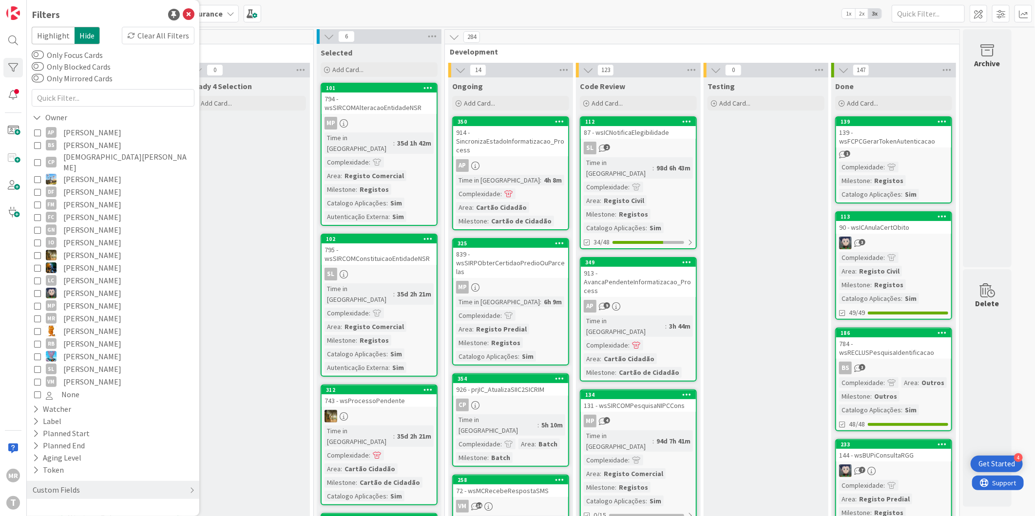
click at [95, 198] on span "[PERSON_NAME]" at bounding box center [92, 204] width 58 height 13
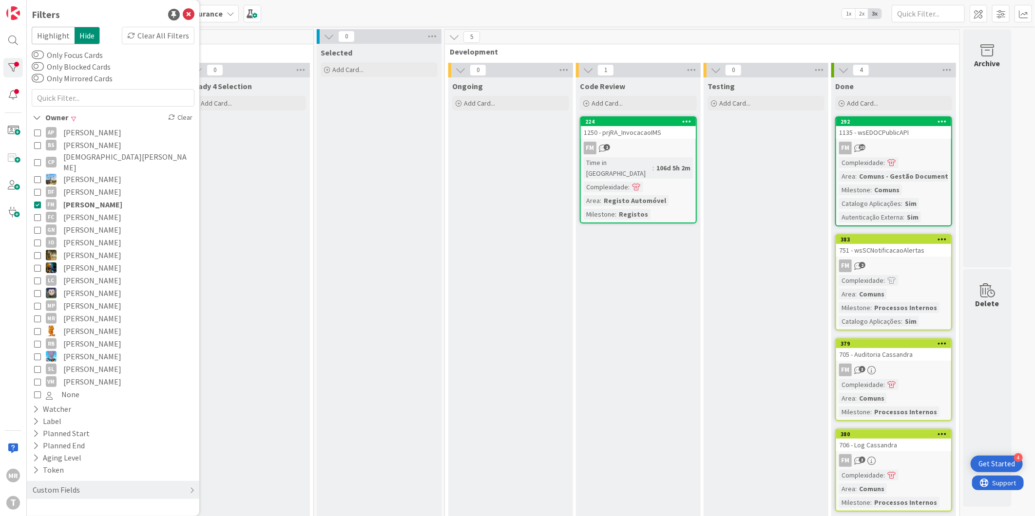
click at [105, 198] on span "[PERSON_NAME]" at bounding box center [92, 204] width 59 height 13
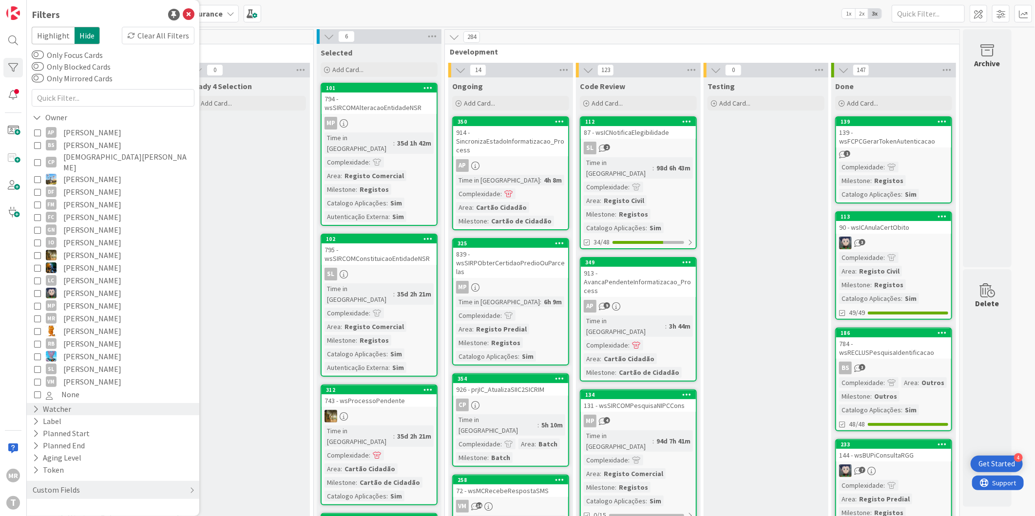
click at [60, 403] on div "Watcher" at bounding box center [52, 409] width 40 height 12
click at [91, 490] on span "[PERSON_NAME]" at bounding box center [92, 496] width 58 height 13
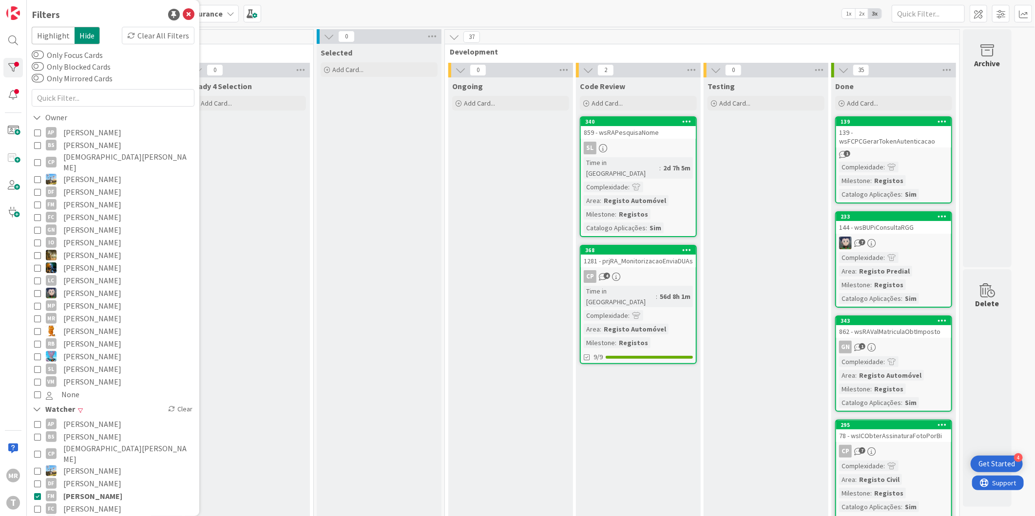
click at [82, 490] on span "[PERSON_NAME]" at bounding box center [92, 496] width 59 height 13
